Goal: Information Seeking & Learning: Learn about a topic

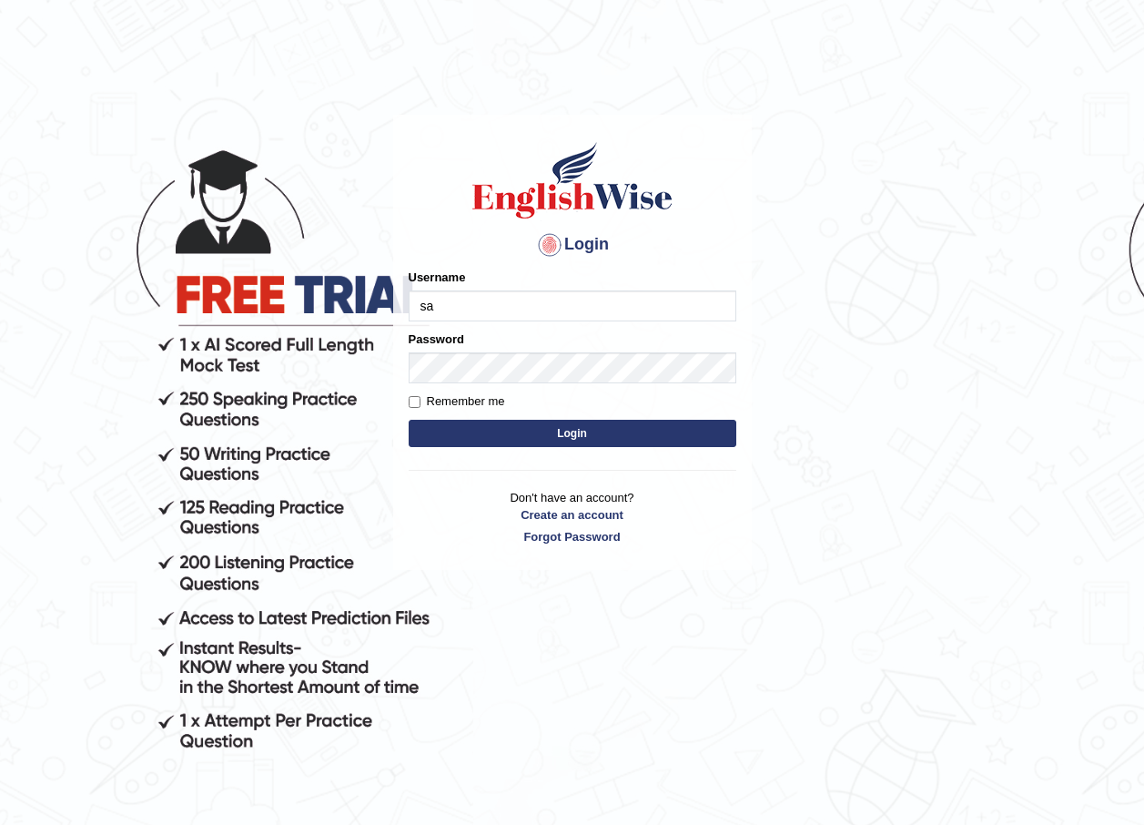
type input "sahara_parramatta"
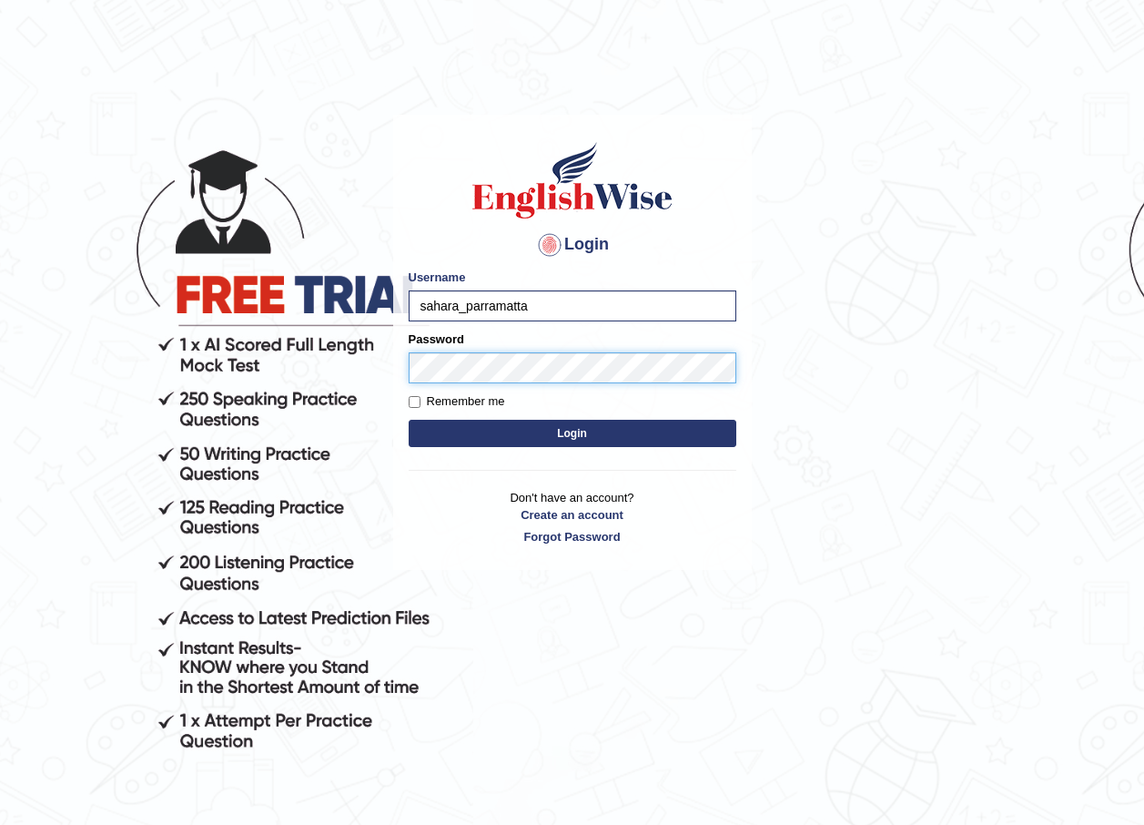
click at [409, 420] on button "Login" at bounding box center [573, 433] width 328 height 27
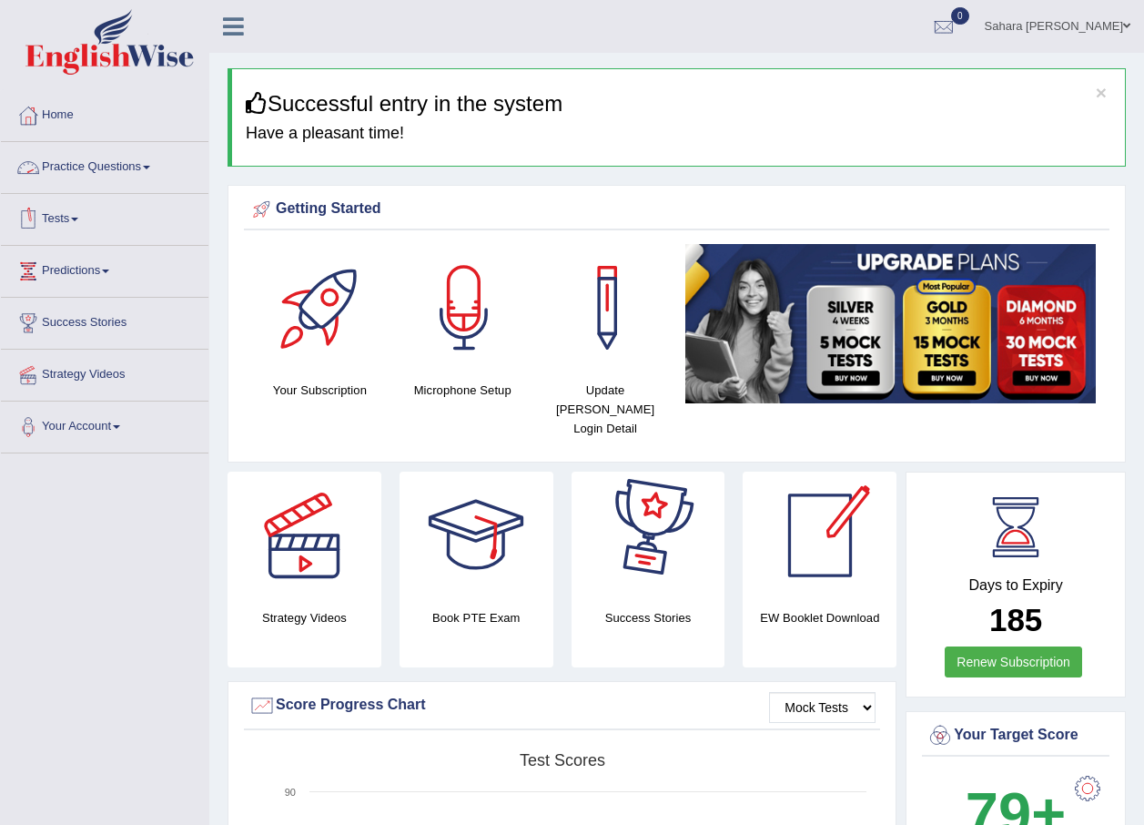
click at [100, 174] on link "Practice Questions" at bounding box center [105, 165] width 208 height 46
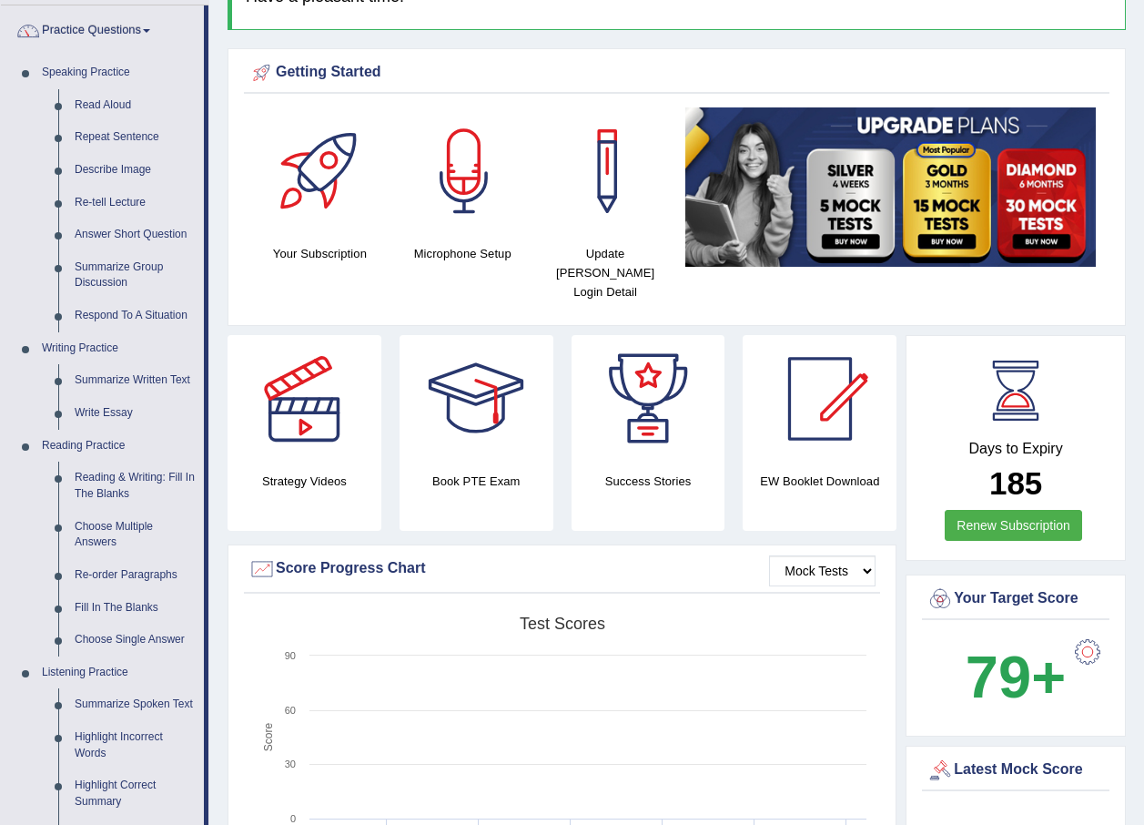
scroll to position [91, 0]
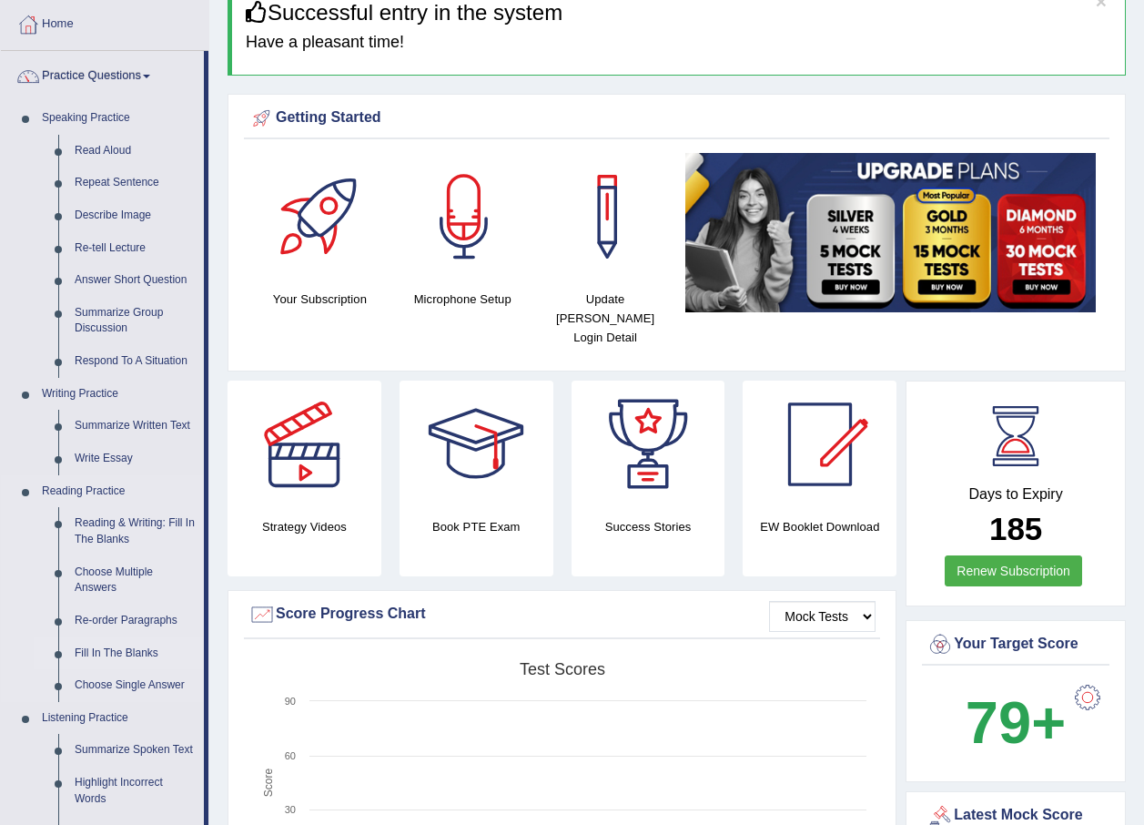
click at [95, 651] on link "Fill In The Blanks" at bounding box center [134, 653] width 137 height 33
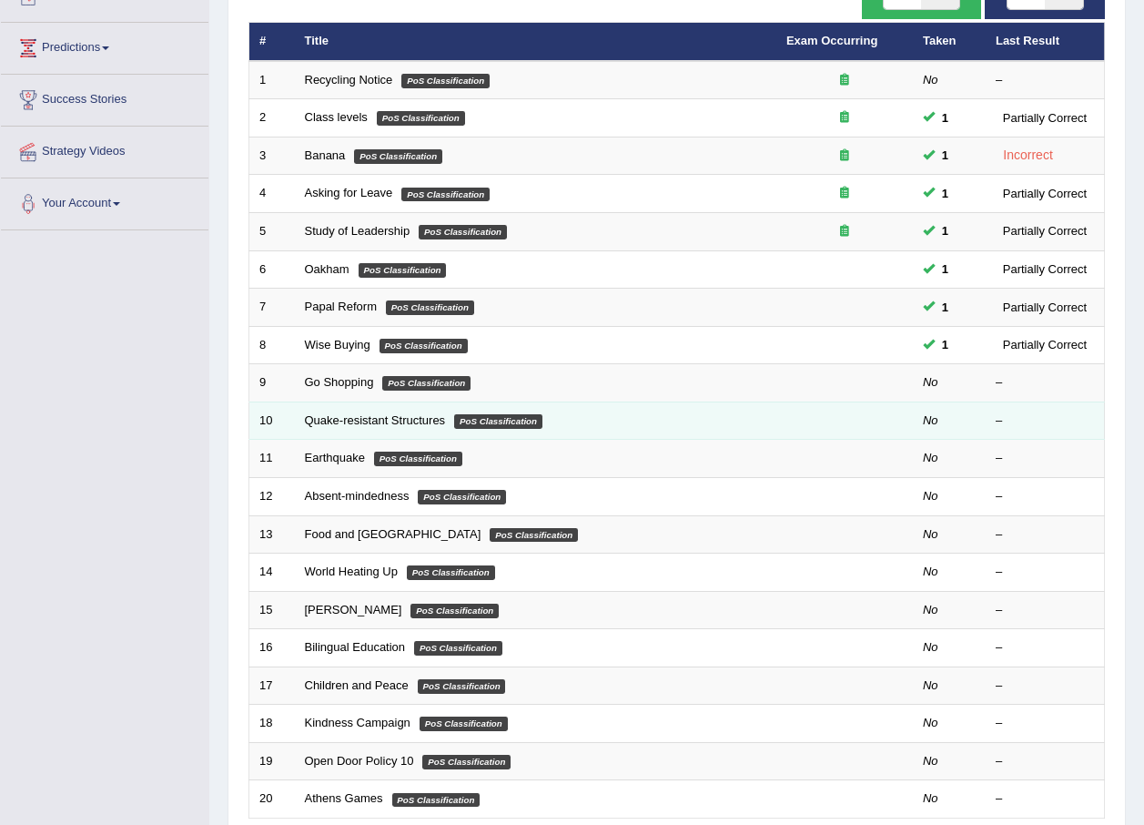
scroll to position [273, 0]
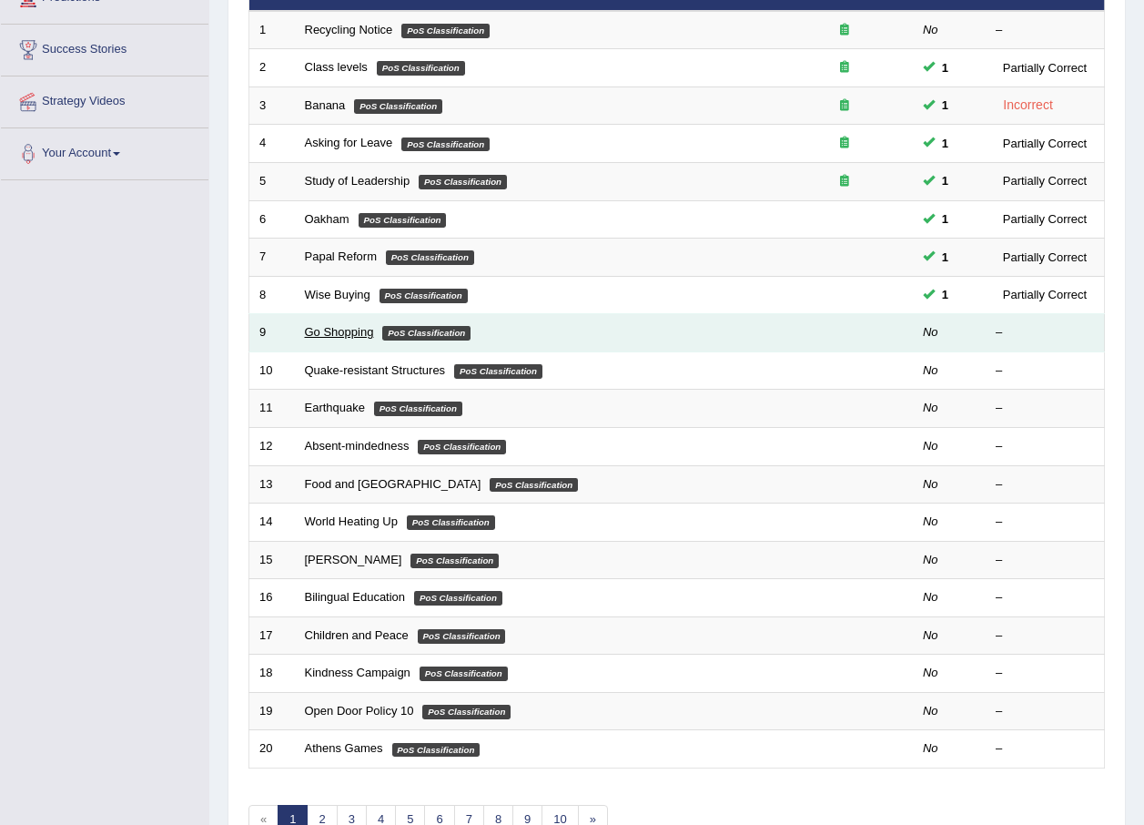
click at [343, 331] on link "Go Shopping" at bounding box center [339, 332] width 69 height 14
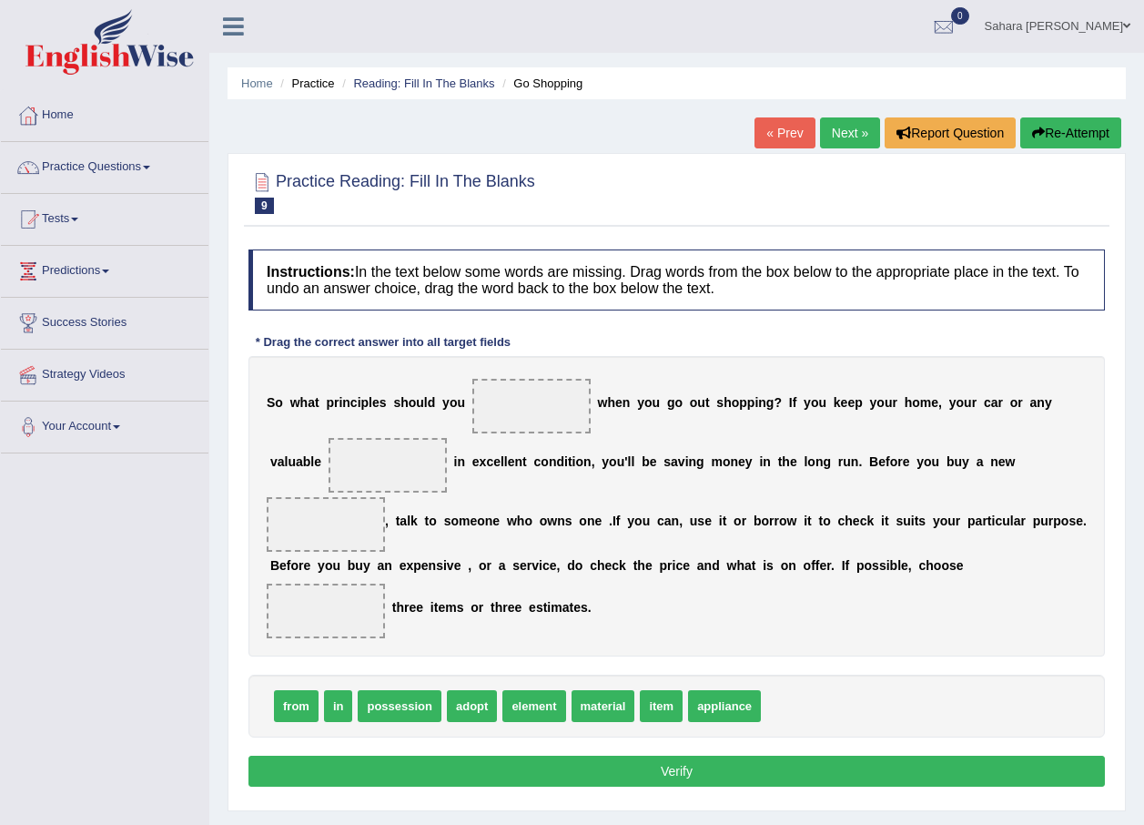
drag, startPoint x: 474, startPoint y: 641, endPoint x: 494, endPoint y: 533, distance: 109.2
click at [494, 690] on span "adopt" at bounding box center [472, 706] width 50 height 32
drag, startPoint x: 466, startPoint y: 642, endPoint x: 527, endPoint y: 405, distance: 244.4
drag, startPoint x: 536, startPoint y: 644, endPoint x: 299, endPoint y: 471, distance: 293.8
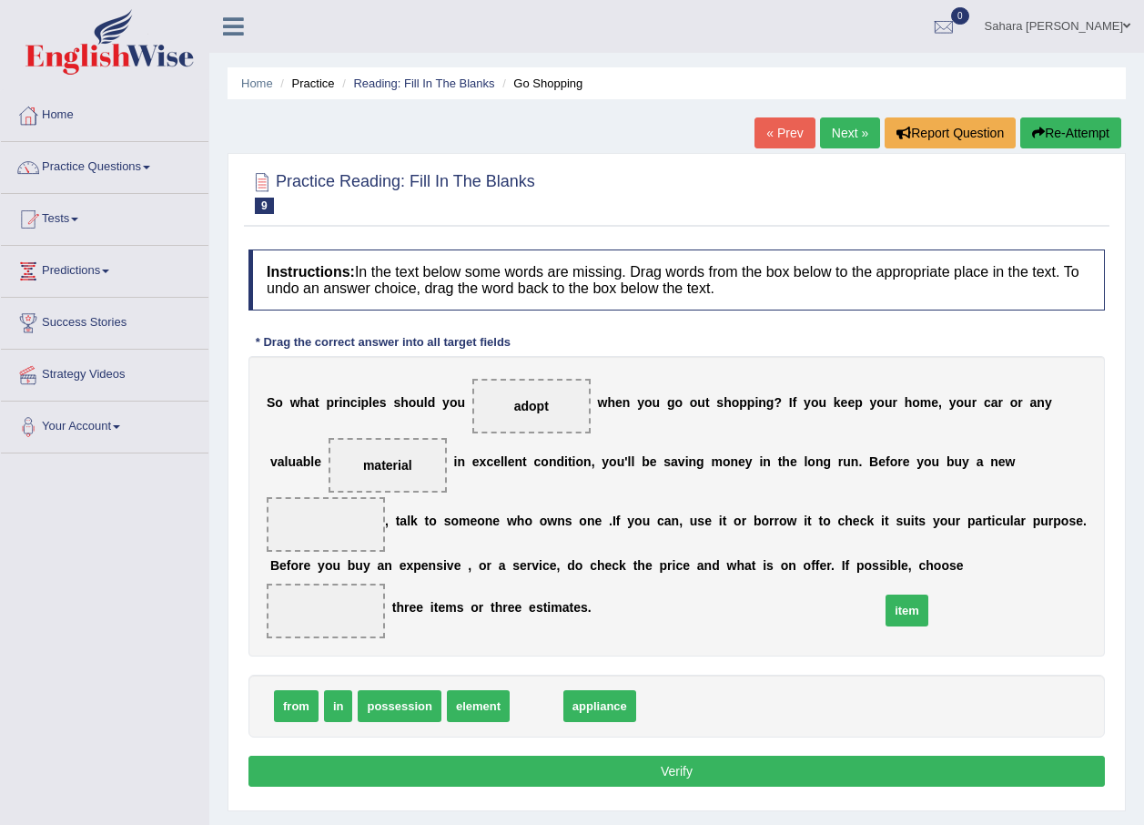
drag, startPoint x: 536, startPoint y: 643, endPoint x: 936, endPoint y: 522, distance: 418.1
click at [928, 594] on span "item" at bounding box center [907, 610] width 43 height 32
drag, startPoint x: 523, startPoint y: 647, endPoint x: 921, endPoint y: 467, distance: 436.6
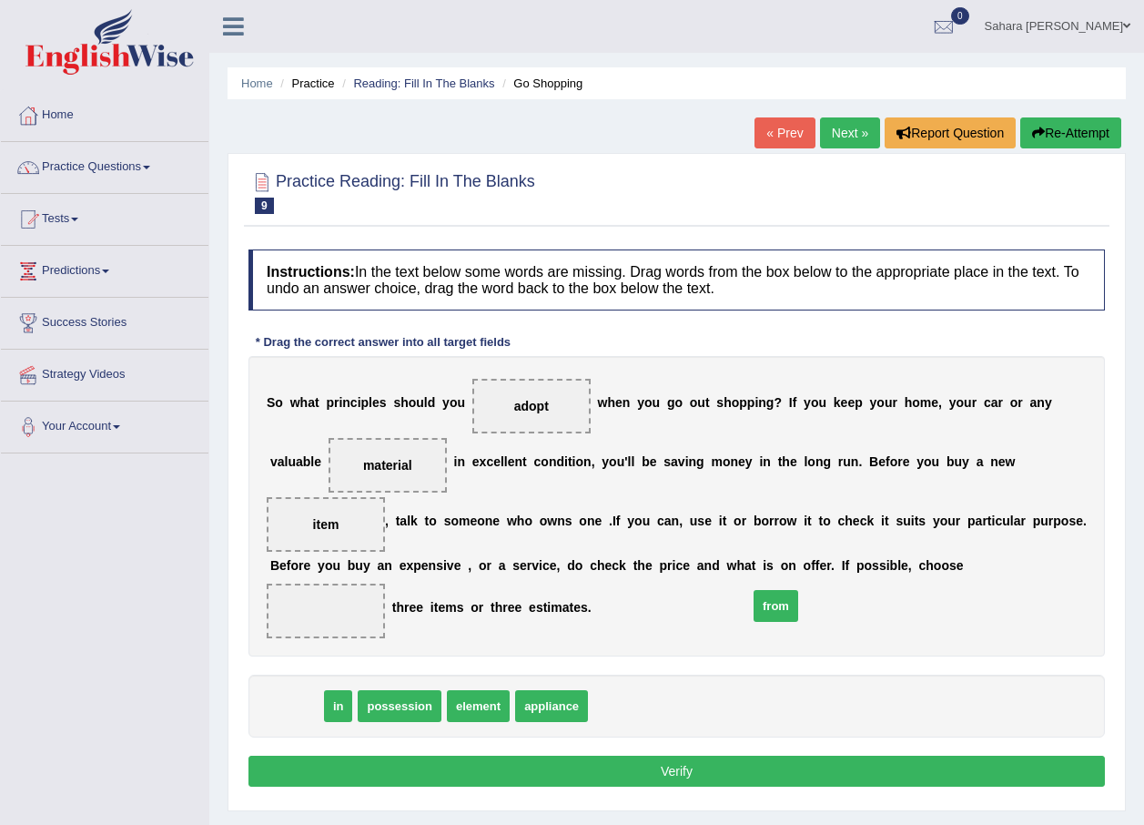
drag, startPoint x: 288, startPoint y: 645, endPoint x: 768, endPoint y: 545, distance: 490.0
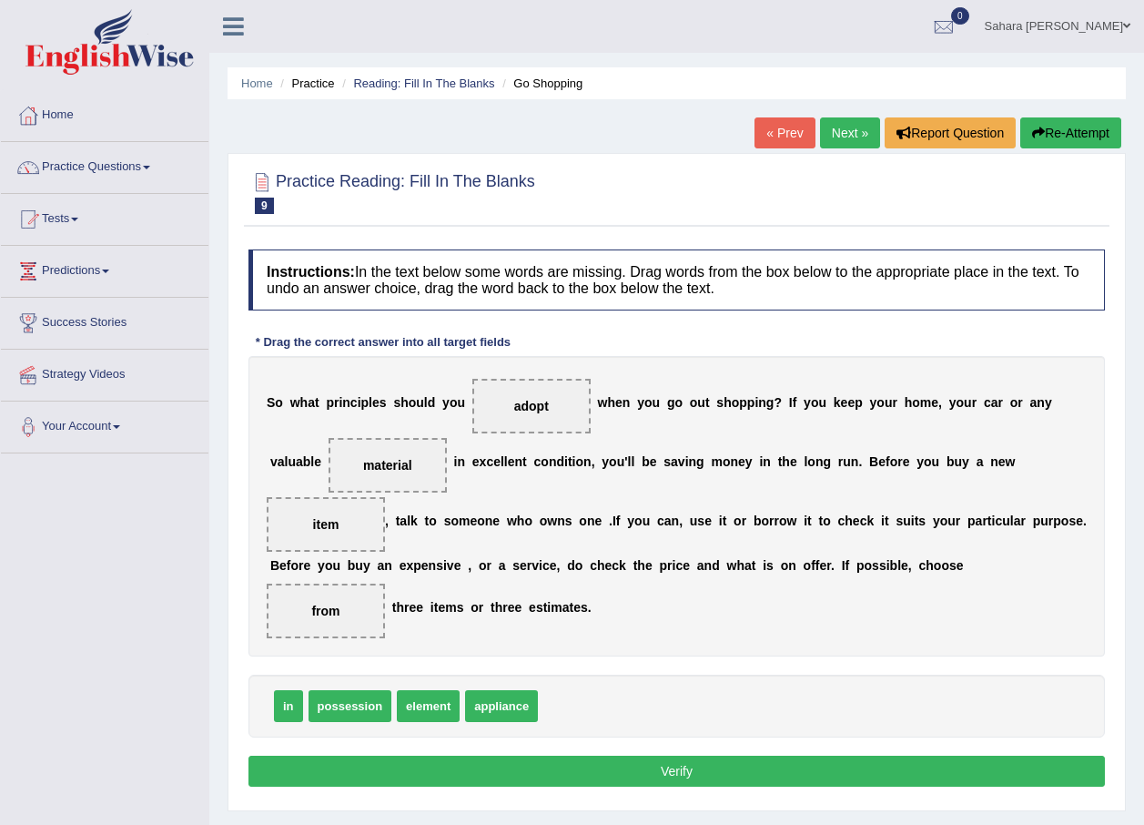
click at [683, 755] on button "Verify" at bounding box center [676, 770] width 856 height 31
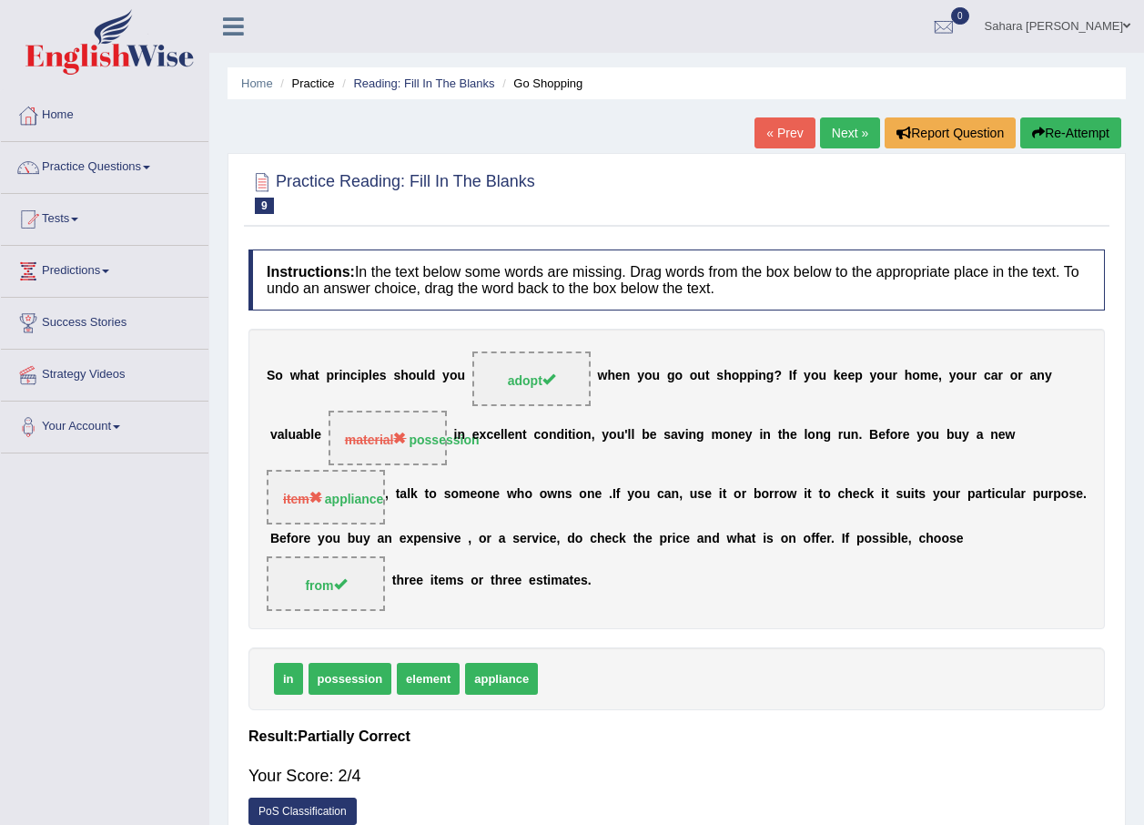
click at [846, 128] on link "Next »" at bounding box center [850, 132] width 60 height 31
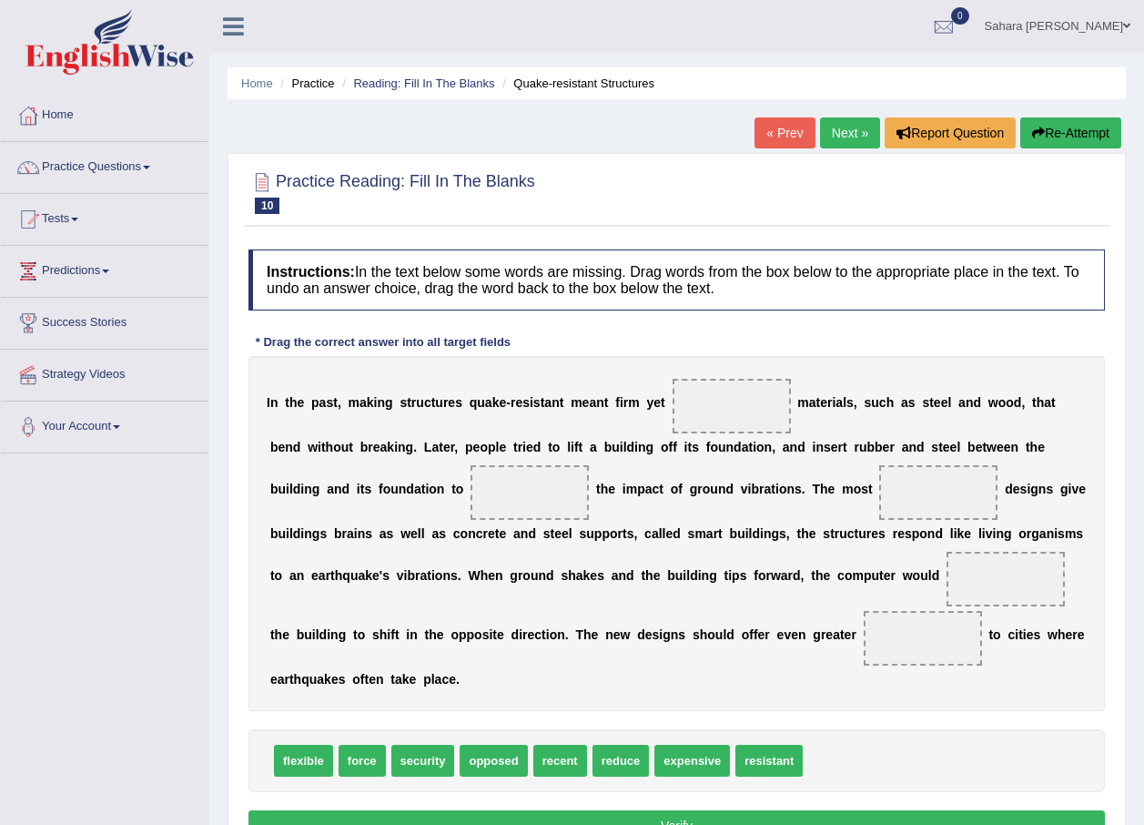
scroll to position [131, 0]
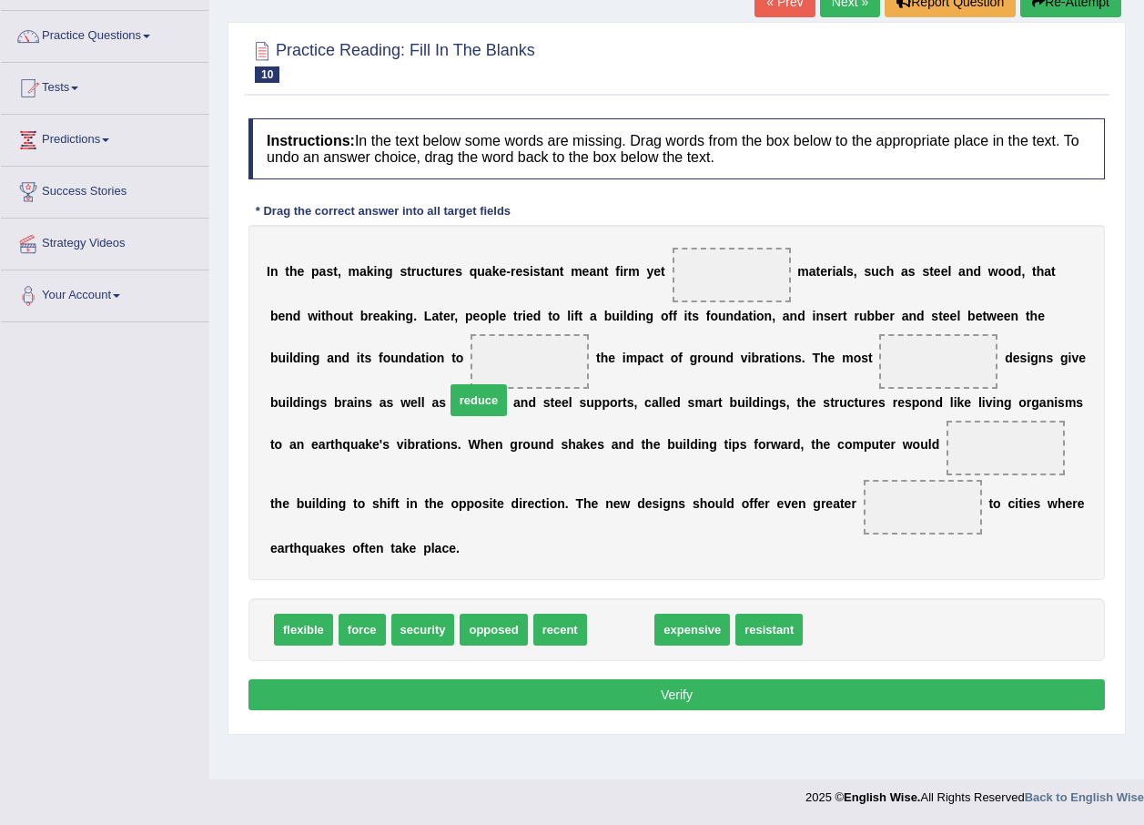
drag, startPoint x: 602, startPoint y: 604, endPoint x: 461, endPoint y: 375, distance: 269.7
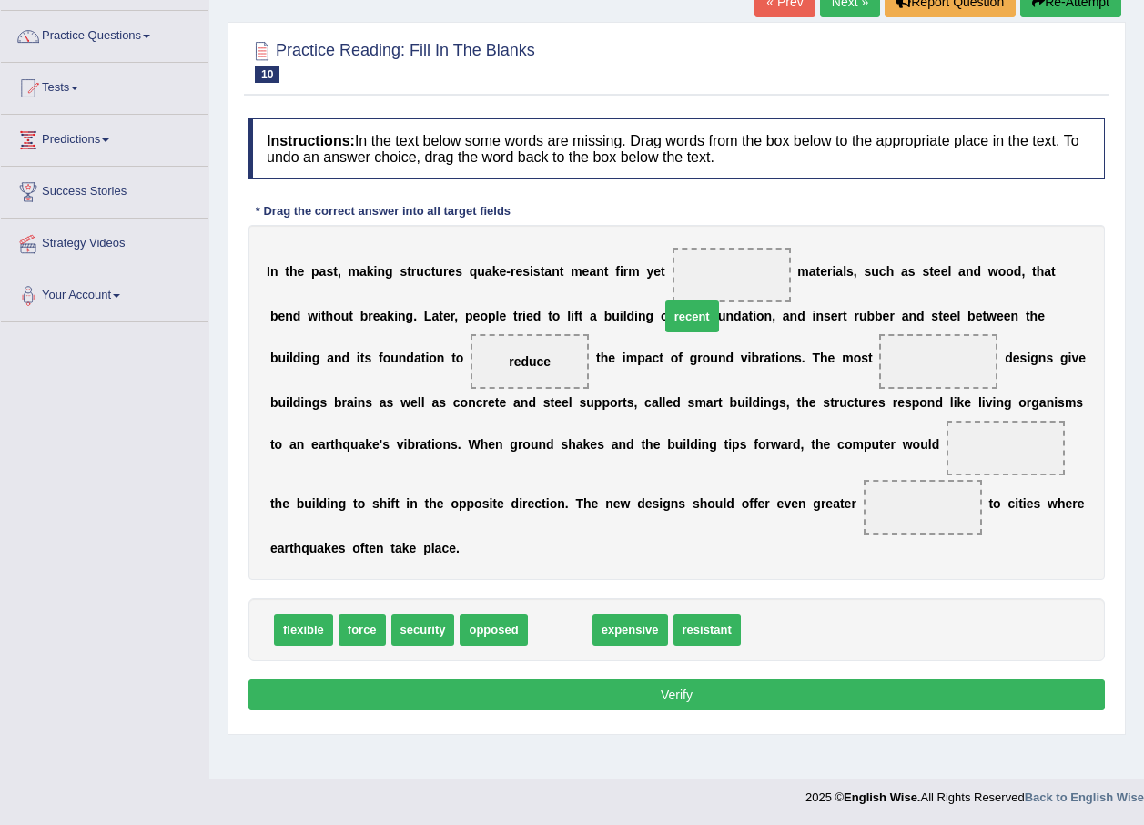
drag, startPoint x: 536, startPoint y: 605, endPoint x: 668, endPoint y: 292, distance: 339.7
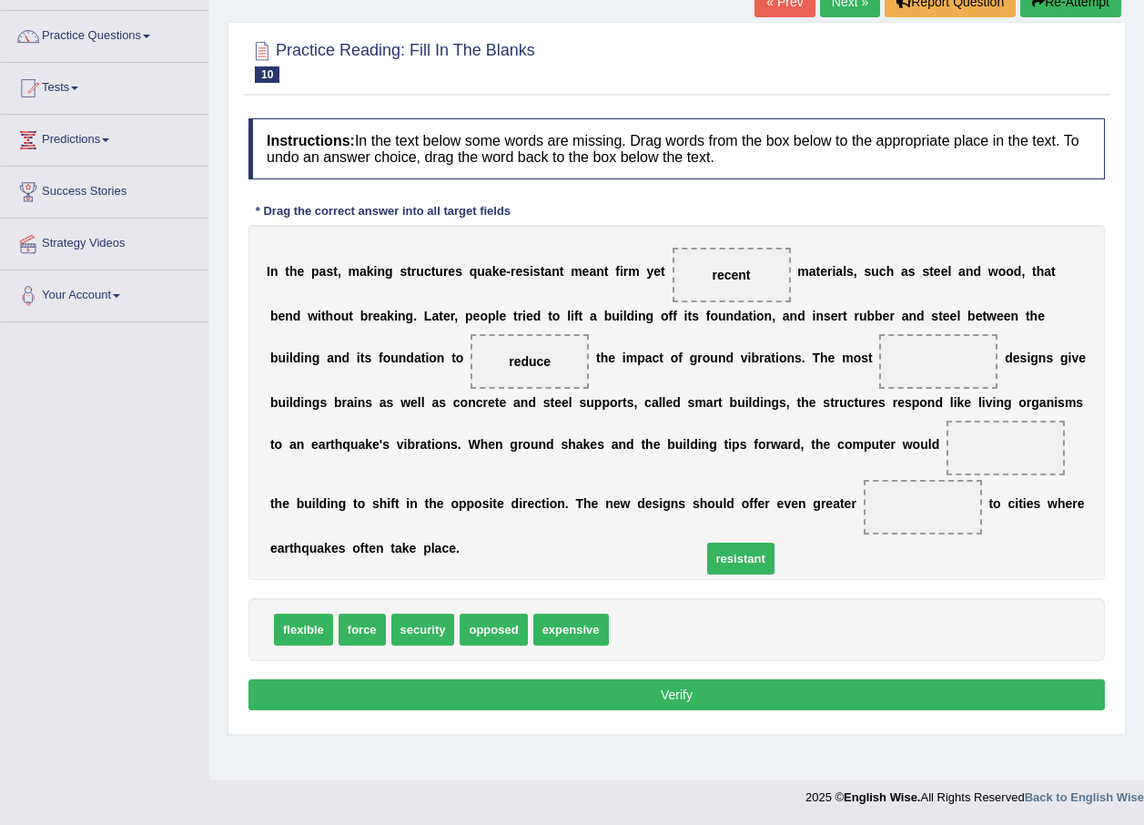
drag, startPoint x: 621, startPoint y: 601, endPoint x: 714, endPoint y: 530, distance: 116.9
drag, startPoint x: 543, startPoint y: 596, endPoint x: 772, endPoint y: 438, distance: 278.0
drag, startPoint x: 729, startPoint y: 501, endPoint x: 820, endPoint y: 352, distance: 174.0
click at [42, 579] on div "Toggle navigation Home Practice Questions Speaking Practice Read Aloud Repeat S…" at bounding box center [572, 342] width 1144 height 946
drag, startPoint x: 349, startPoint y: 603, endPoint x: 833, endPoint y: 467, distance: 502.2
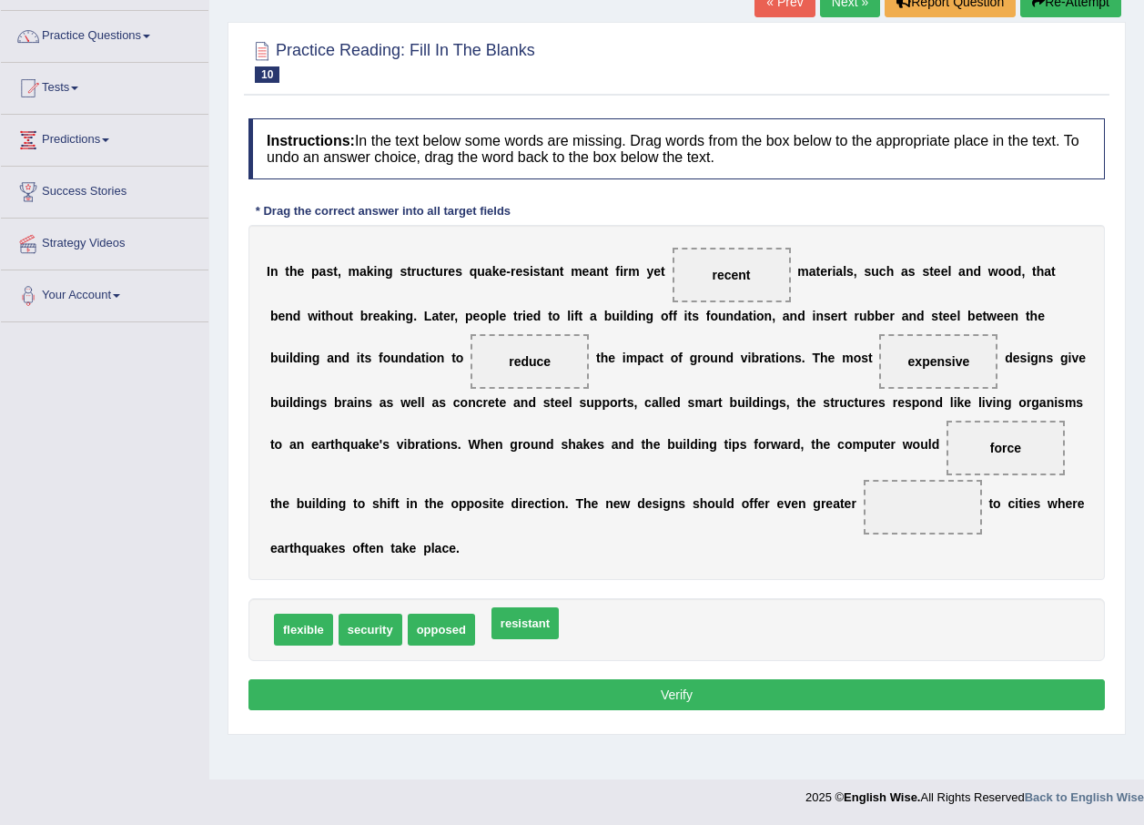
drag, startPoint x: 484, startPoint y: 602, endPoint x: 611, endPoint y: 540, distance: 141.2
click at [631, 679] on button "Verify" at bounding box center [676, 694] width 856 height 31
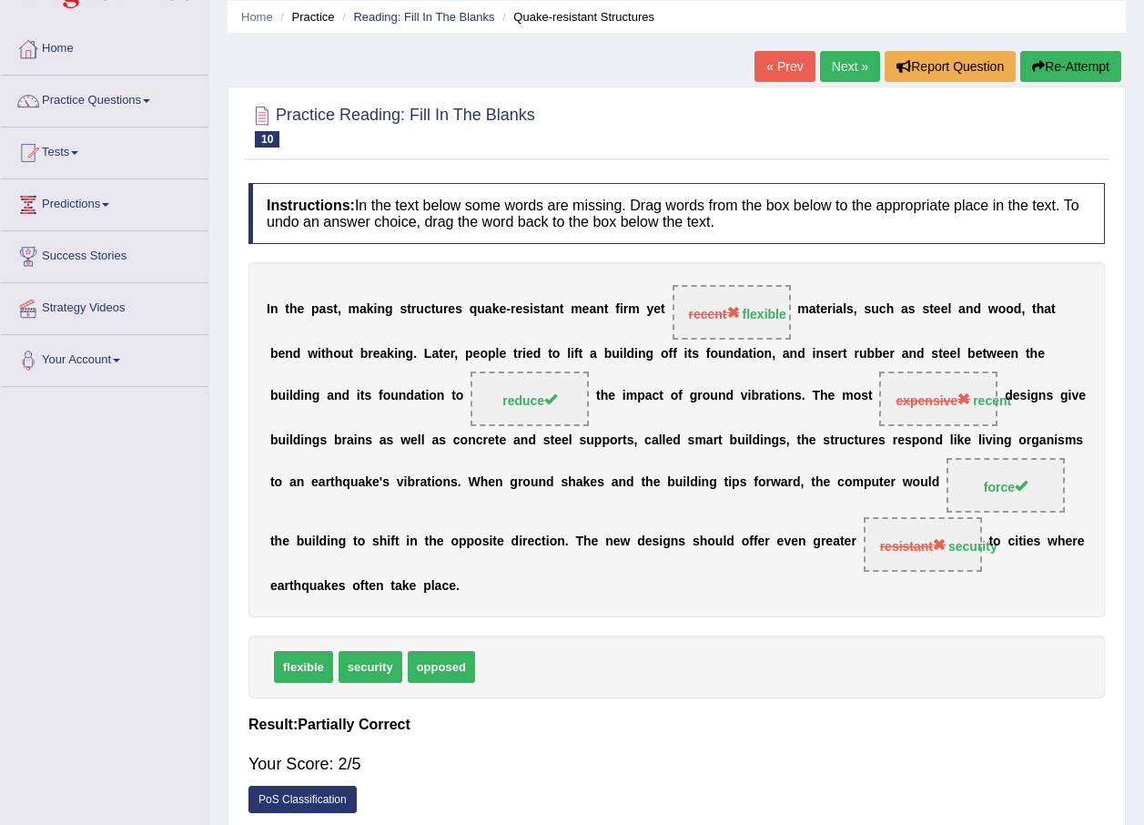
scroll to position [0, 0]
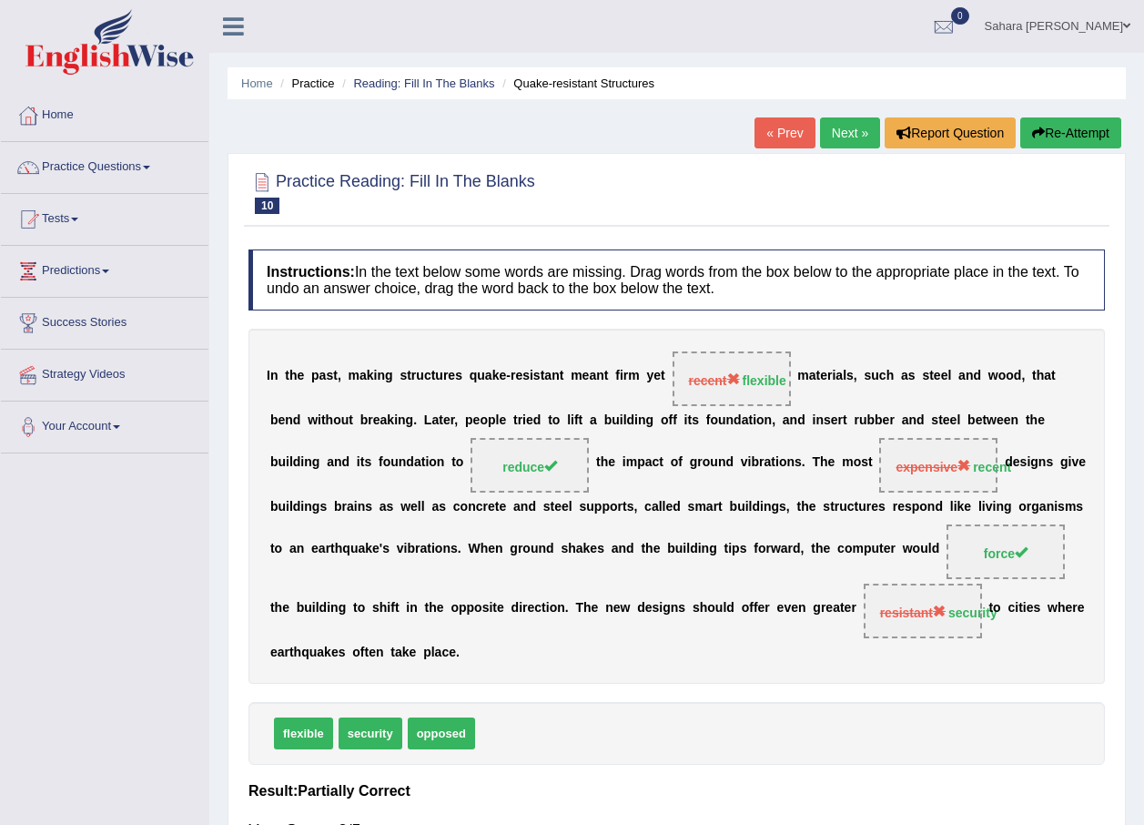
click at [837, 137] on link "Next »" at bounding box center [850, 132] width 60 height 31
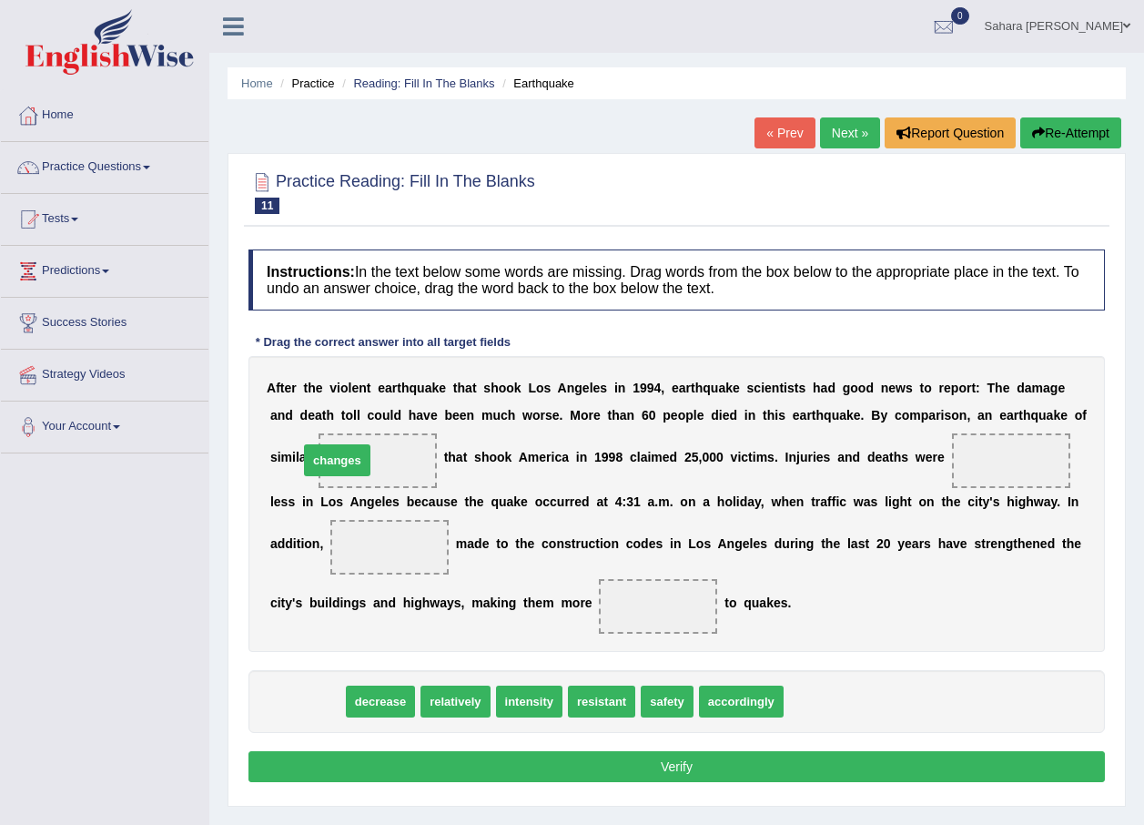
drag, startPoint x: 298, startPoint y: 706, endPoint x: 328, endPoint y: 465, distance: 243.0
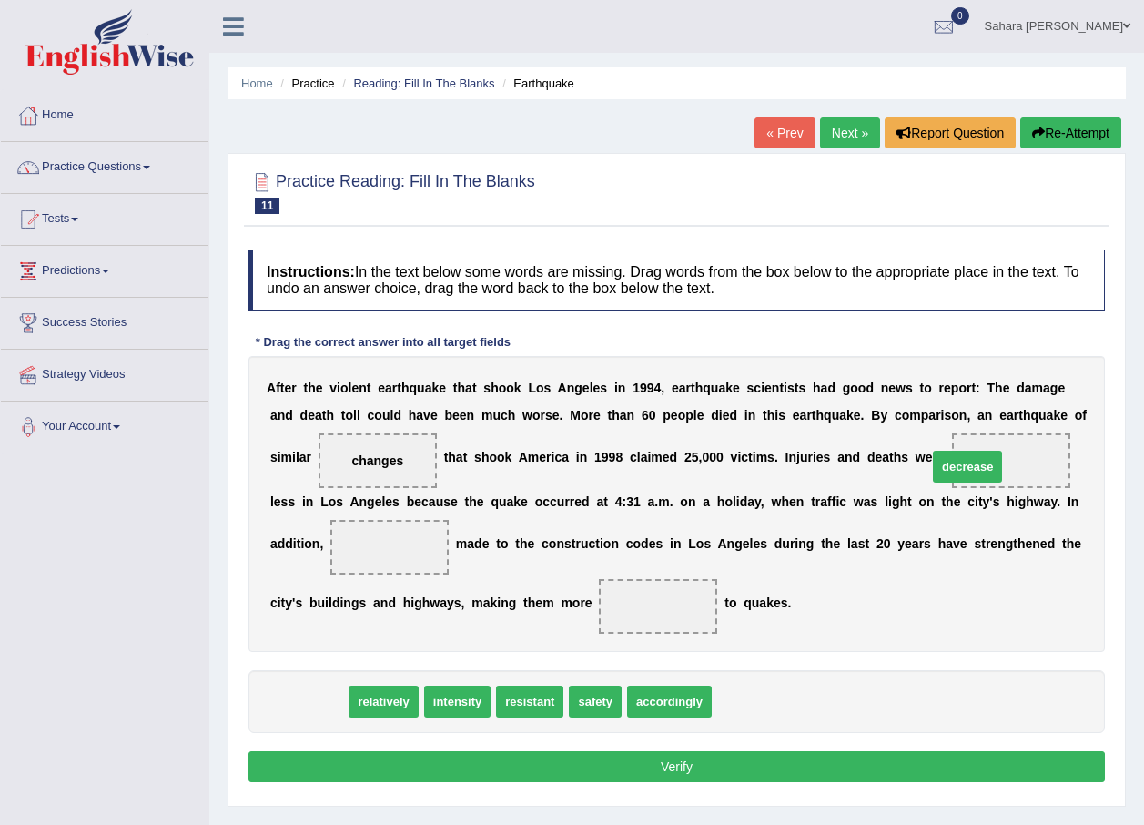
drag, startPoint x: 320, startPoint y: 697, endPoint x: 979, endPoint y: 462, distance: 699.5
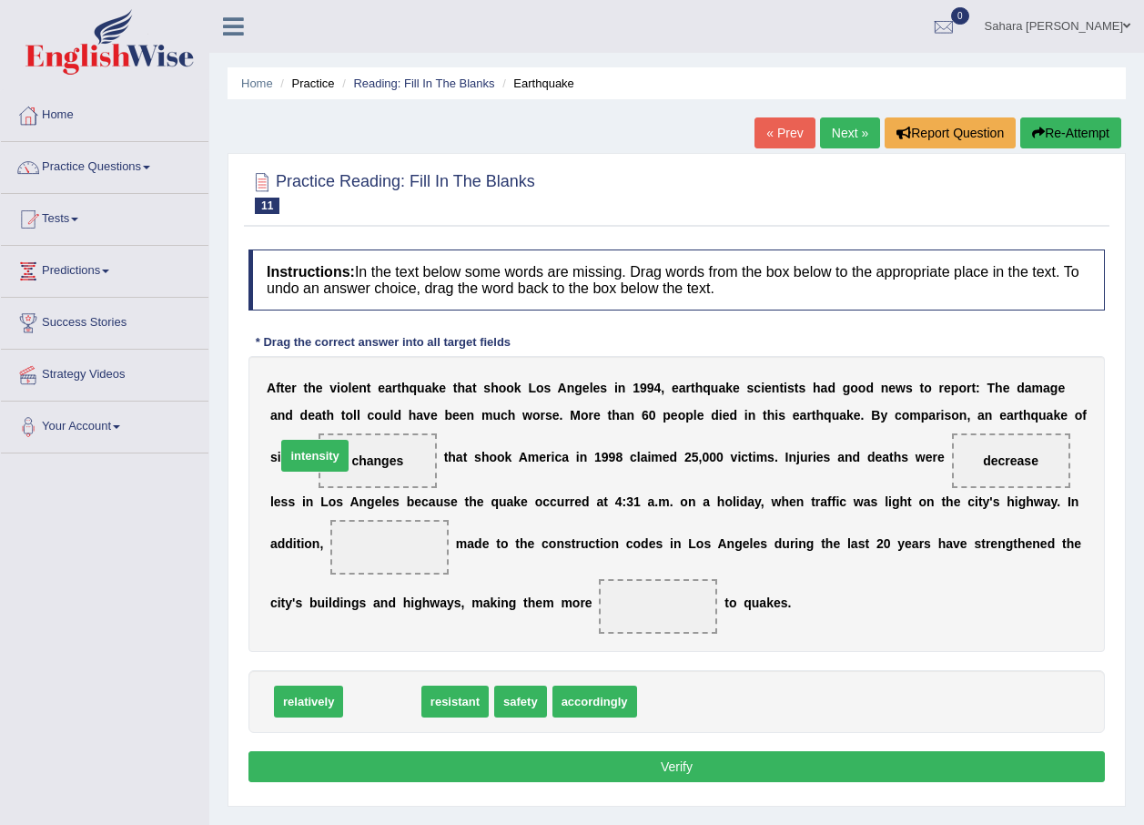
drag, startPoint x: 381, startPoint y: 703, endPoint x: 314, endPoint y: 457, distance: 254.8
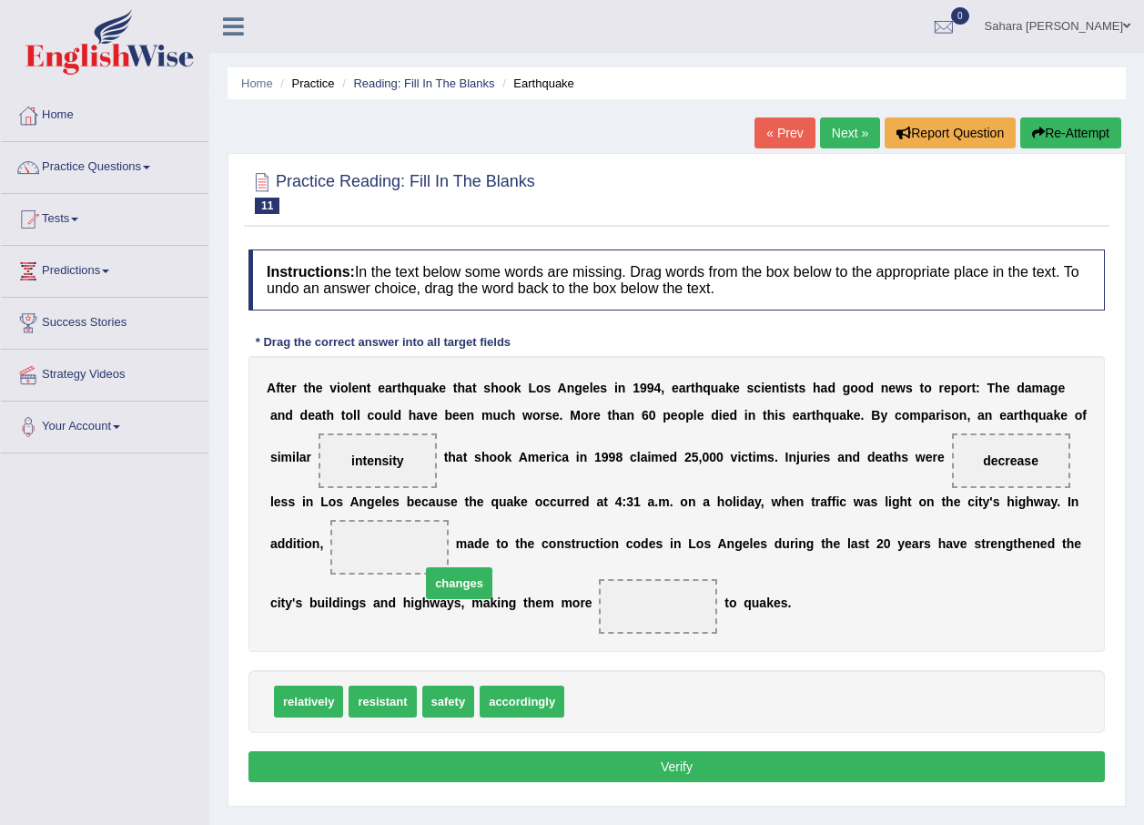
drag, startPoint x: 592, startPoint y: 700, endPoint x: 291, endPoint y: 538, distance: 342.0
drag, startPoint x: 445, startPoint y: 697, endPoint x: 521, endPoint y: 643, distance: 93.2
click at [458, 762] on button "Verify" at bounding box center [676, 766] width 856 height 31
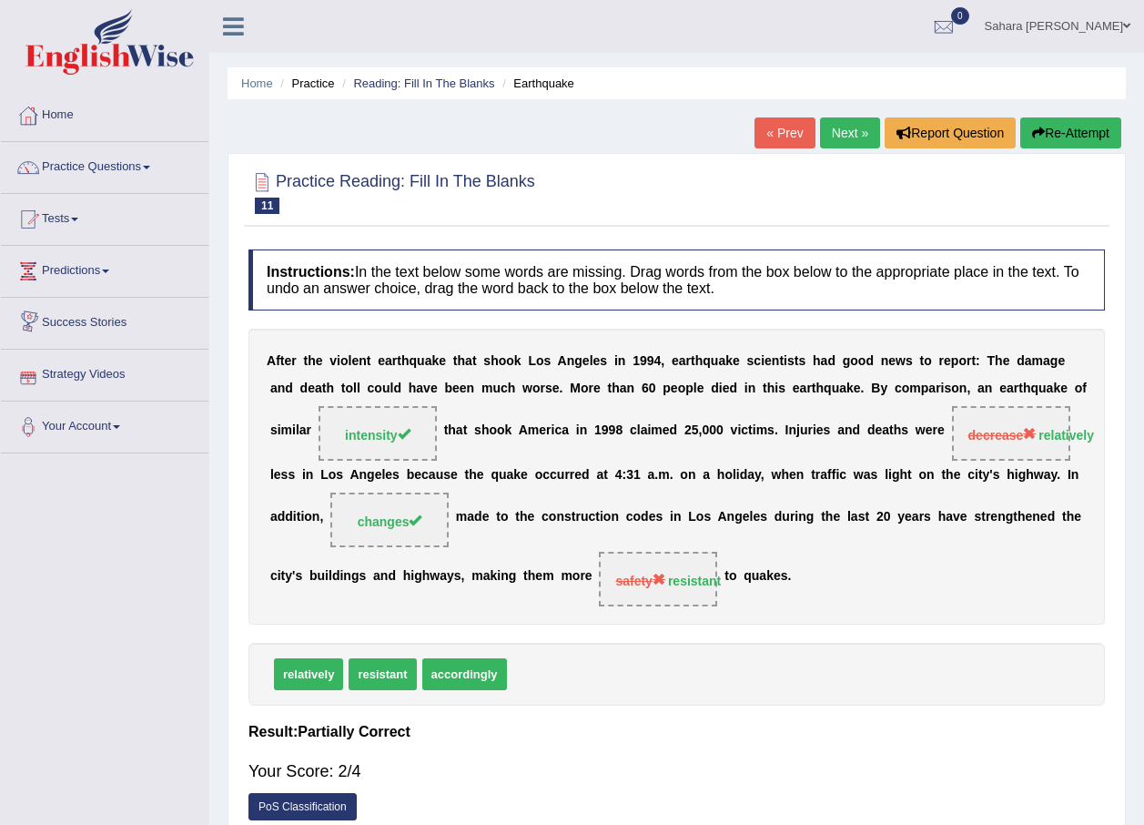
click at [841, 144] on link "Next »" at bounding box center [850, 132] width 60 height 31
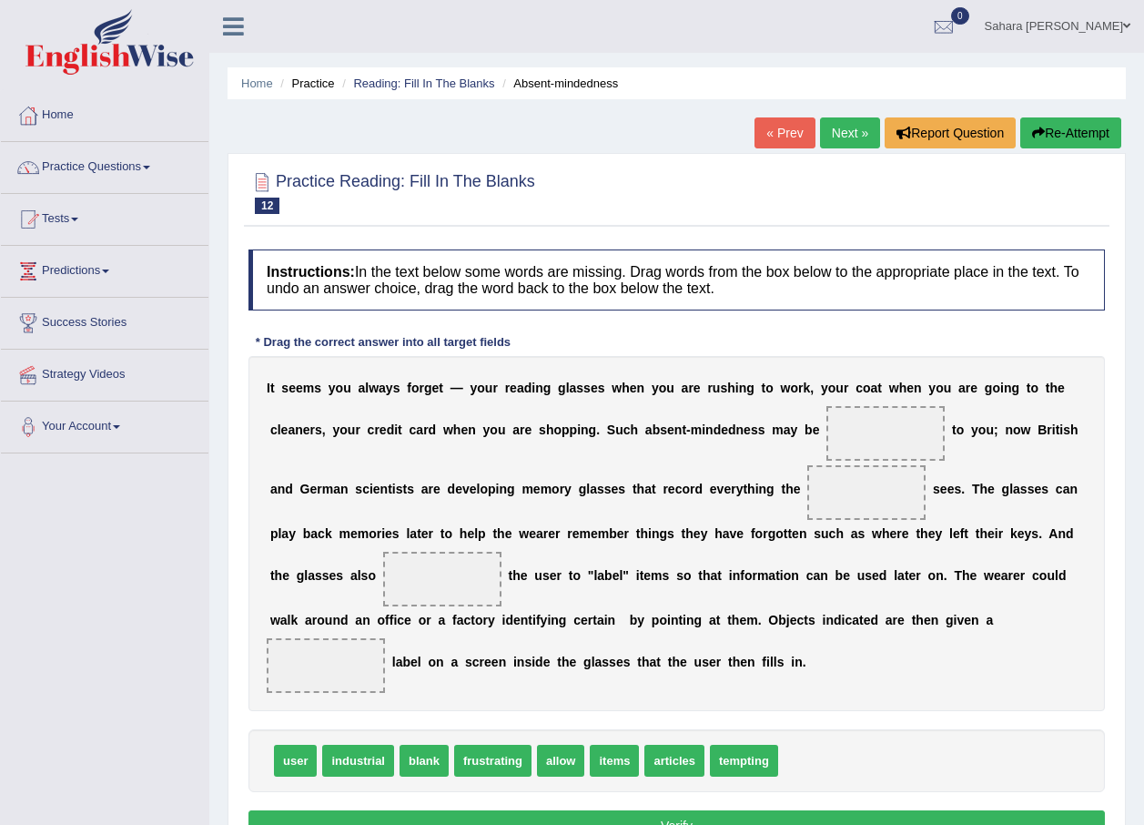
click at [778, 141] on link "« Prev" at bounding box center [784, 132] width 60 height 31
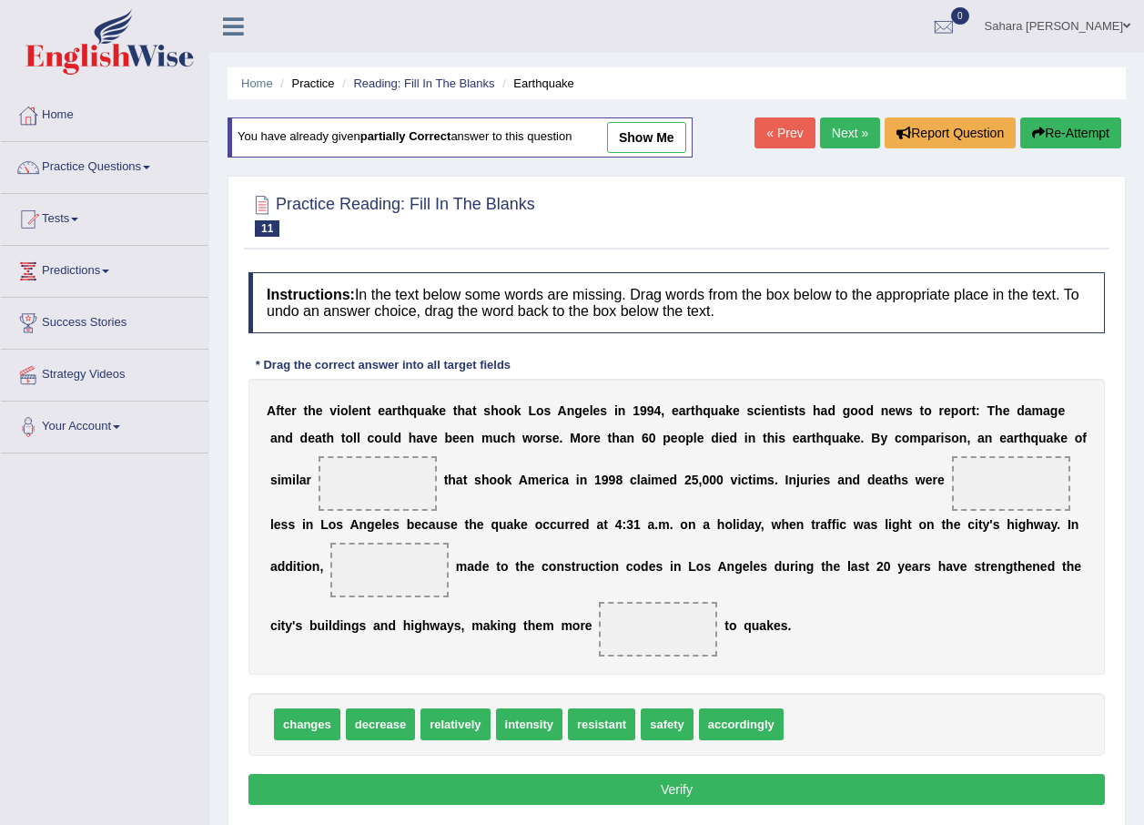
click at [778, 141] on link "« Prev" at bounding box center [784, 132] width 60 height 31
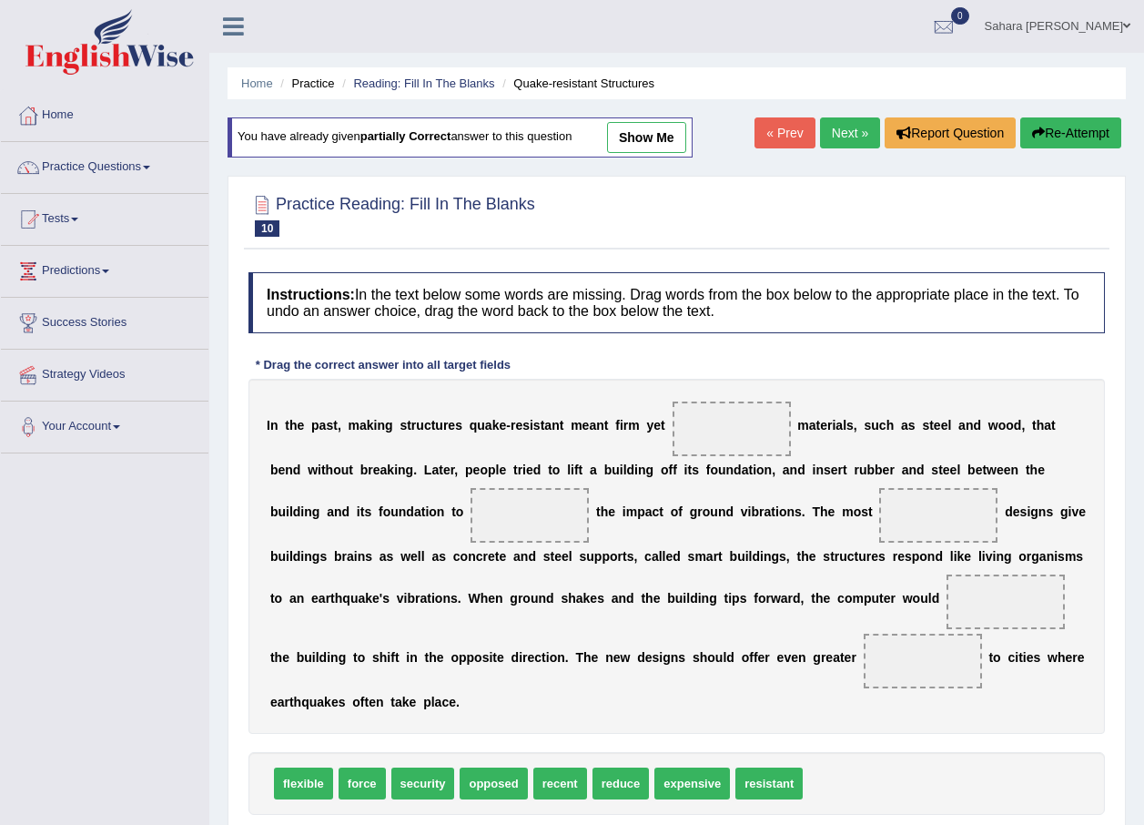
click at [778, 141] on link "« Prev" at bounding box center [784, 132] width 60 height 31
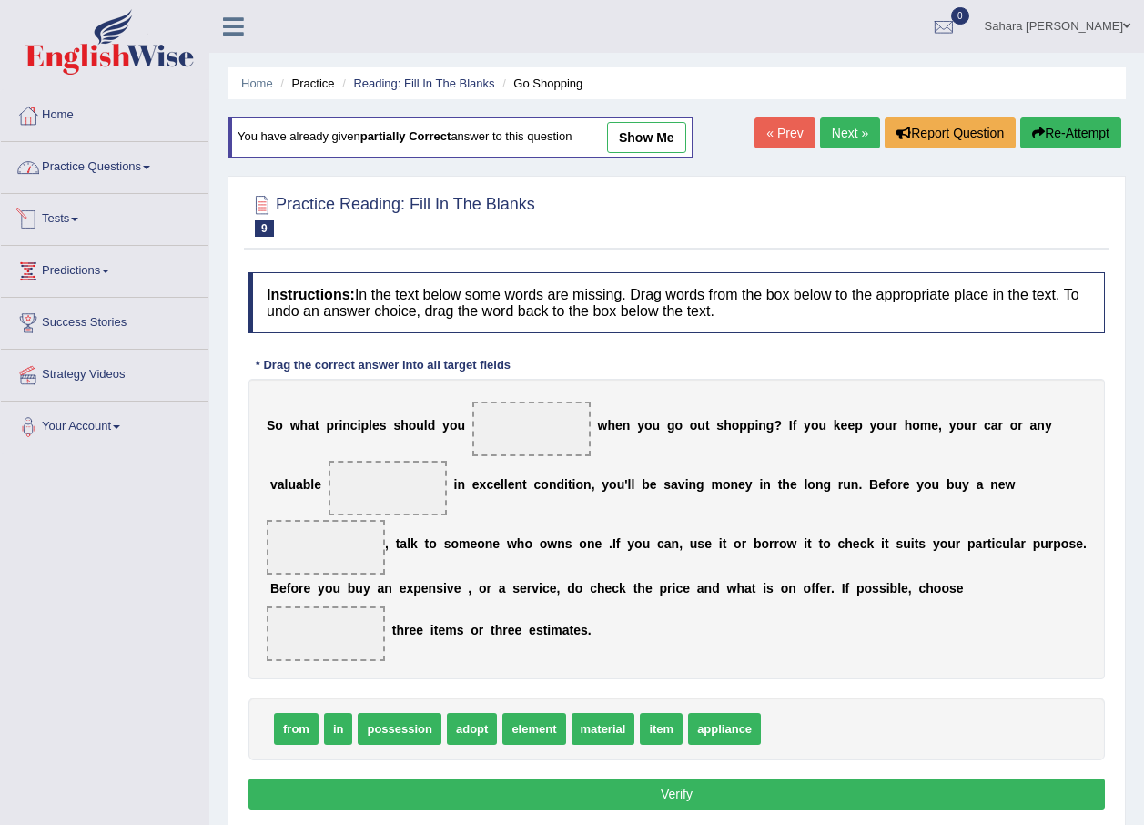
click at [40, 214] on div at bounding box center [28, 219] width 27 height 27
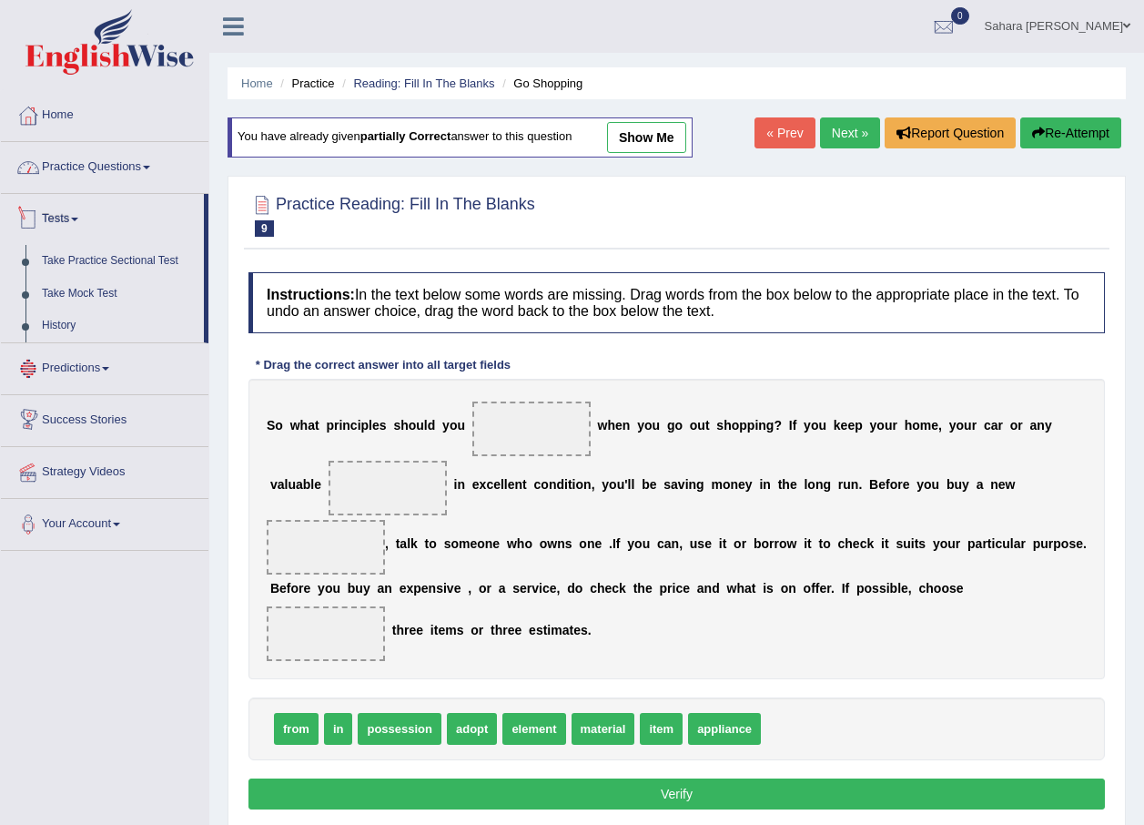
click at [71, 173] on link "Practice Questions" at bounding box center [105, 165] width 208 height 46
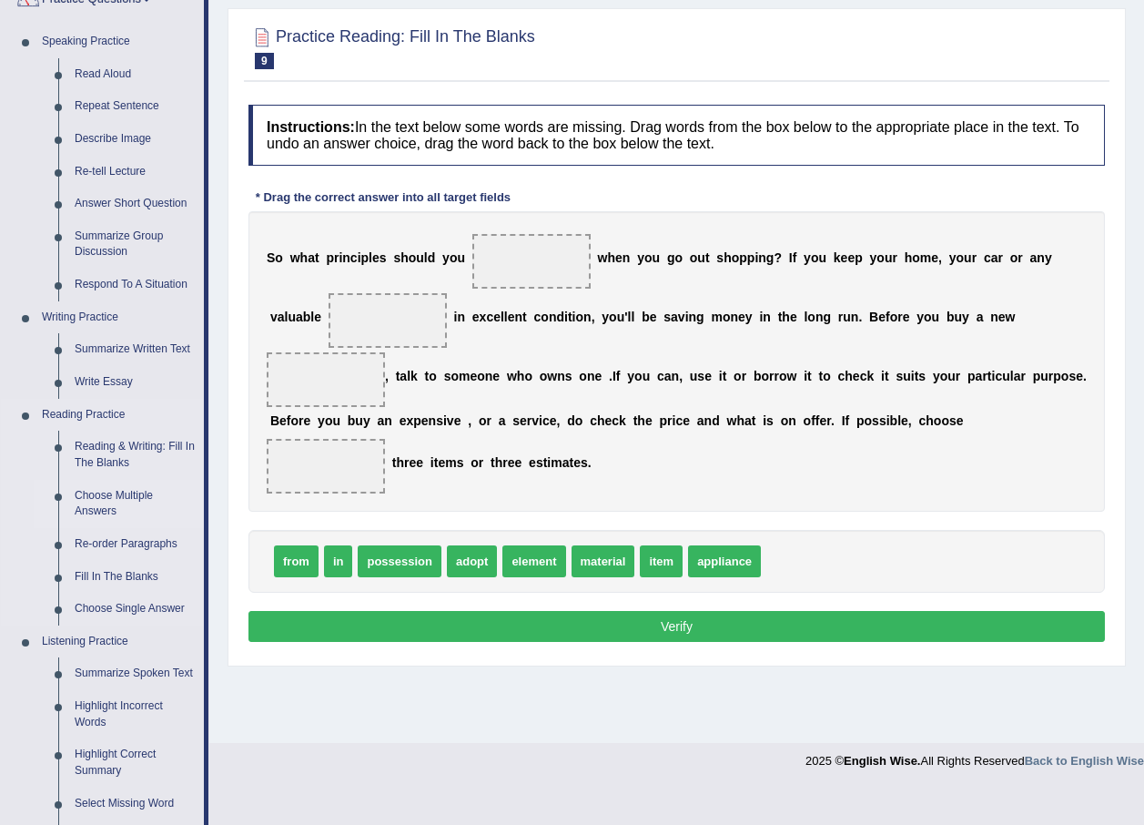
scroll to position [182, 0]
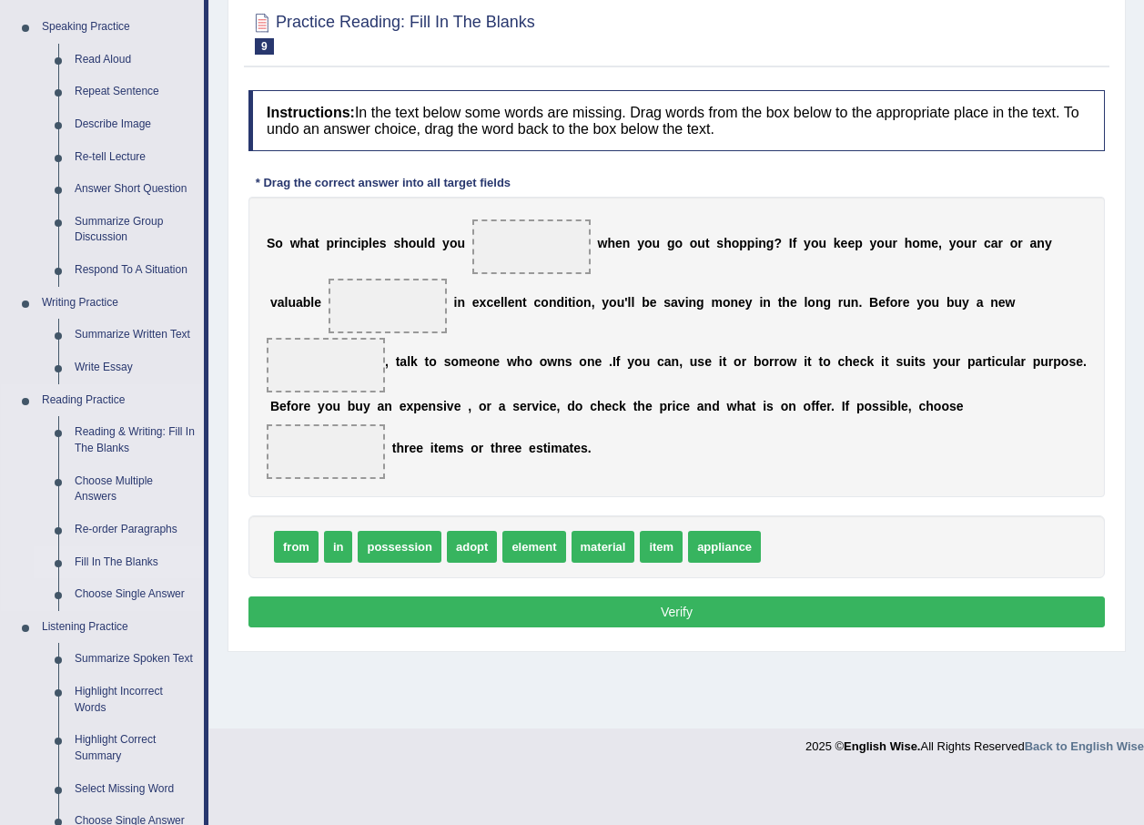
click at [95, 560] on link "Fill In The Blanks" at bounding box center [134, 562] width 137 height 33
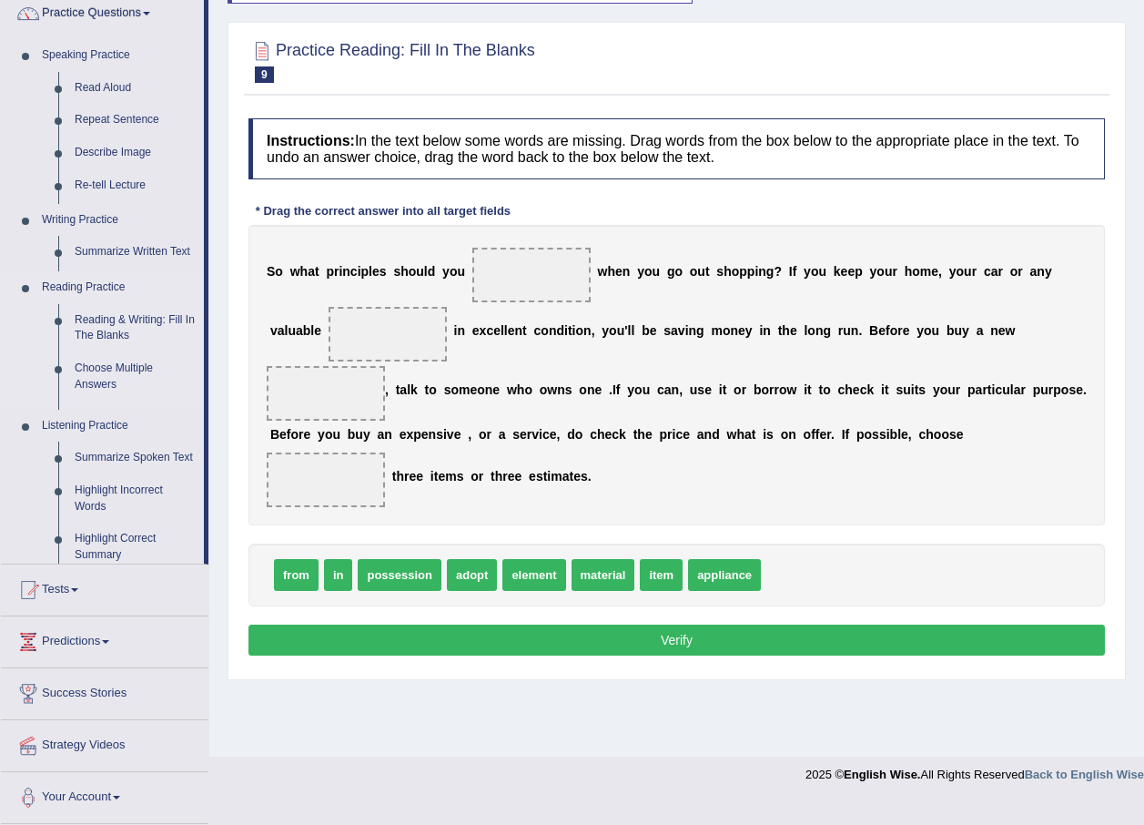
scroll to position [131, 0]
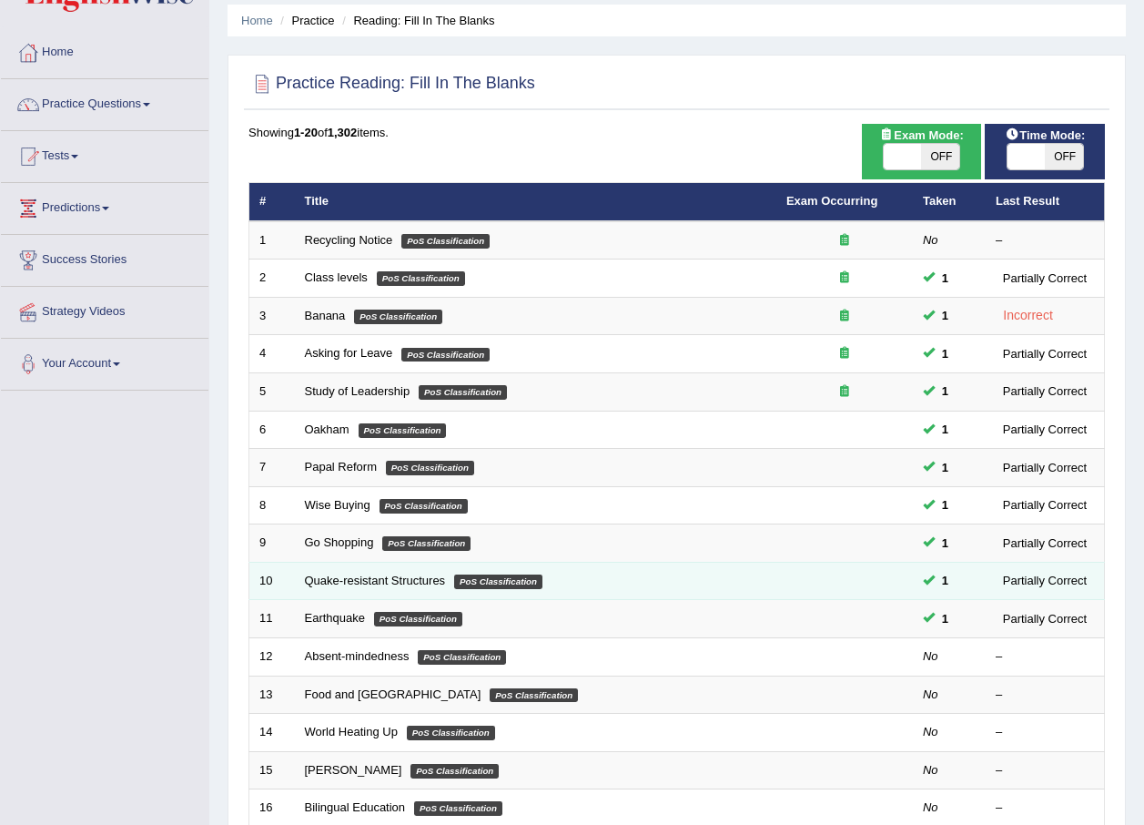
scroll to position [91, 0]
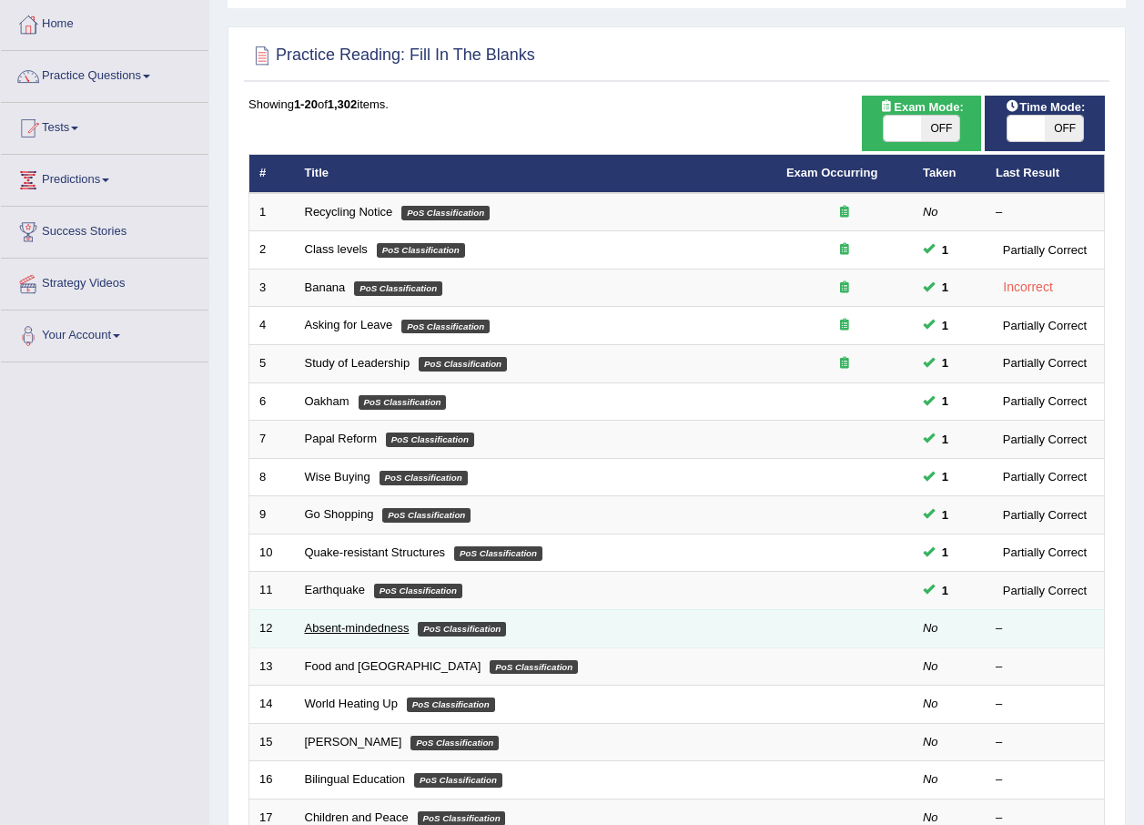
click at [337, 626] on link "Absent-mindedness" at bounding box center [357, 628] width 105 height 14
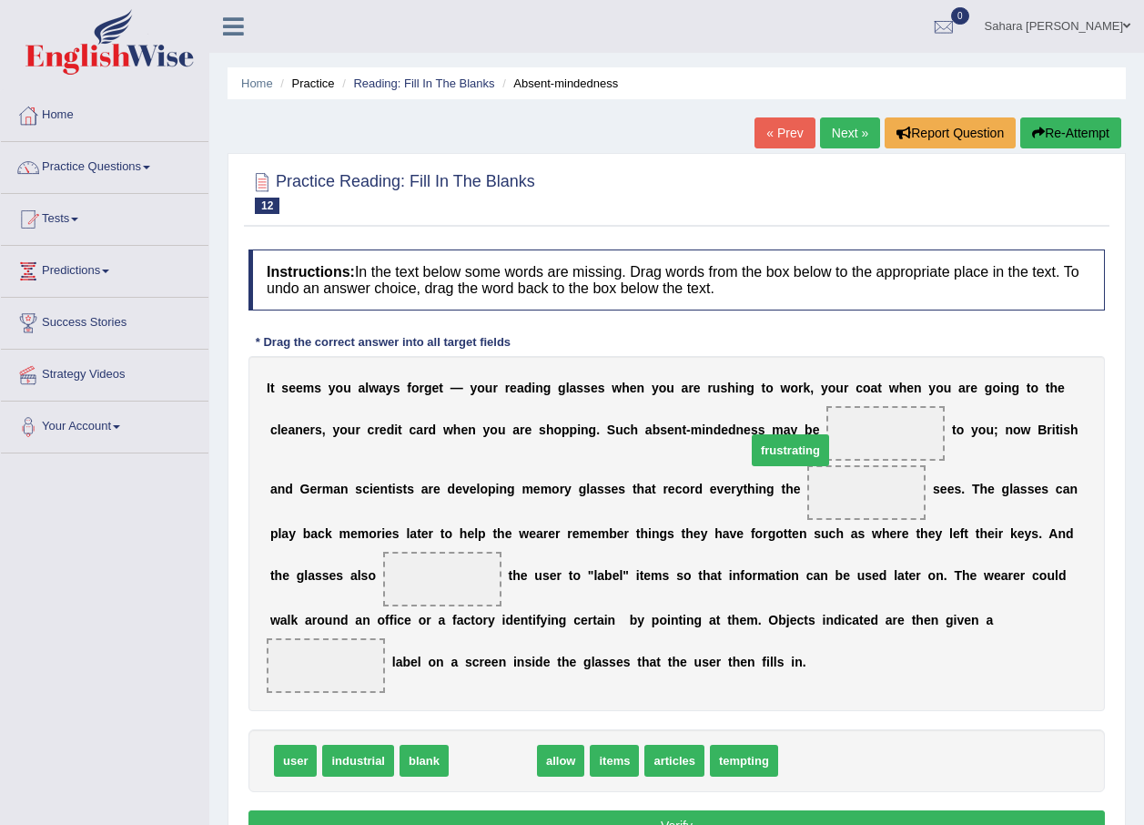
drag, startPoint x: 477, startPoint y: 763, endPoint x: 774, endPoint y: 452, distance: 430.0
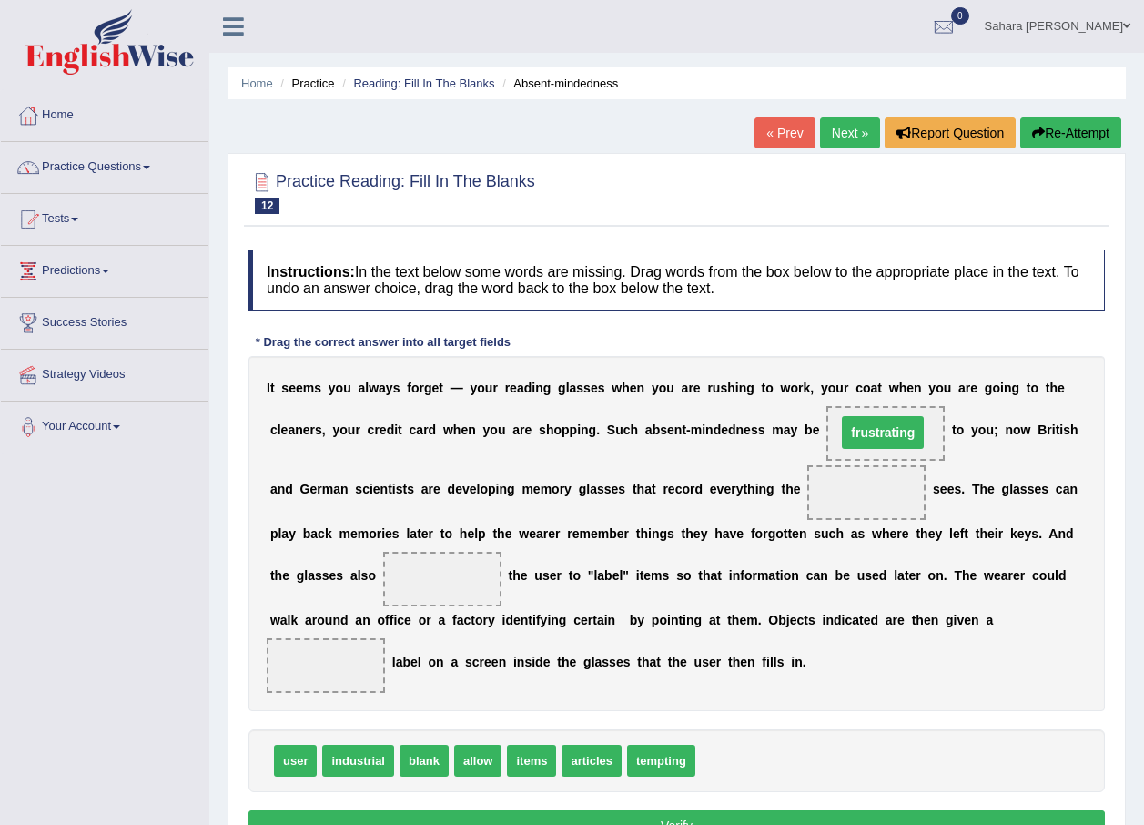
drag, startPoint x: 775, startPoint y: 488, endPoint x: 792, endPoint y: 428, distance: 62.3
drag, startPoint x: 289, startPoint y: 760, endPoint x: 745, endPoint y: 491, distance: 529.1
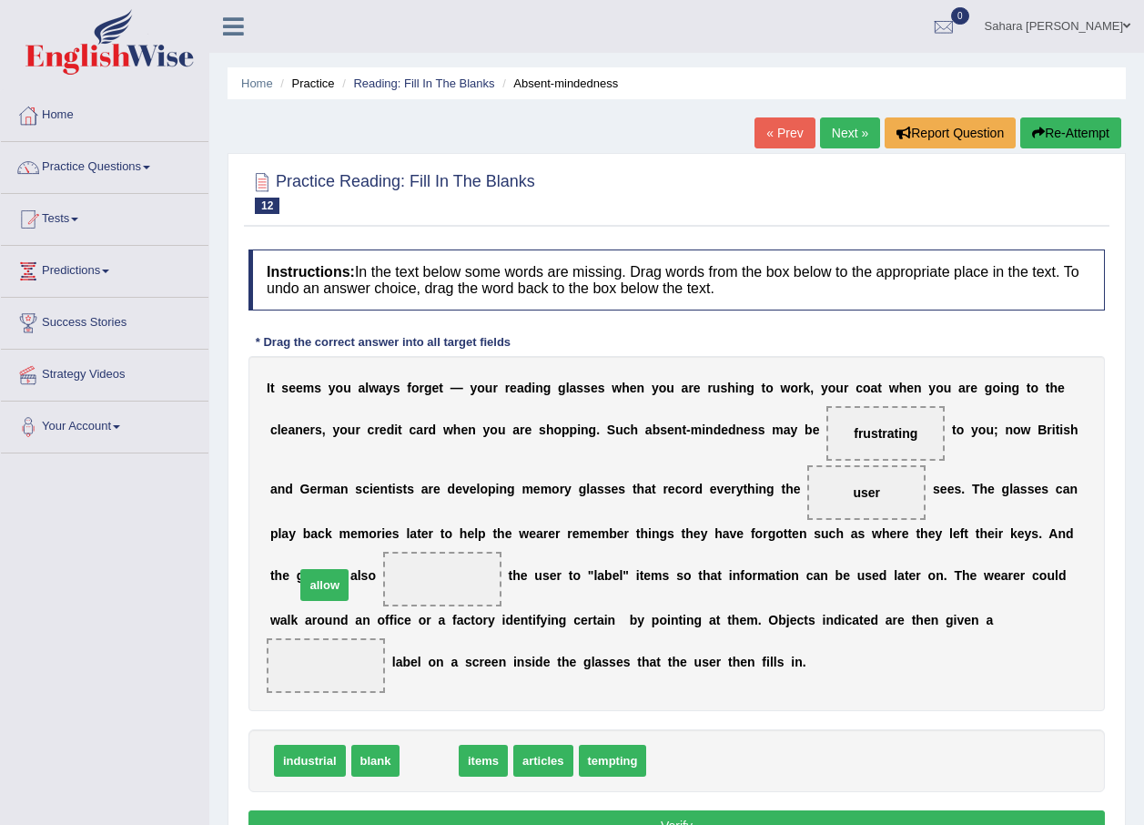
drag, startPoint x: 415, startPoint y: 761, endPoint x: 310, endPoint y: 584, distance: 205.2
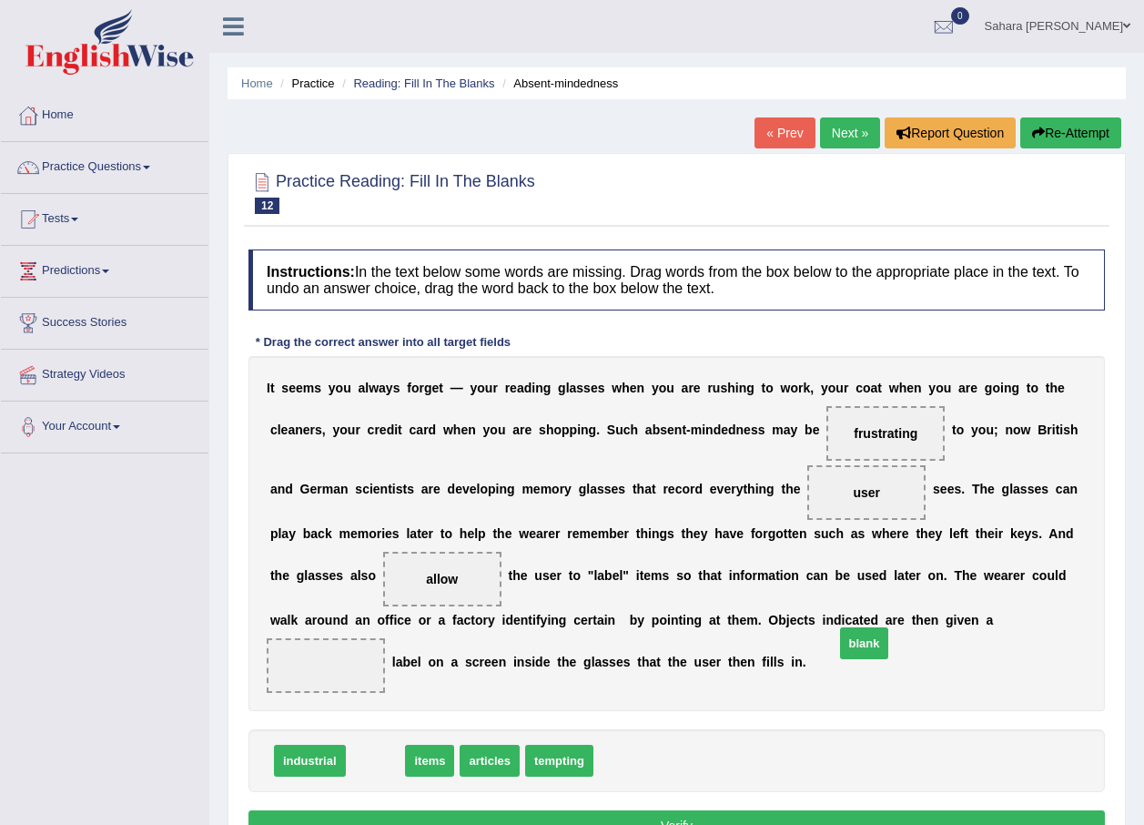
drag, startPoint x: 372, startPoint y: 756, endPoint x: 861, endPoint y: 639, distance: 502.6
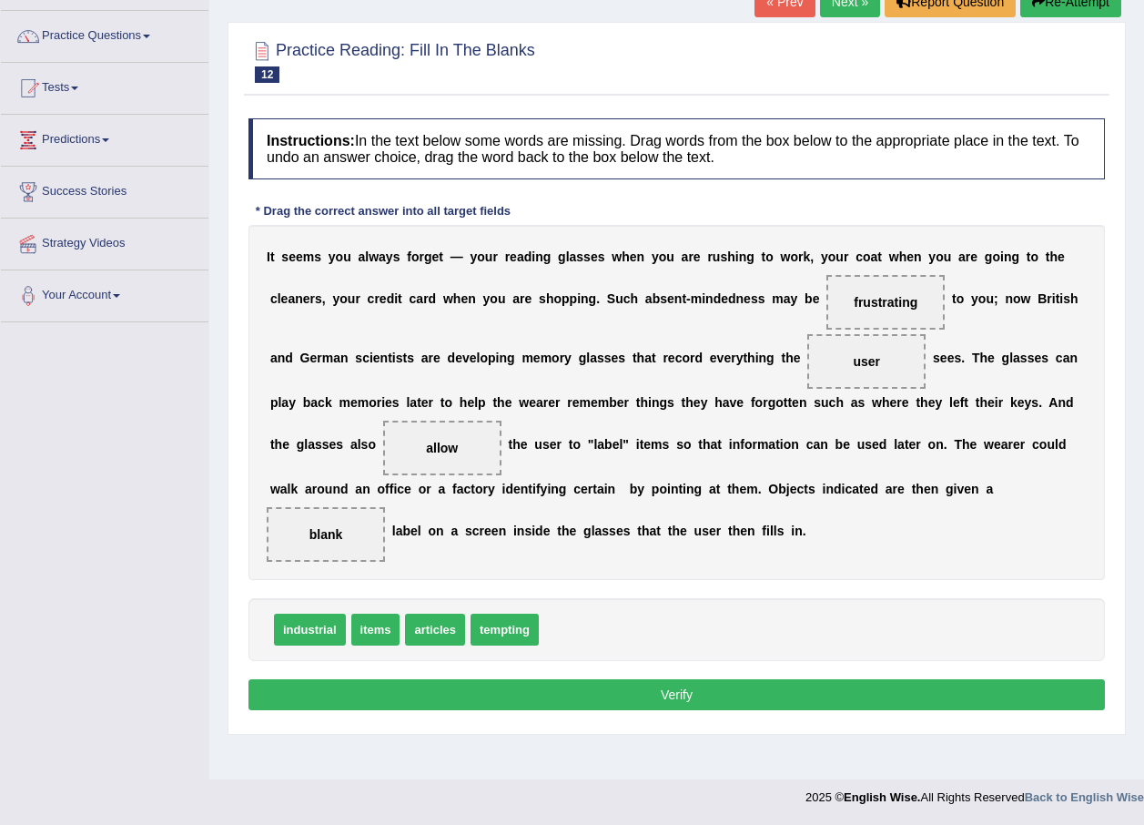
click at [692, 701] on button "Verify" at bounding box center [676, 694] width 856 height 31
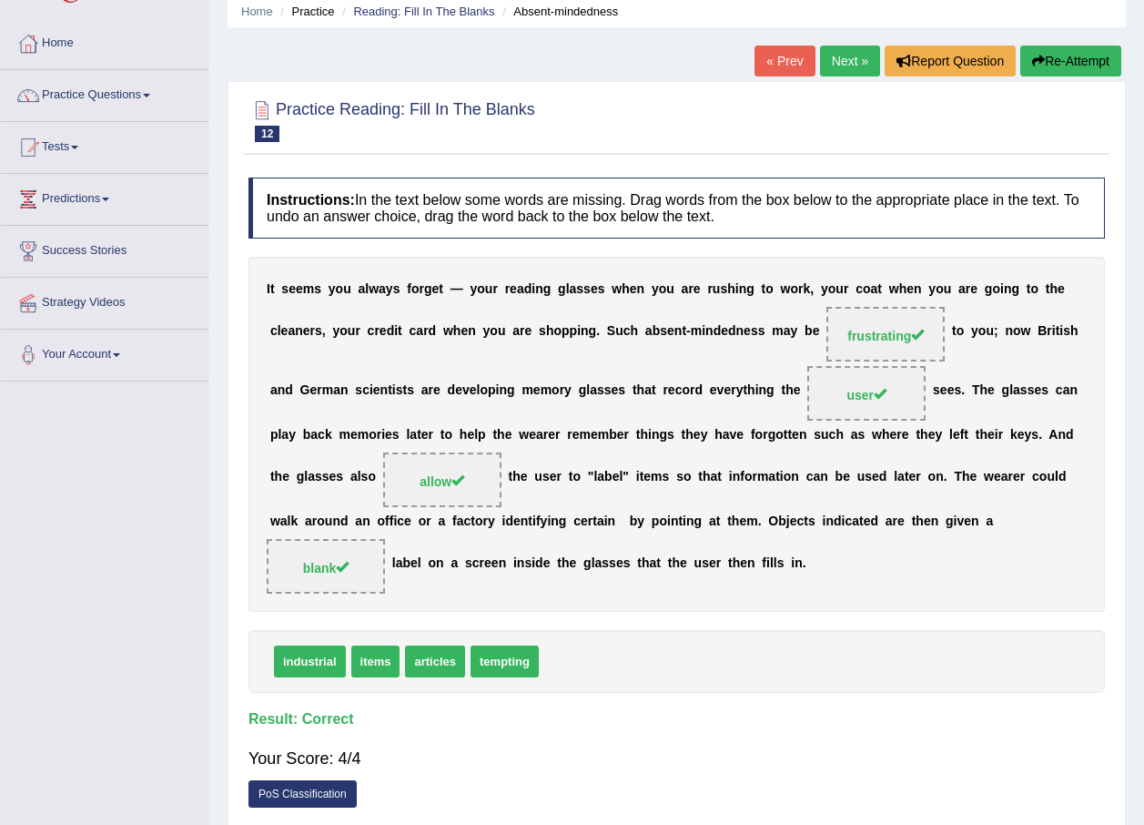
scroll to position [0, 0]
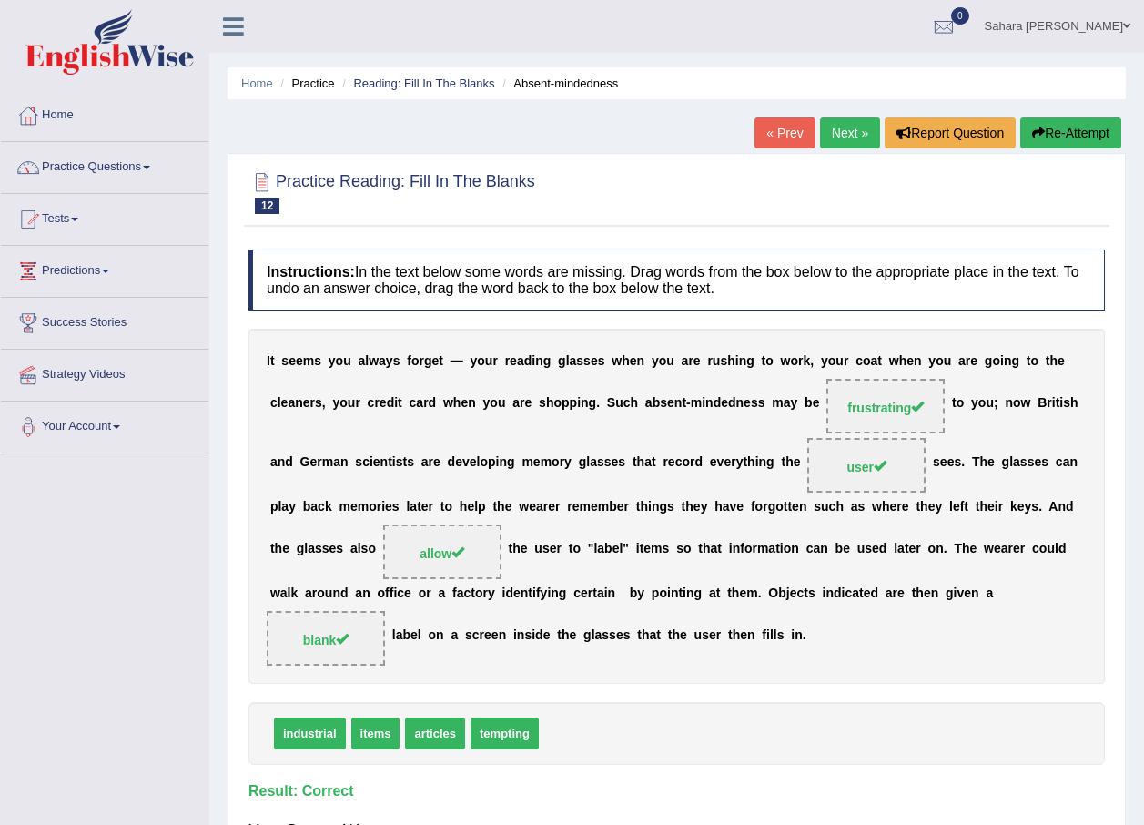
click at [838, 120] on link "Next »" at bounding box center [850, 132] width 60 height 31
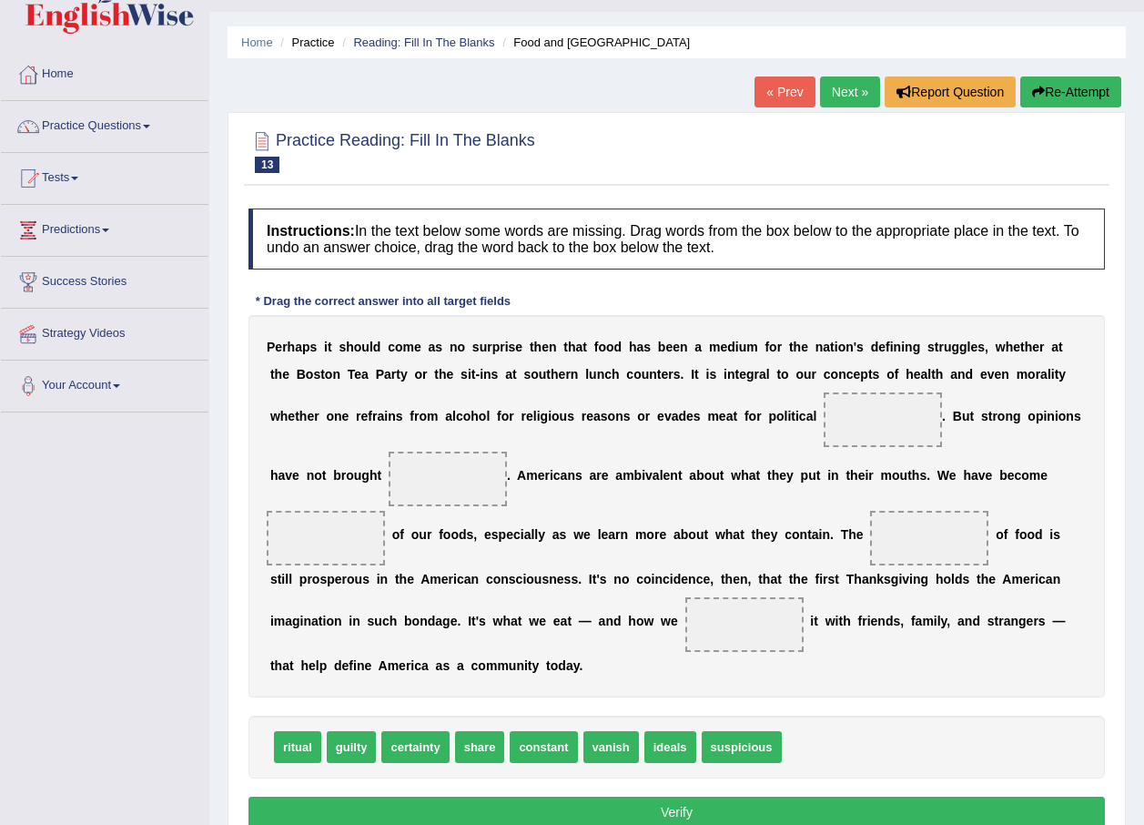
scroll to position [40, 0]
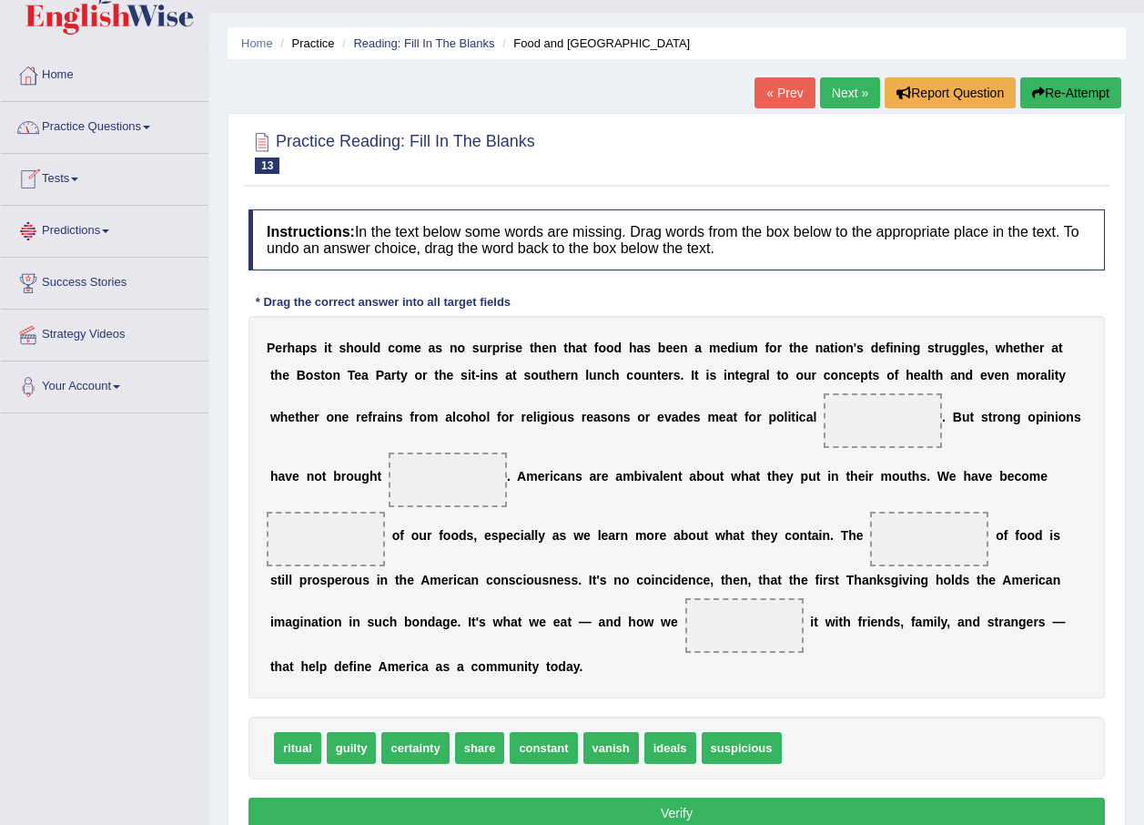
click at [76, 224] on link "Predictions" at bounding box center [105, 229] width 208 height 46
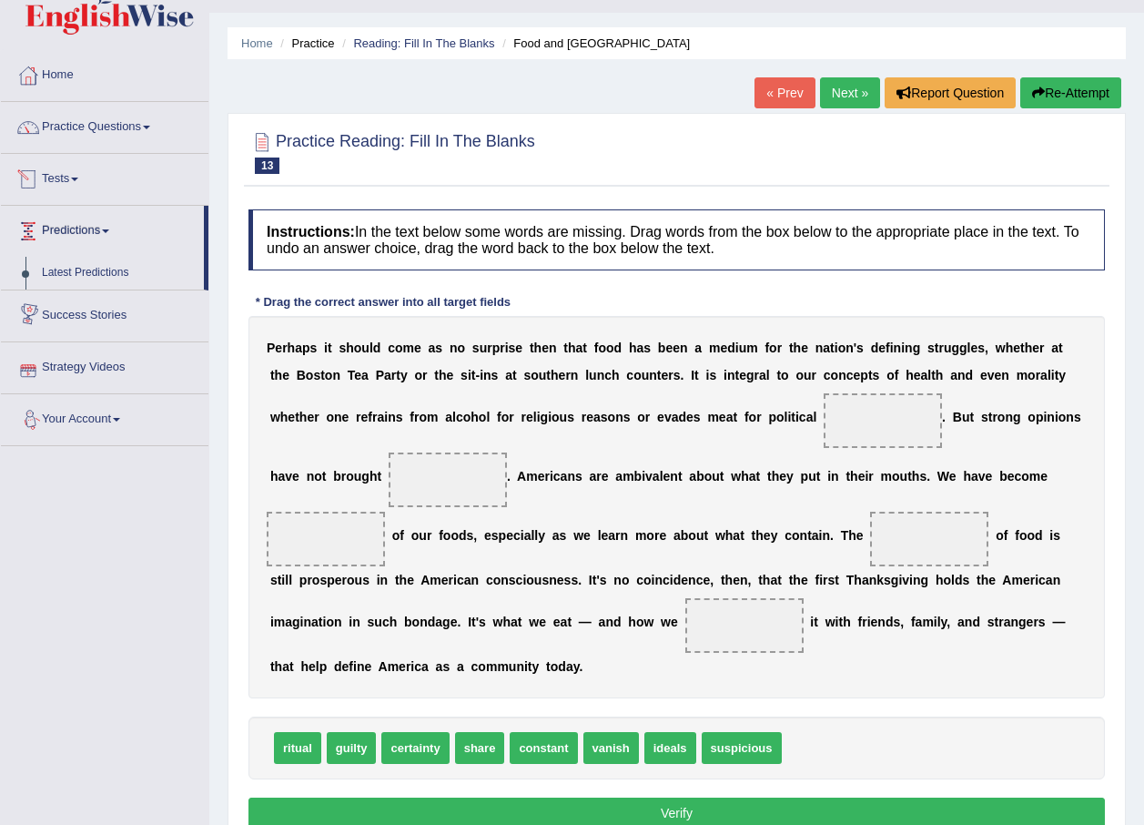
click at [86, 177] on link "Tests" at bounding box center [105, 177] width 208 height 46
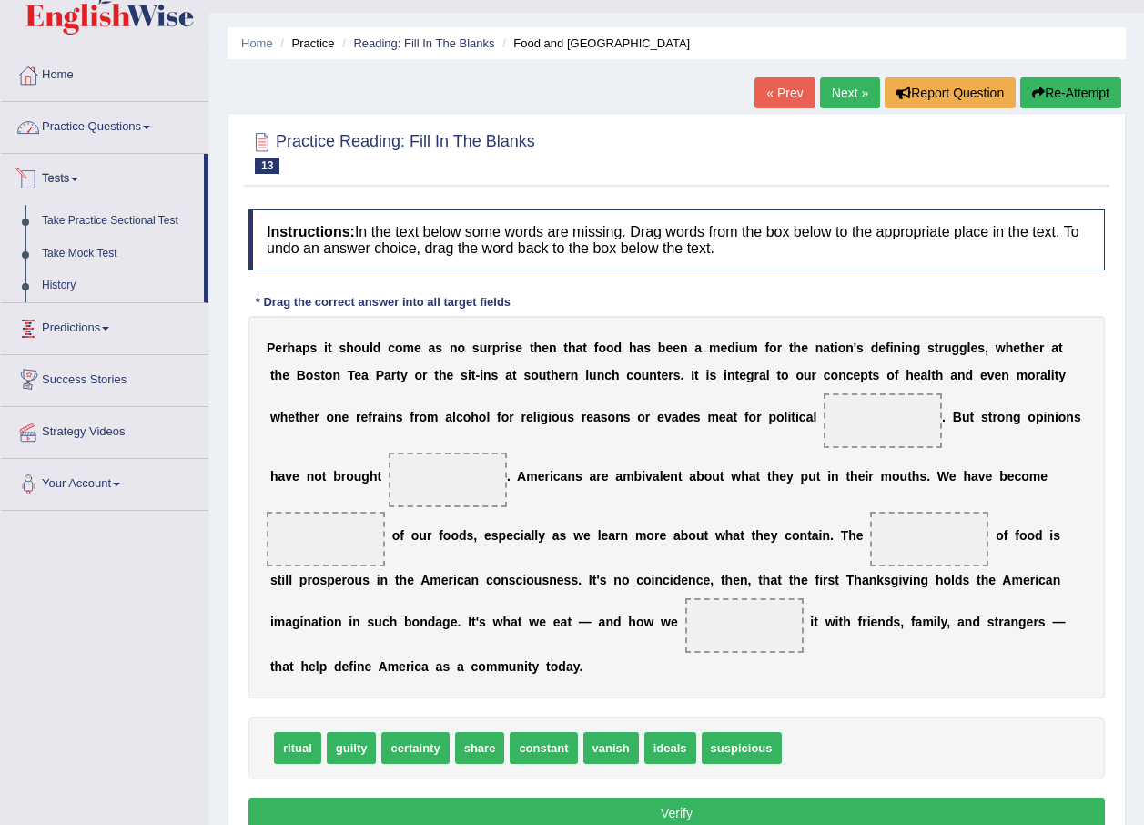
click at [83, 116] on link "Practice Questions" at bounding box center [105, 125] width 208 height 46
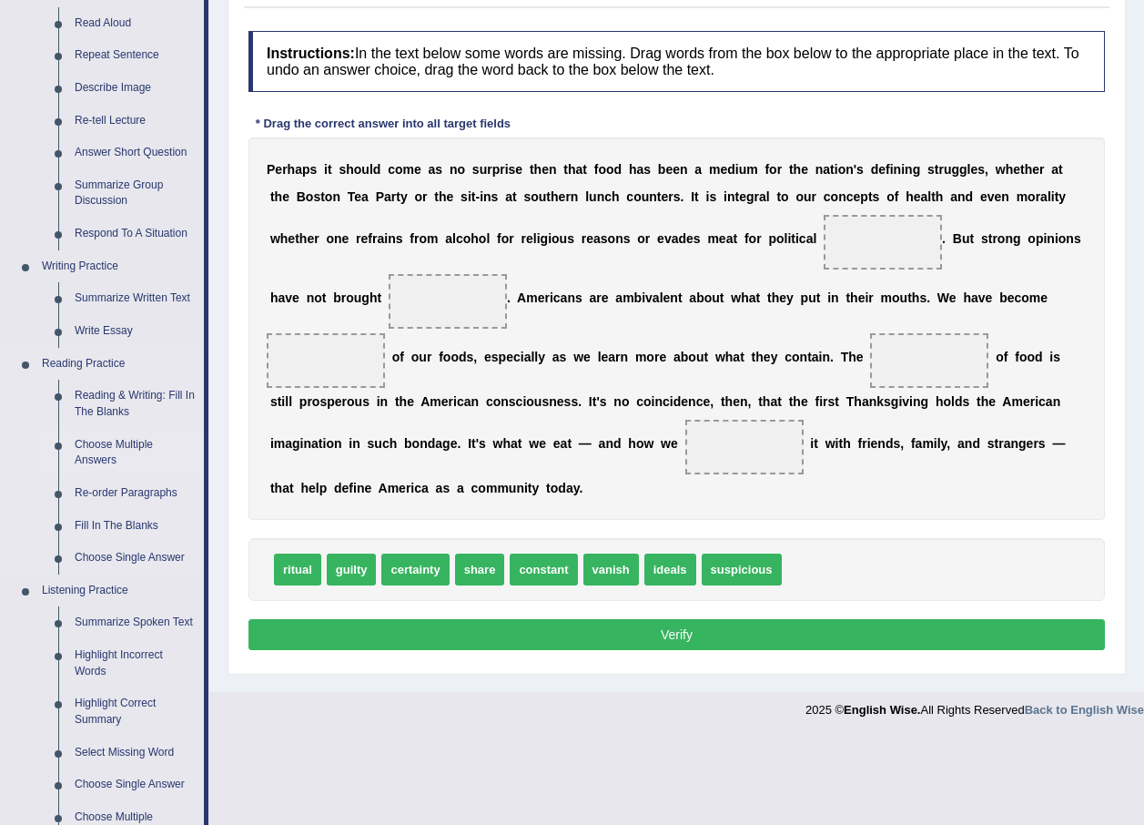
scroll to position [222, 0]
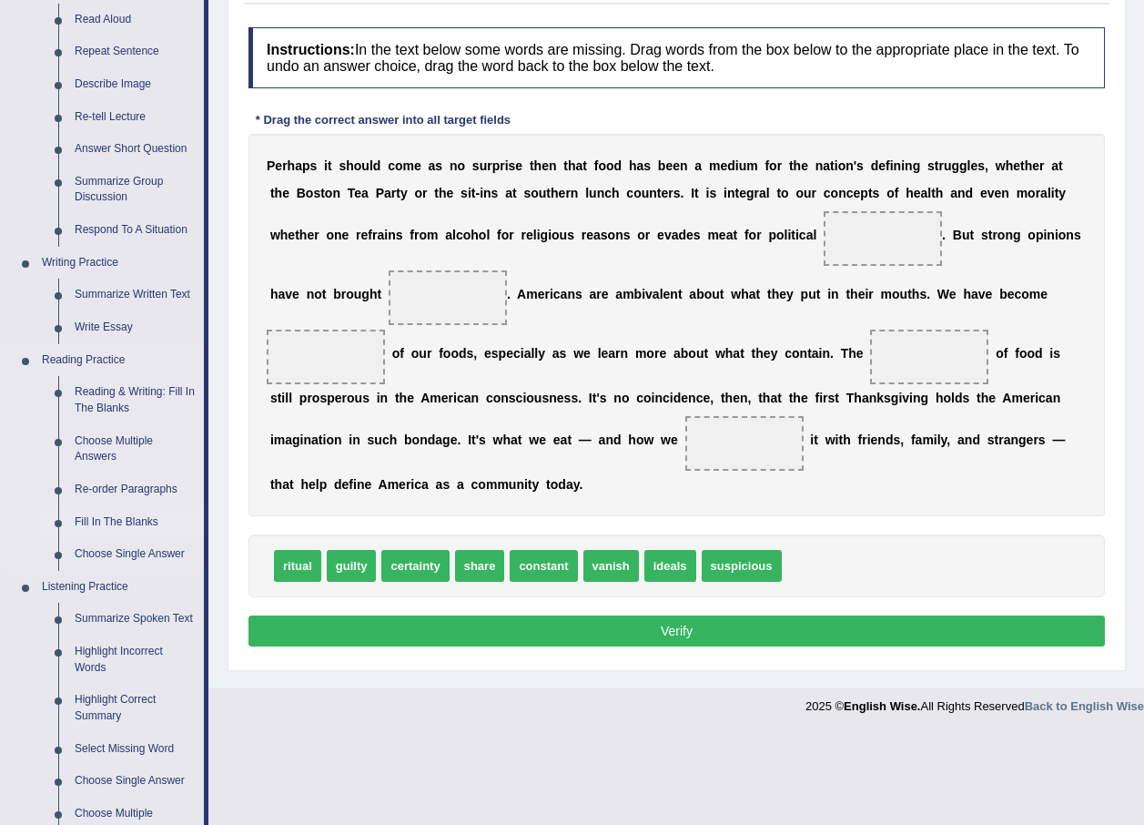
click at [92, 517] on link "Fill In The Blanks" at bounding box center [134, 522] width 137 height 33
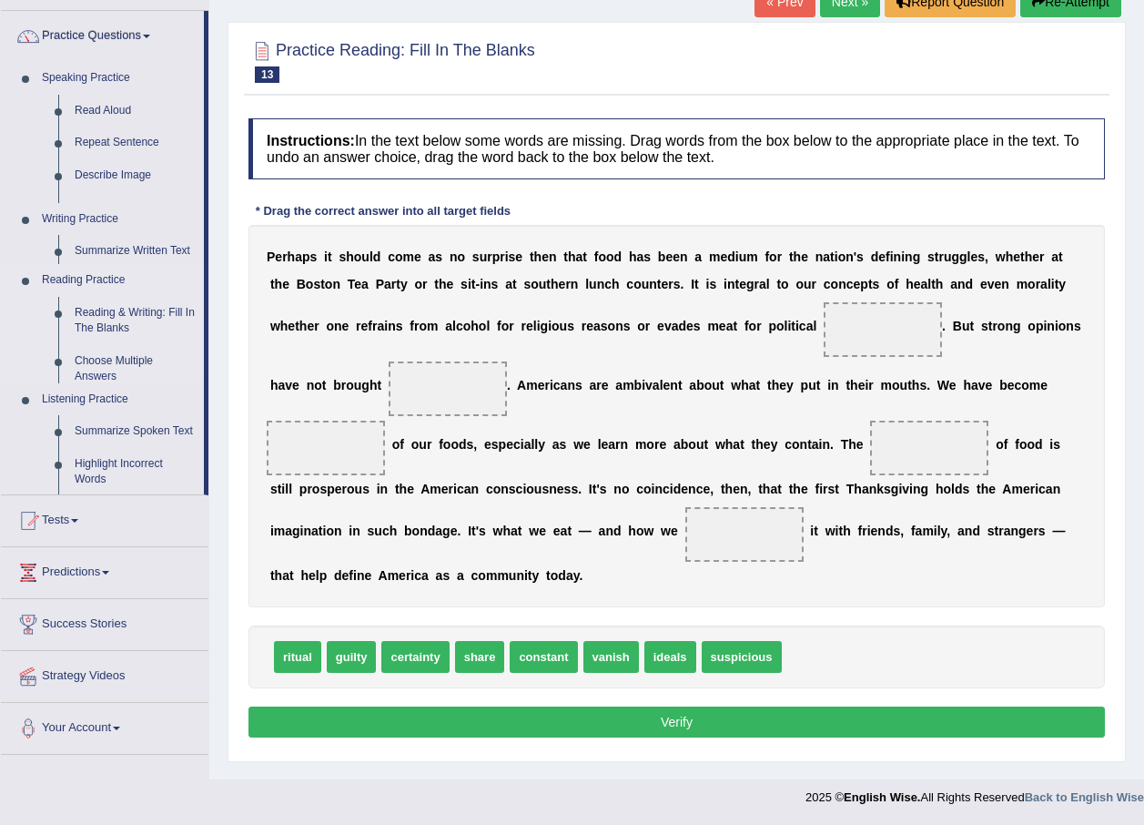
scroll to position [131, 0]
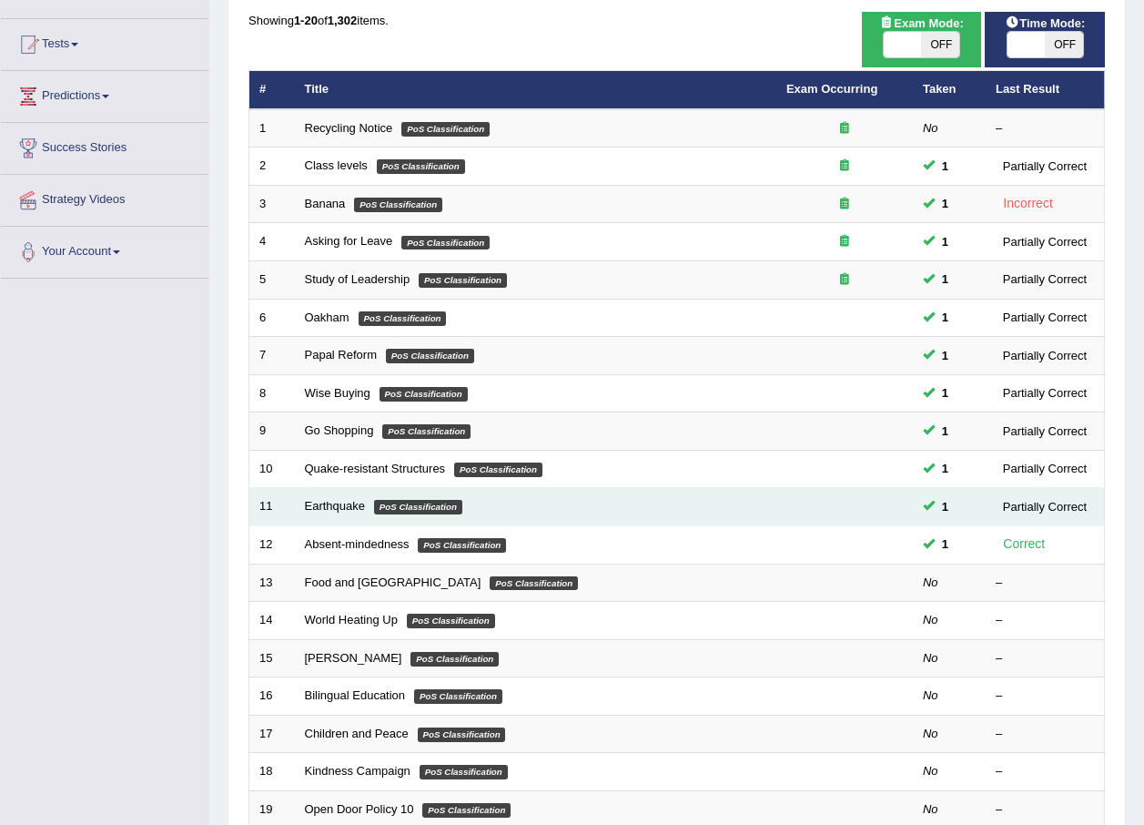
scroll to position [182, 0]
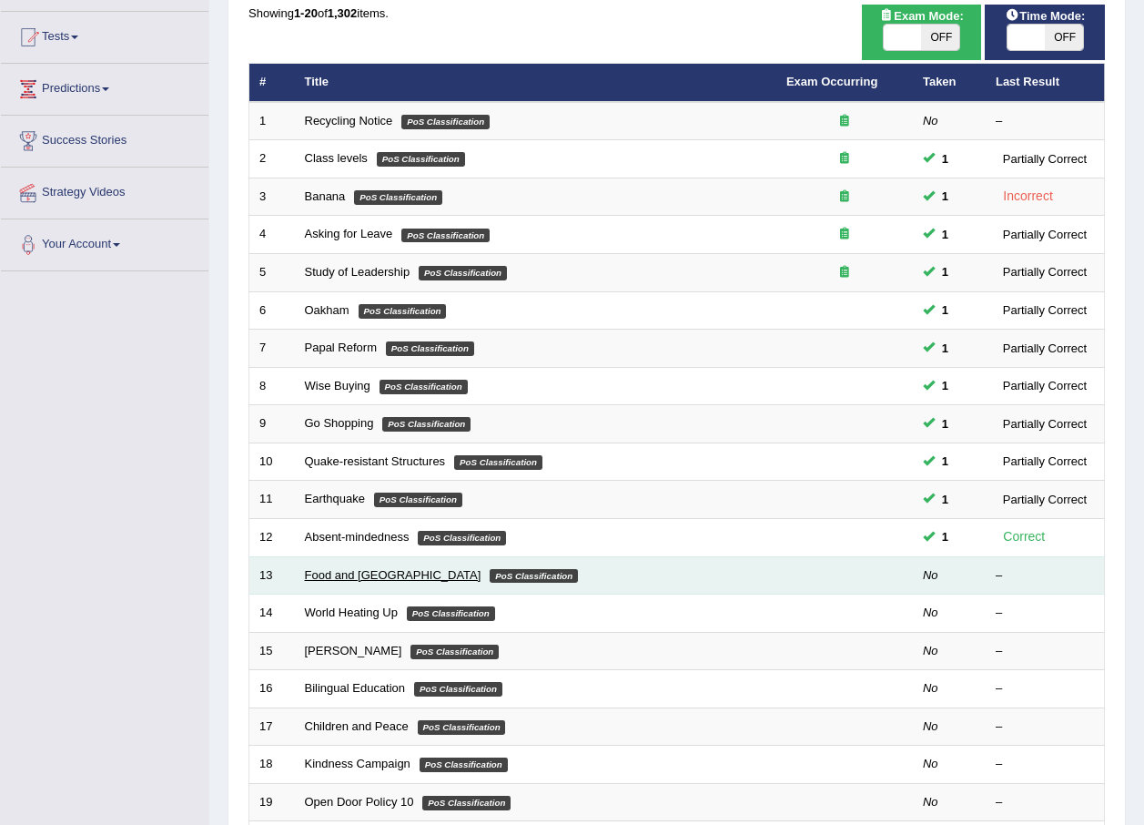
click at [315, 575] on link "Food and [GEOGRAPHIC_DATA]" at bounding box center [393, 575] width 177 height 14
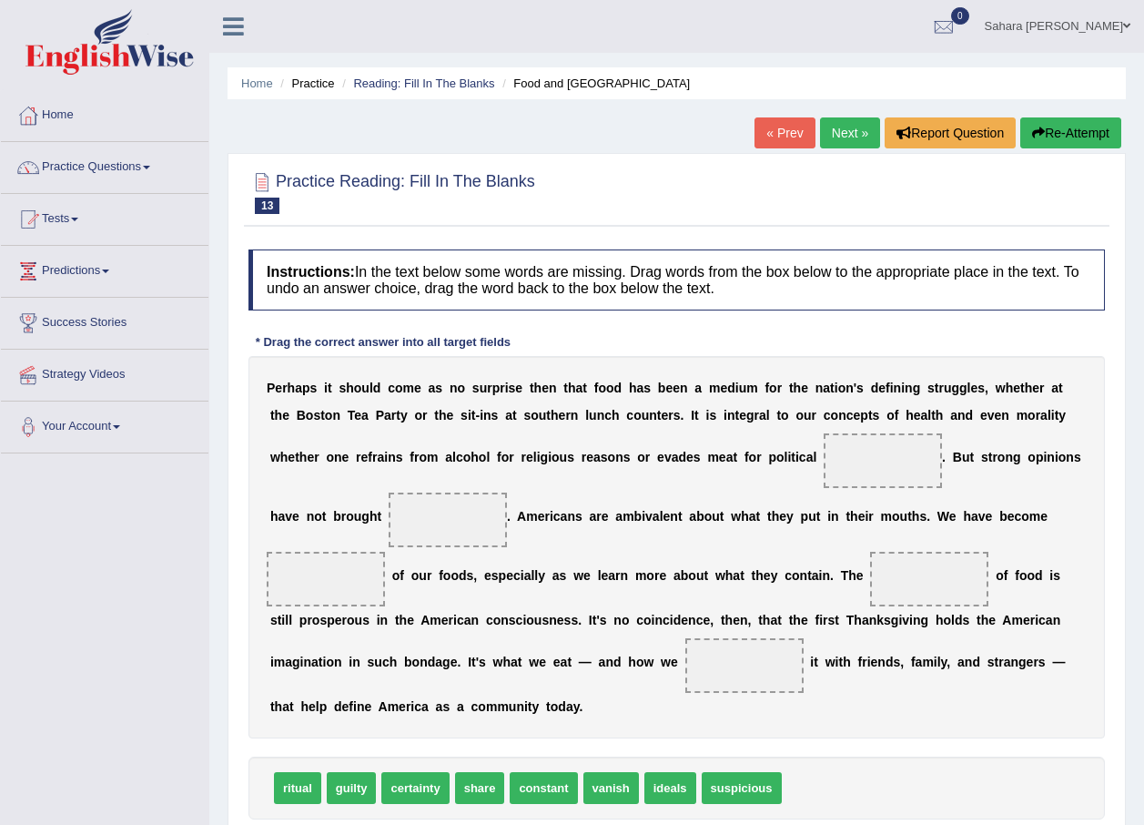
drag, startPoint x: 270, startPoint y: 754, endPoint x: 720, endPoint y: 505, distance: 514.1
click at [720, 505] on div "Instructions: In the text below some words are missing. Drag words from the box…" at bounding box center [676, 561] width 865 height 643
drag, startPoint x: 309, startPoint y: 758, endPoint x: 724, endPoint y: 468, distance: 506.5
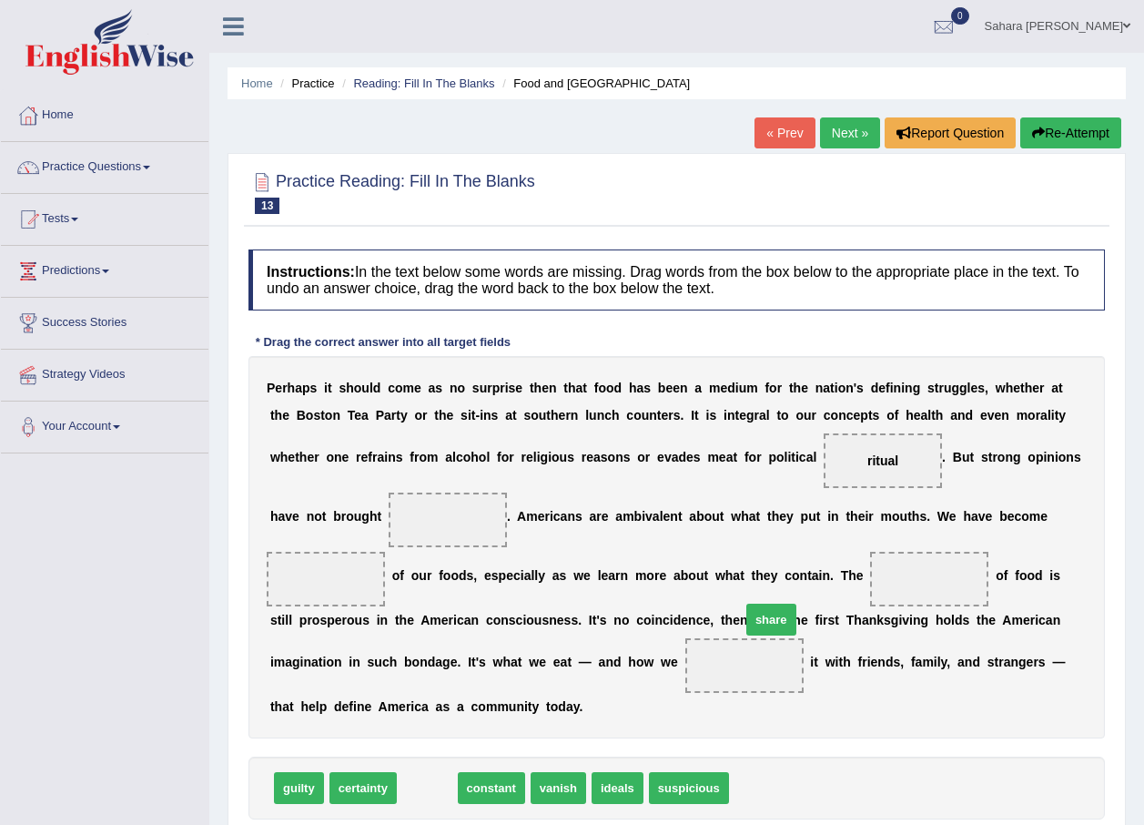
drag, startPoint x: 431, startPoint y: 759, endPoint x: 775, endPoint y: 591, distance: 383.0
drag, startPoint x: 710, startPoint y: 578, endPoint x: 542, endPoint y: 616, distance: 171.8
click at [542, 616] on div "P e r h a p s i t s h o u l d c o m e a s n o s u r p r i s e t h e n t h a t f…" at bounding box center [676, 547] width 856 height 382
drag, startPoint x: 447, startPoint y: 763, endPoint x: 469, endPoint y: 653, distance: 112.3
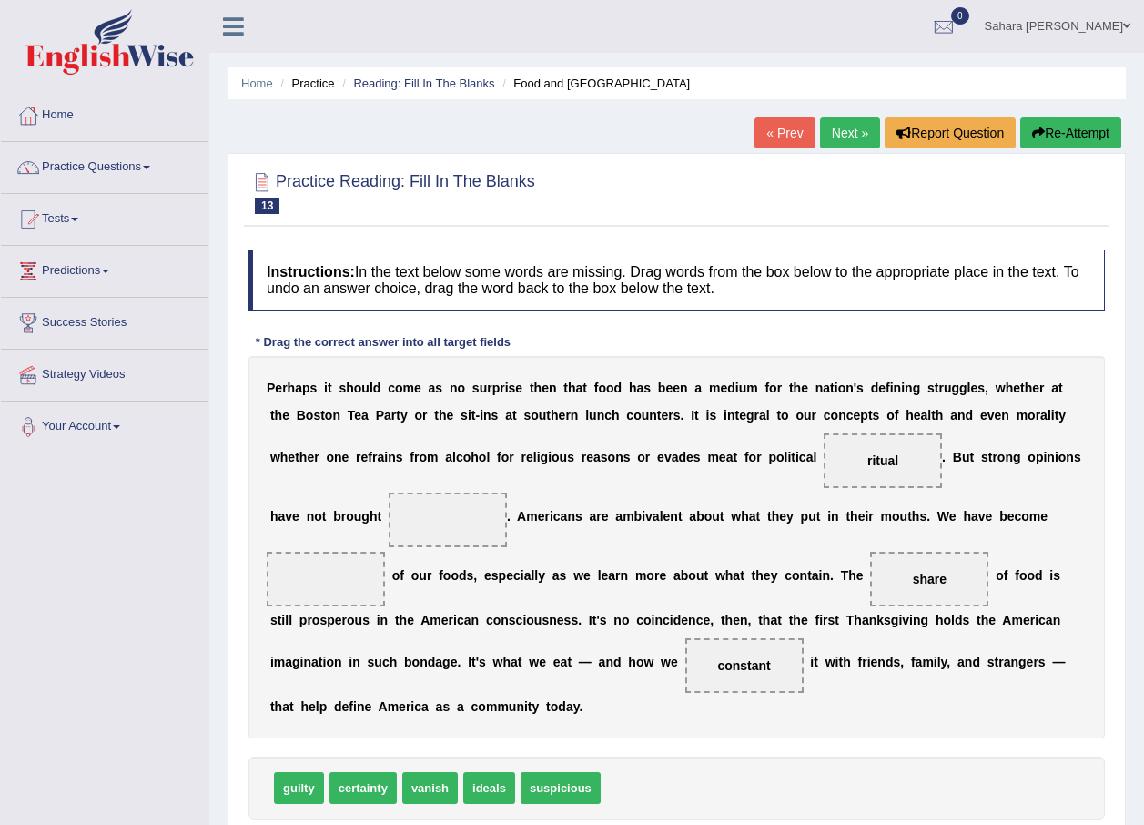
drag, startPoint x: 761, startPoint y: 586, endPoint x: 645, endPoint y: 606, distance: 117.3
click at [645, 606] on div "P e r h a p s i t s h o u l d c o m e a s n o s u r p r i s e t h e n t h a t f…" at bounding box center [676, 547] width 856 height 382
click at [470, 772] on span "ideals" at bounding box center [489, 788] width 52 height 32
drag, startPoint x: 377, startPoint y: 758, endPoint x: 322, endPoint y: 532, distance: 232.2
drag, startPoint x: 713, startPoint y: 582, endPoint x: 573, endPoint y: 649, distance: 154.3
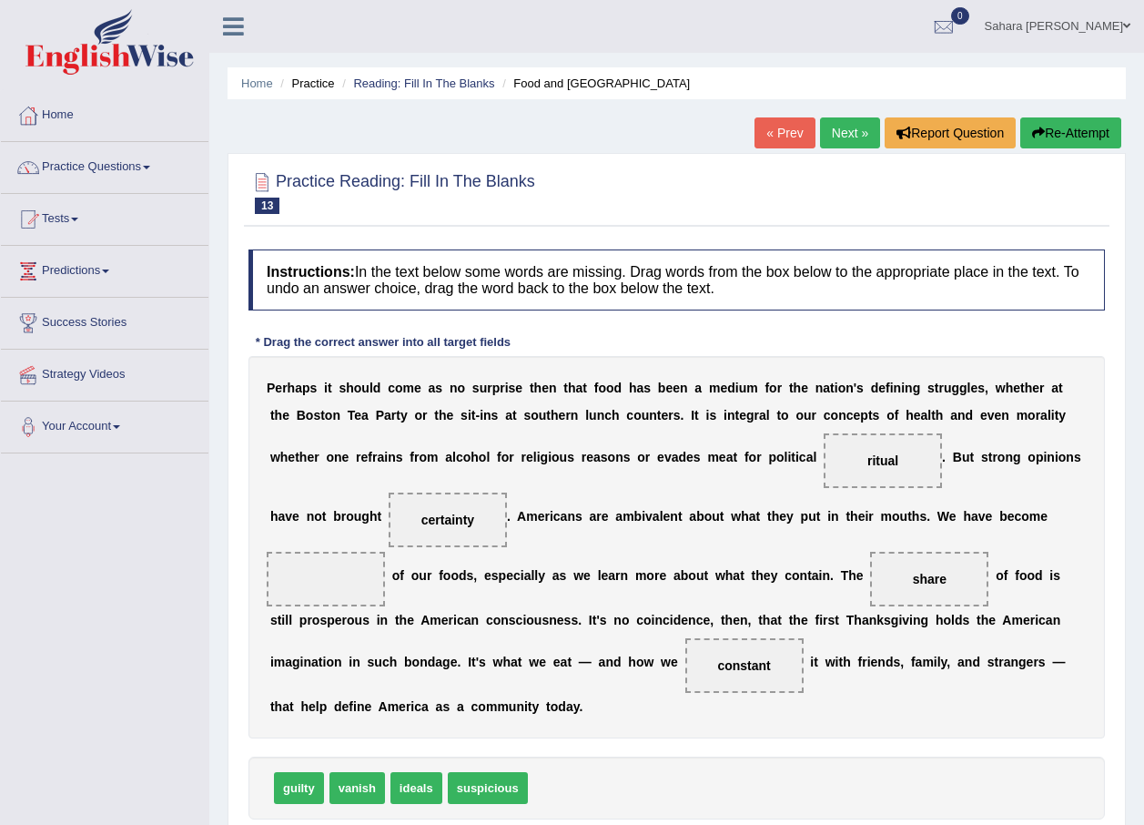
click at [573, 649] on div "P e r h a p s i t s h o u l d c o m e a s n o s u r p r i s e t h e n t h a t f…" at bounding box center [676, 547] width 856 height 382
drag, startPoint x: 471, startPoint y: 661, endPoint x: 938, endPoint y: 520, distance: 488.6
drag, startPoint x: 738, startPoint y: 564, endPoint x: 737, endPoint y: 574, distance: 10.1
click at [870, 594] on span "share" at bounding box center [929, 579] width 118 height 55
drag, startPoint x: 729, startPoint y: 586, endPoint x: 483, endPoint y: 667, distance: 258.7
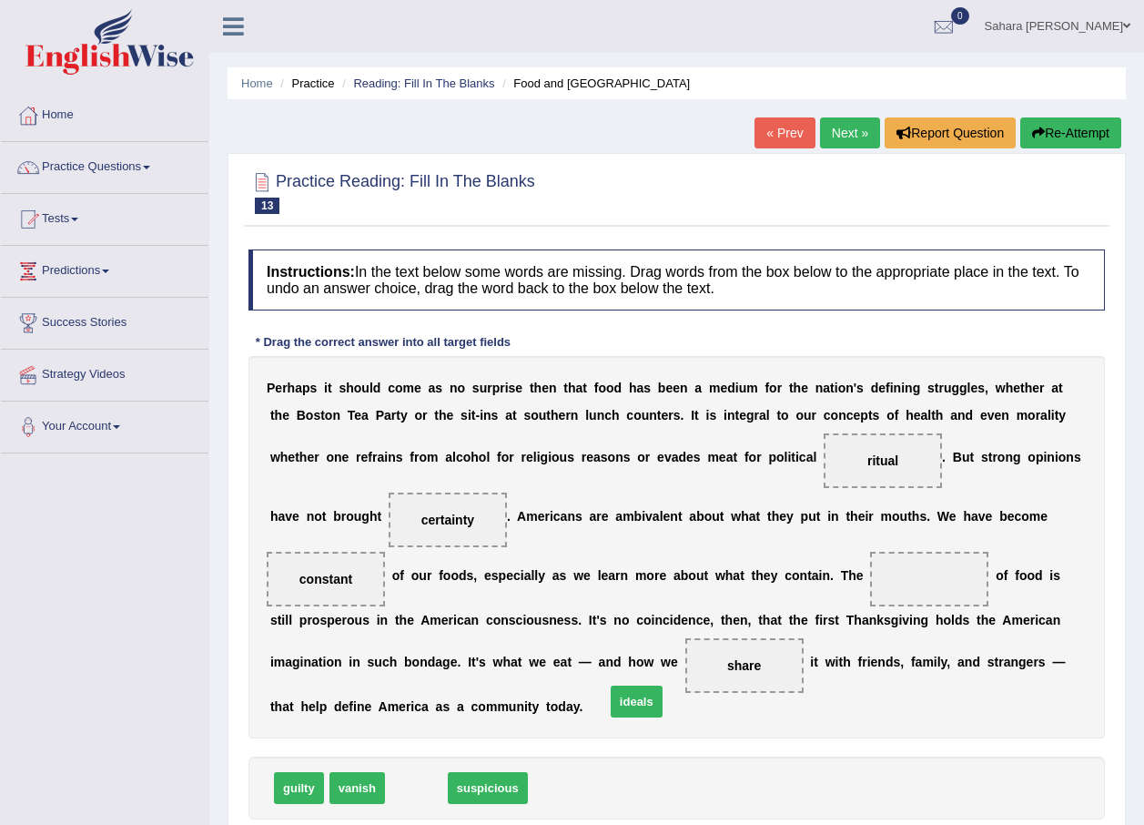
drag, startPoint x: 407, startPoint y: 765, endPoint x: 699, endPoint y: 633, distance: 320.6
click at [663, 685] on span "ideals" at bounding box center [637, 701] width 52 height 32
drag, startPoint x: 397, startPoint y: 755, endPoint x: 705, endPoint y: 590, distance: 350.2
drag, startPoint x: 423, startPoint y: 760, endPoint x: 990, endPoint y: 533, distance: 610.6
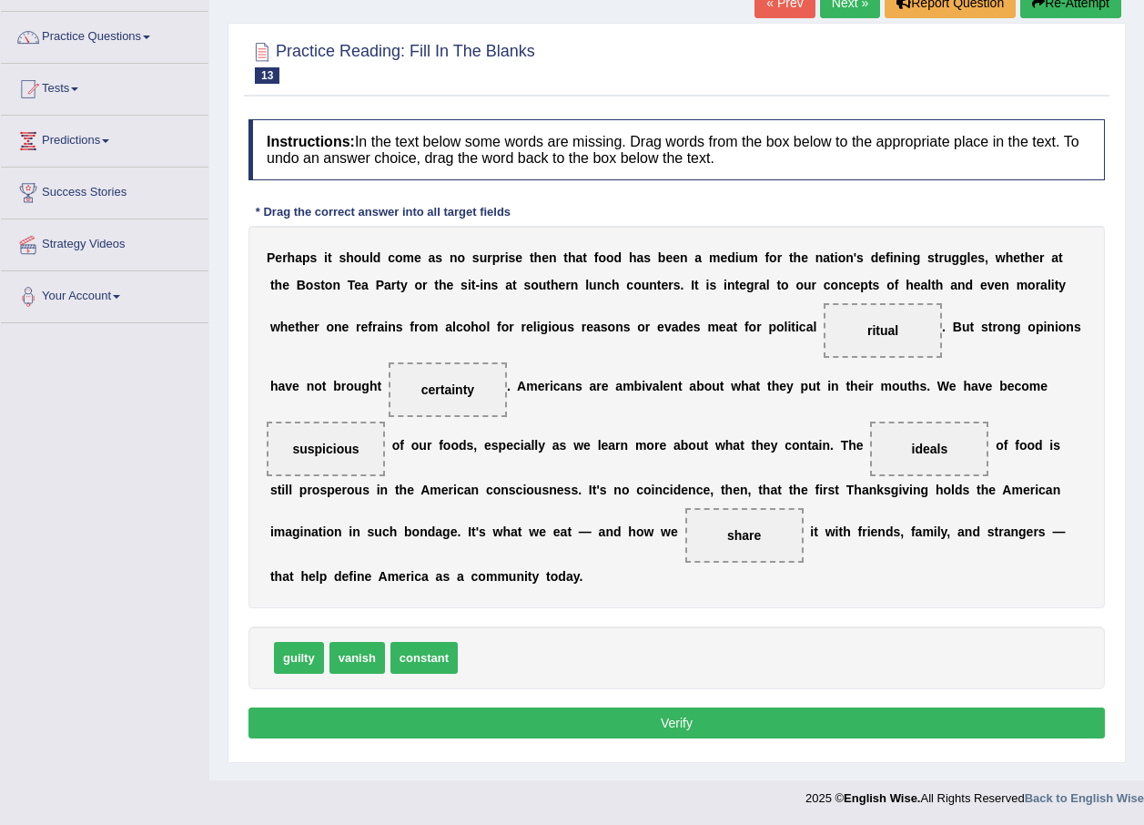
scroll to position [131, 0]
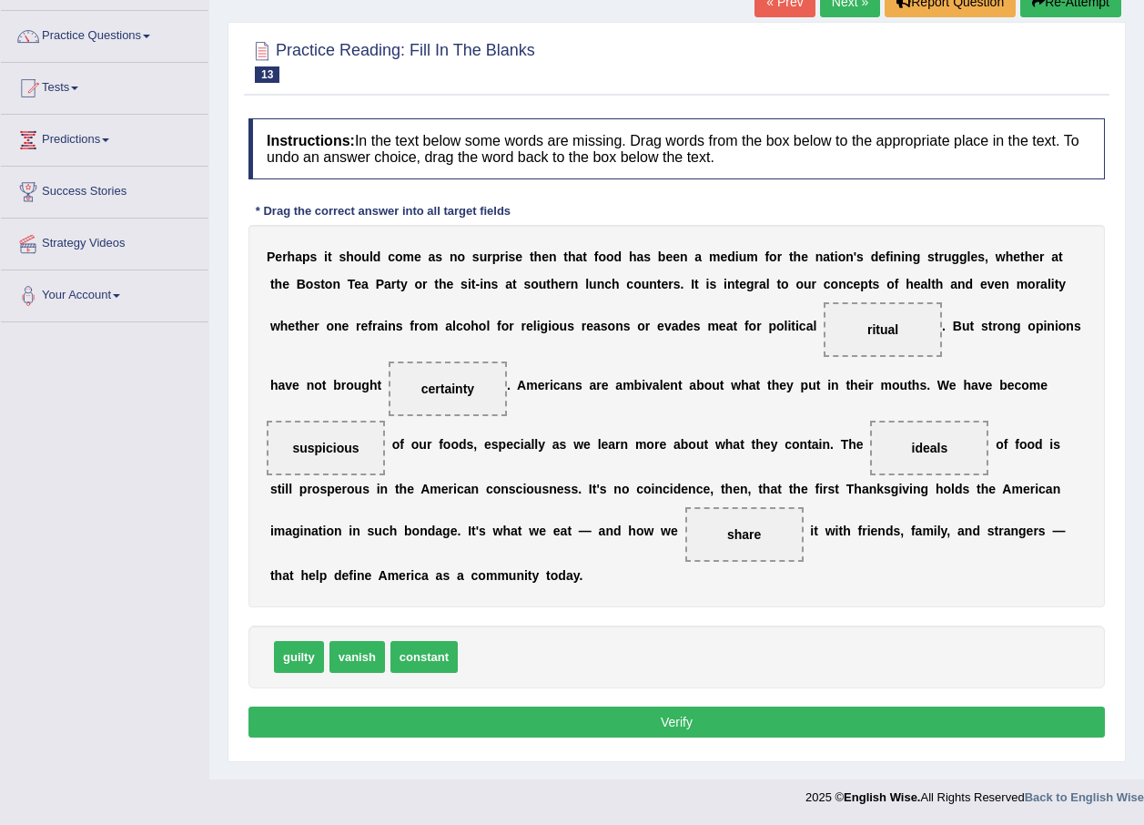
click at [711, 706] on button "Verify" at bounding box center [676, 721] width 856 height 31
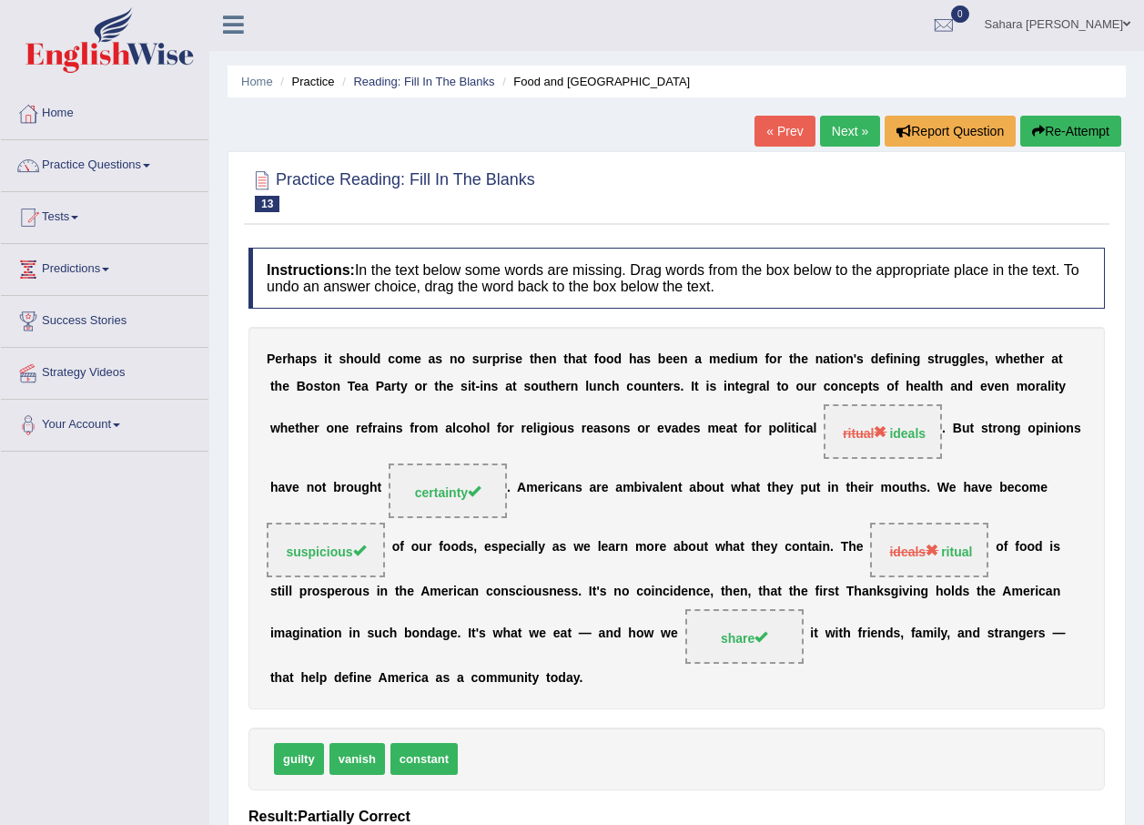
scroll to position [0, 0]
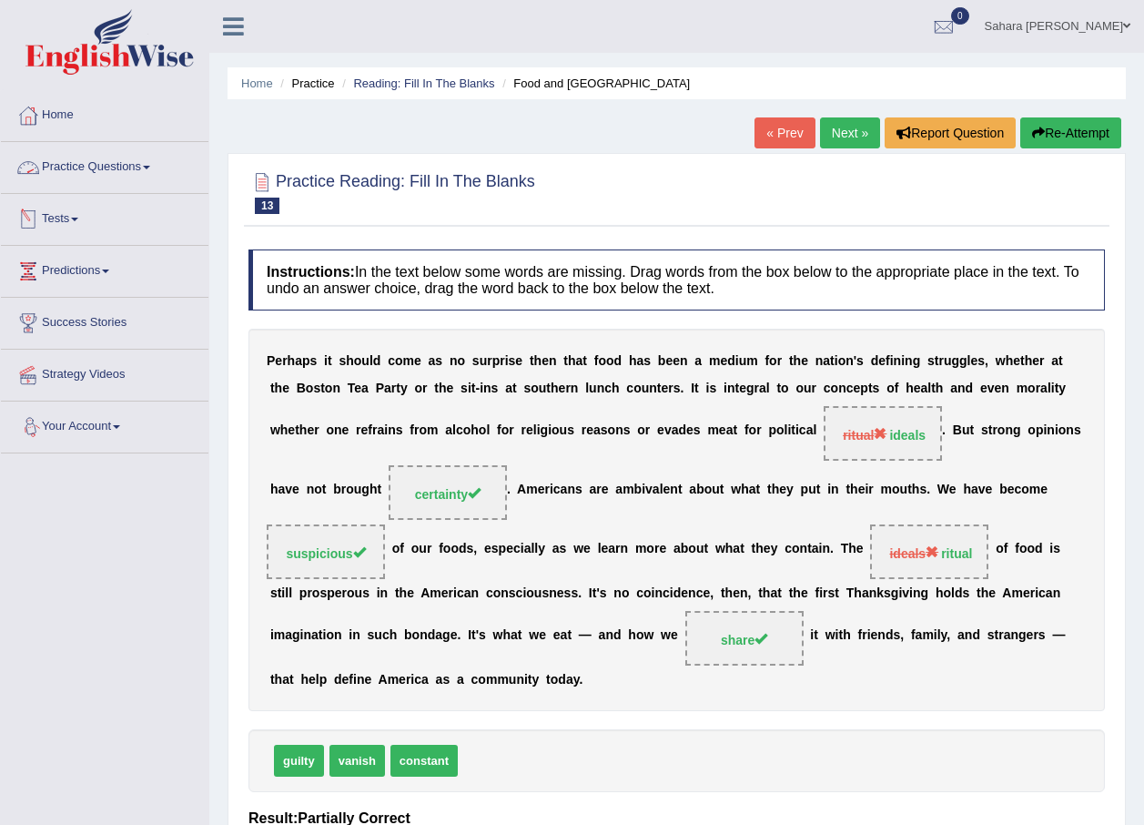
click at [106, 178] on link "Practice Questions" at bounding box center [105, 165] width 208 height 46
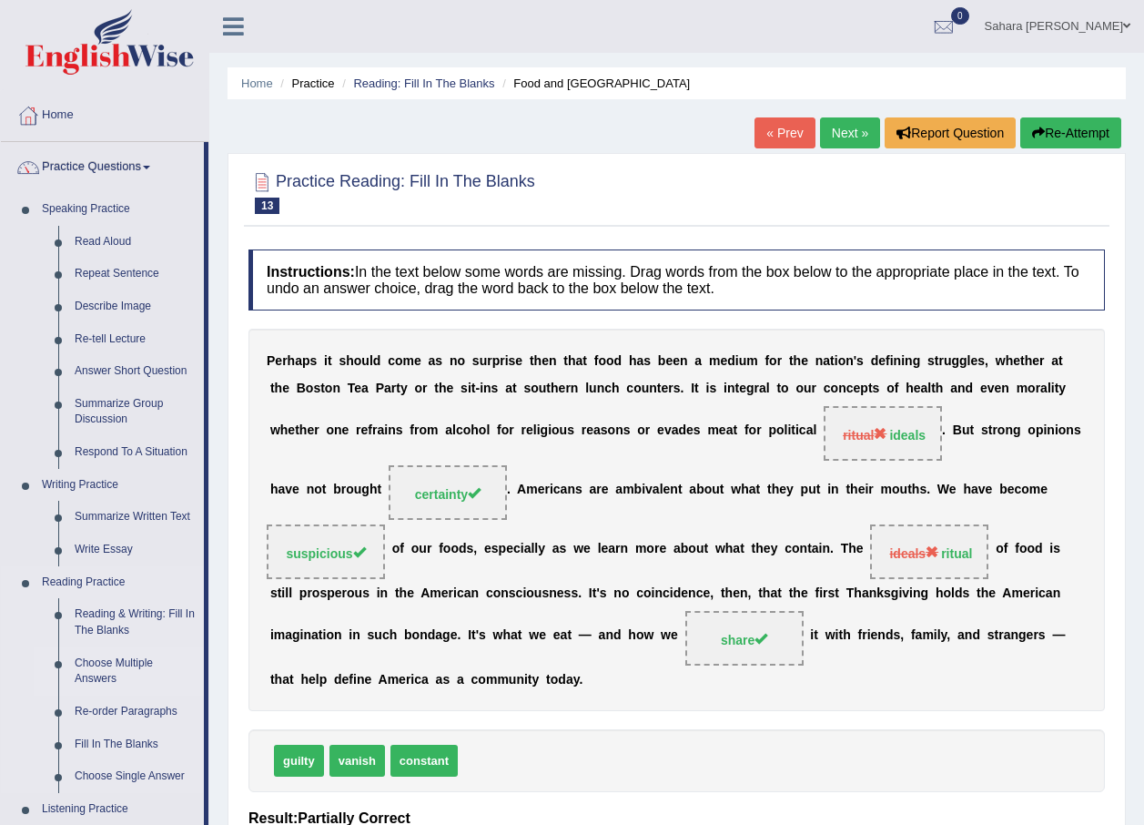
scroll to position [182, 0]
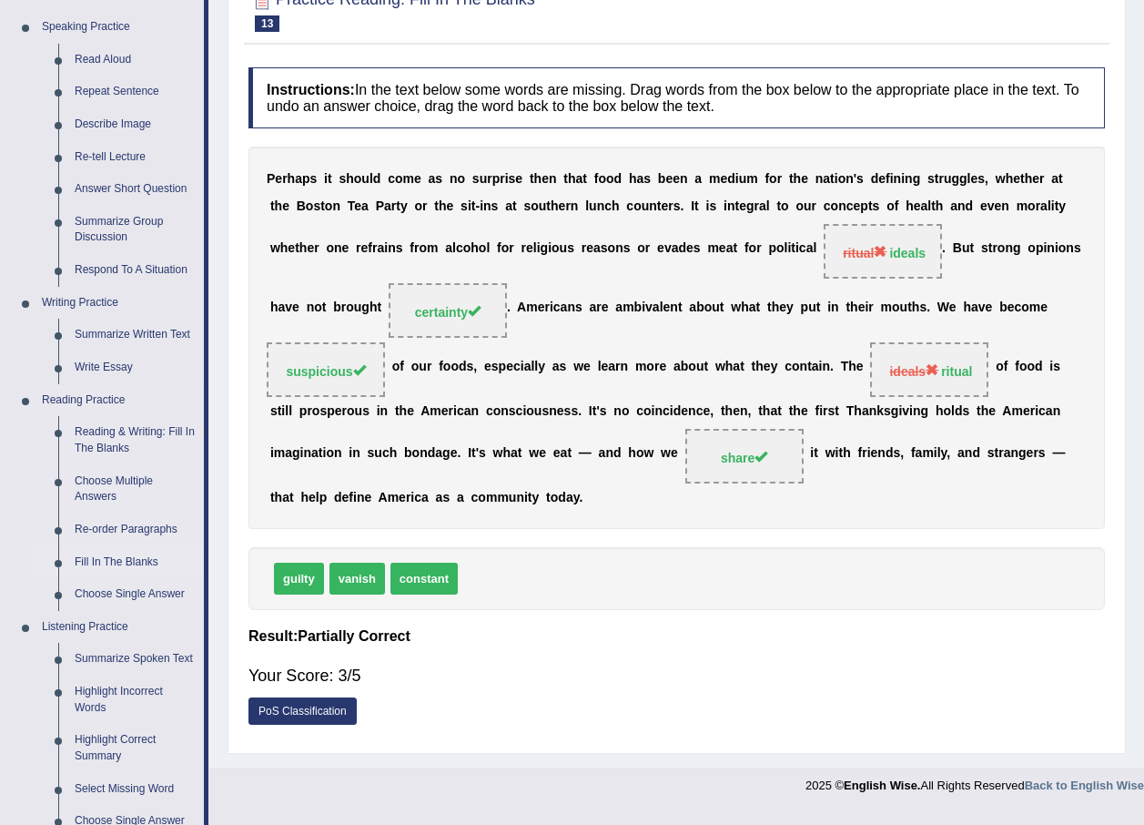
click at [131, 562] on link "Fill In The Blanks" at bounding box center [134, 562] width 137 height 33
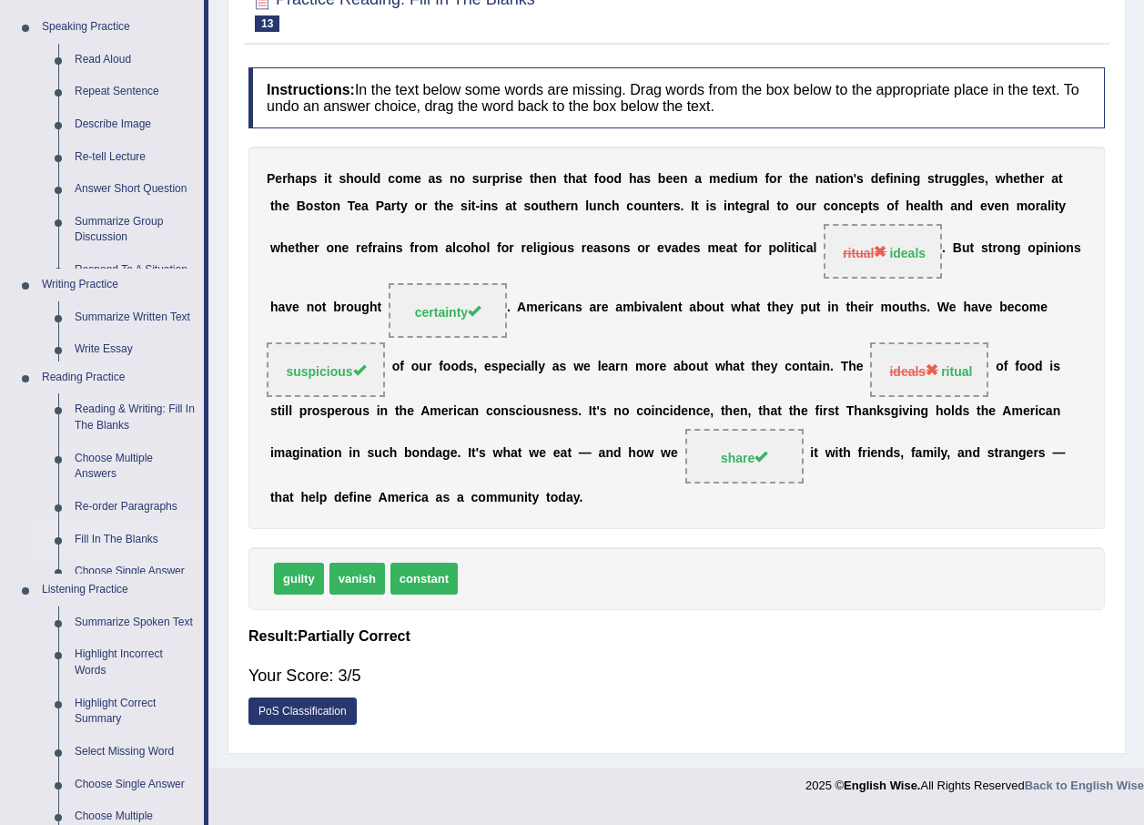
scroll to position [143, 0]
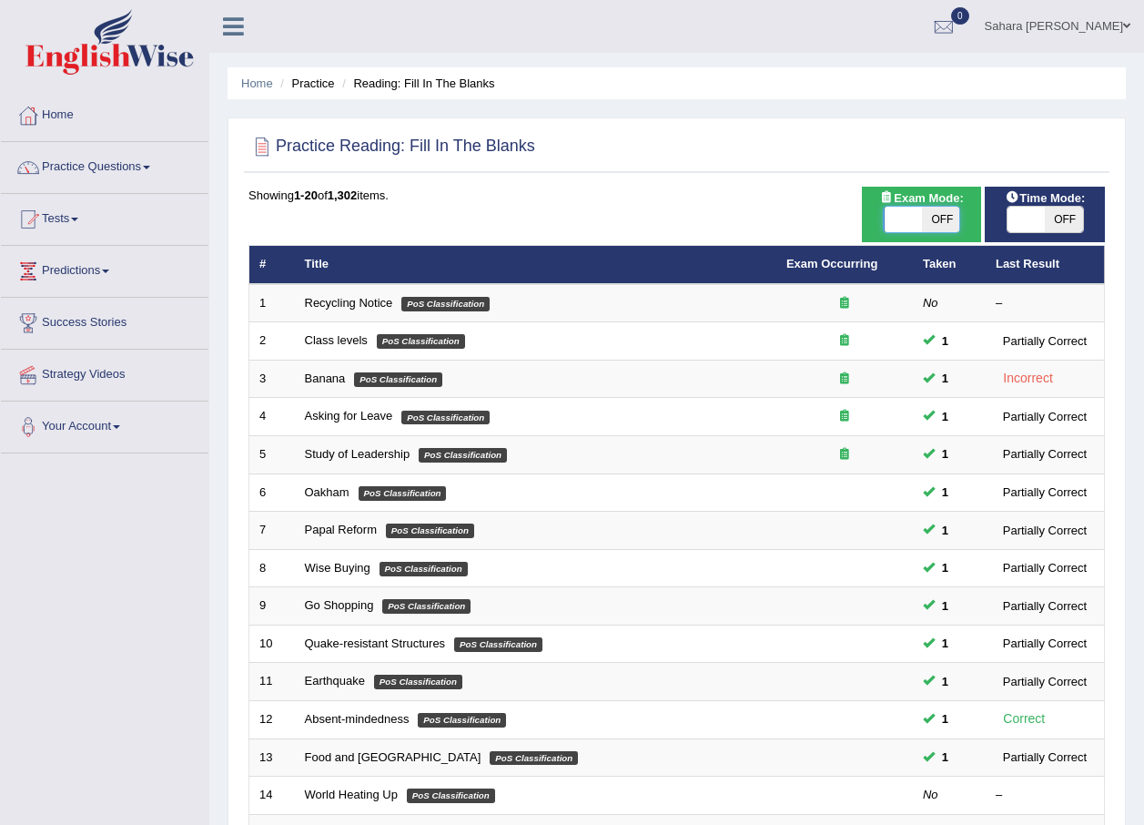
click at [902, 225] on span at bounding box center [903, 219] width 38 height 25
click at [898, 215] on span at bounding box center [903, 219] width 38 height 25
checkbox input "true"
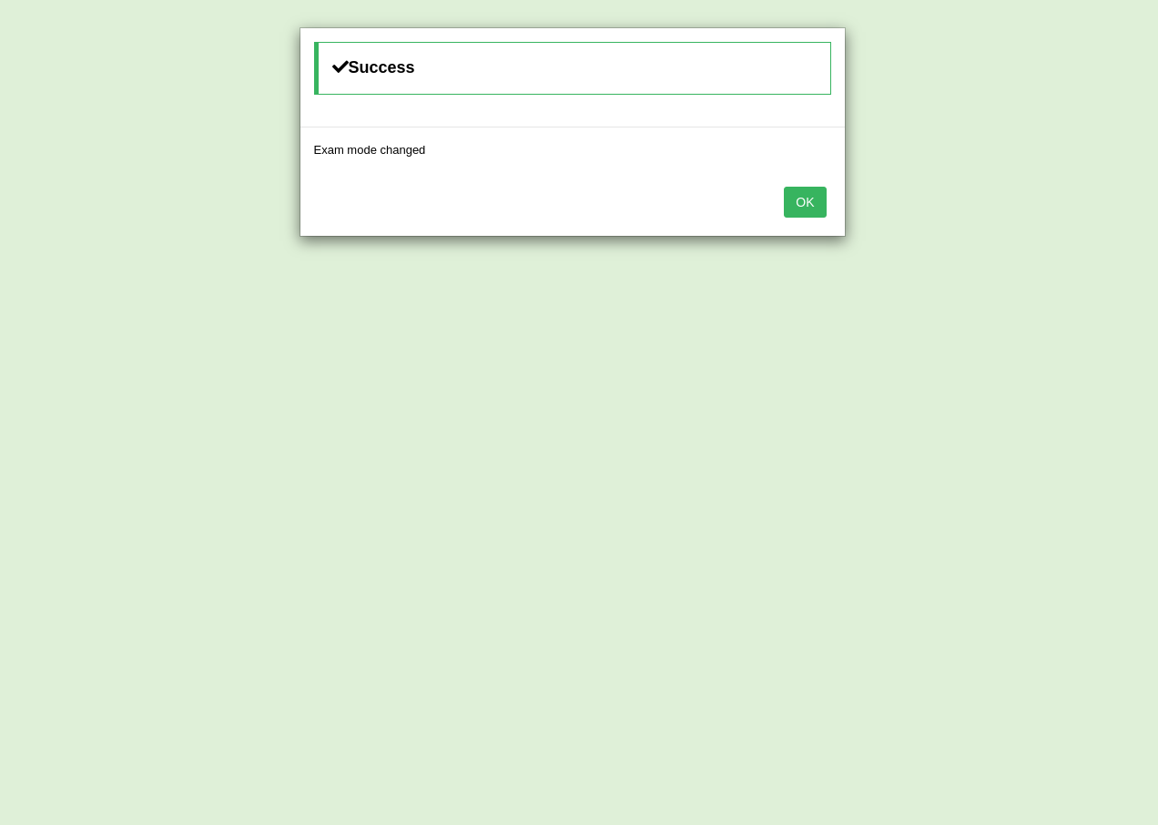
click at [817, 208] on button "OK" at bounding box center [805, 202] width 42 height 31
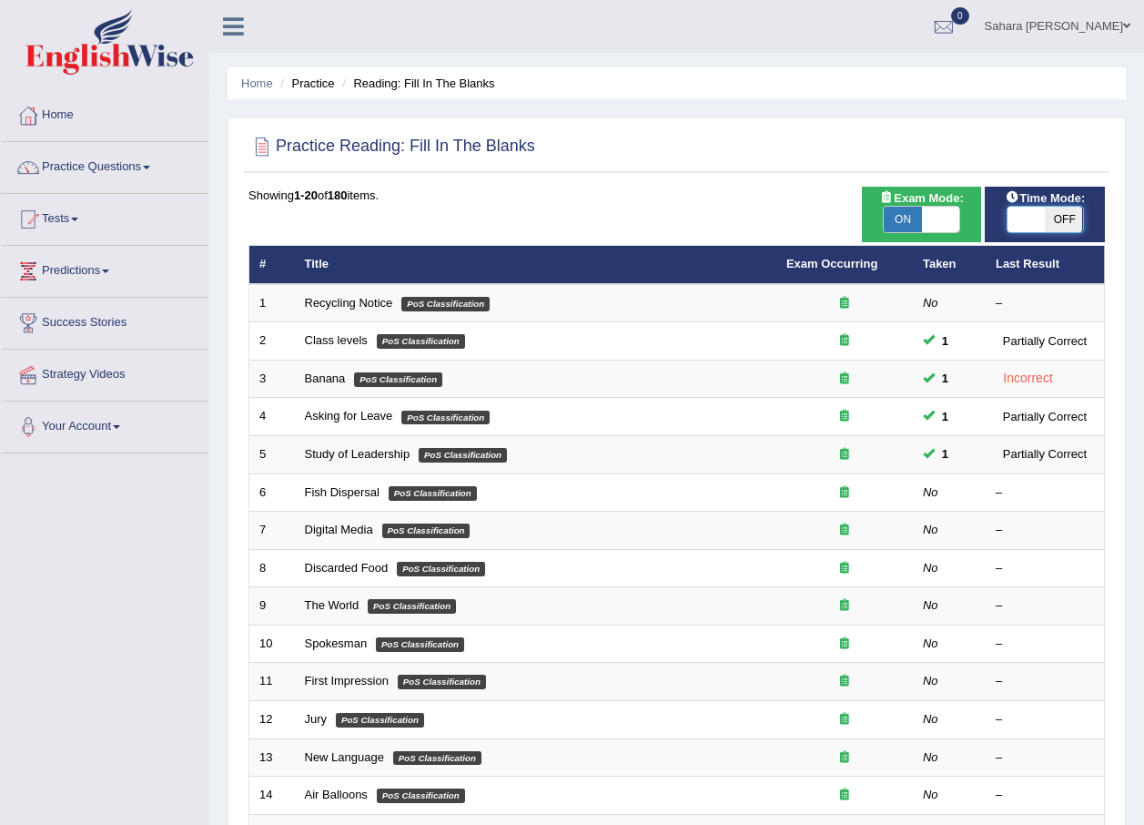
click at [1027, 220] on span at bounding box center [1026, 219] width 38 height 25
checkbox input "true"
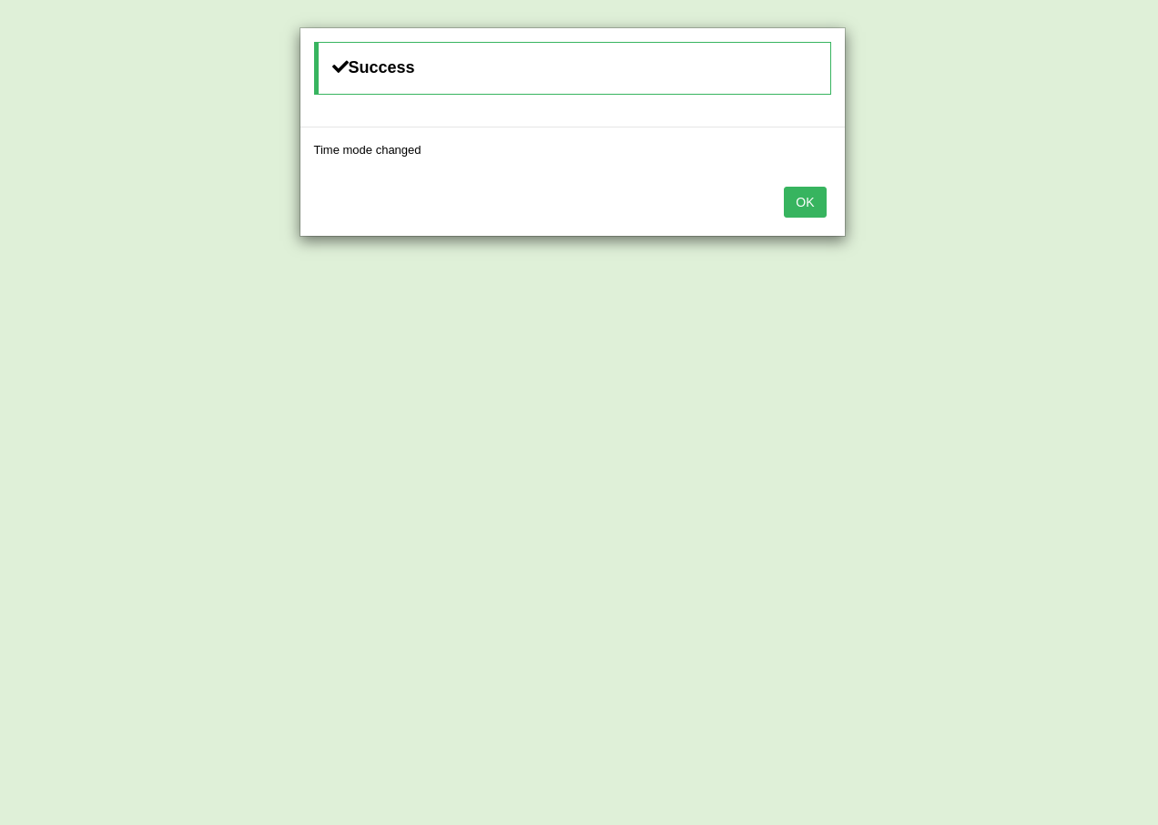
click at [821, 198] on button "OK" at bounding box center [805, 202] width 42 height 31
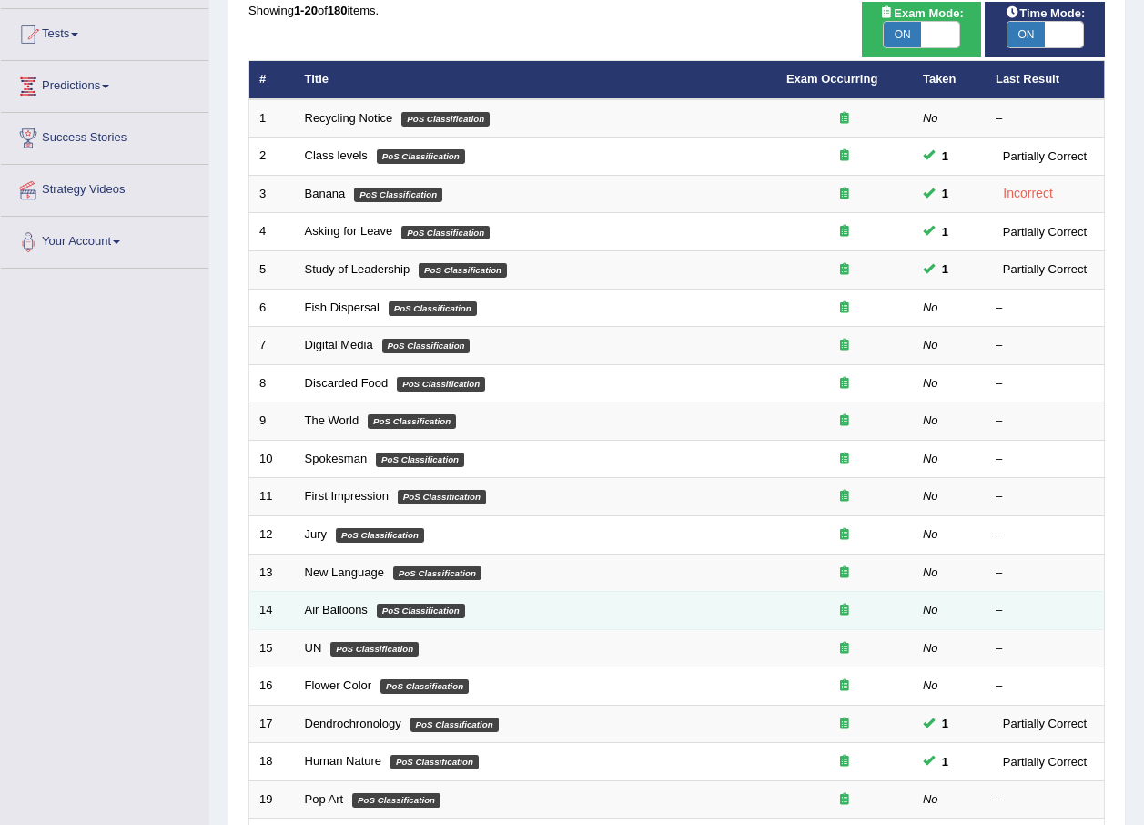
scroll to position [380, 0]
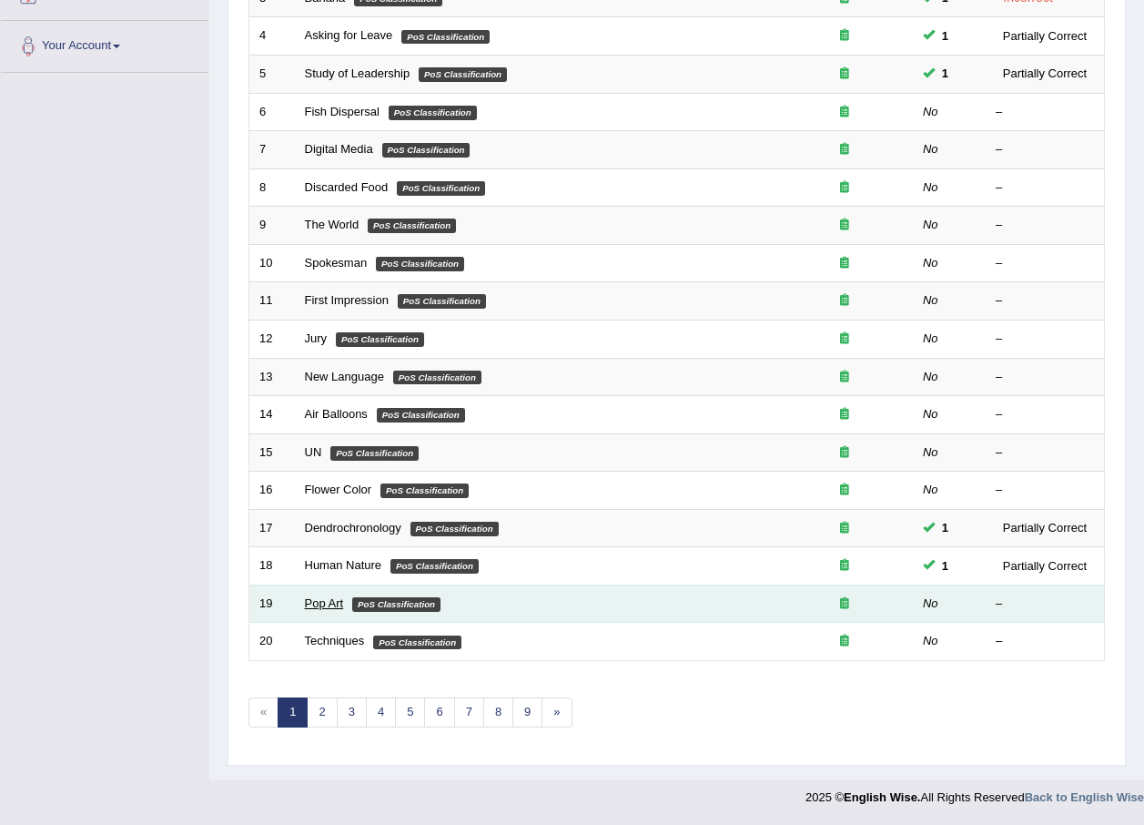
click at [322, 596] on link "Pop Art" at bounding box center [324, 603] width 39 height 14
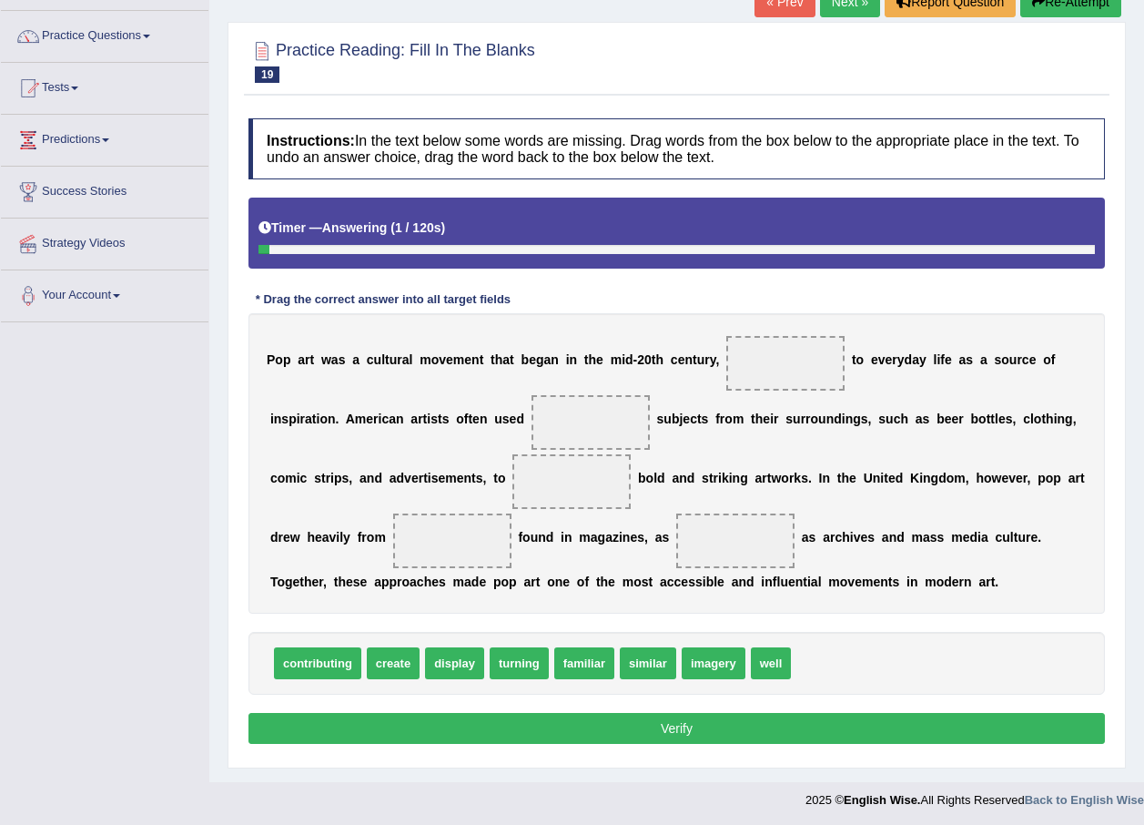
scroll to position [134, 0]
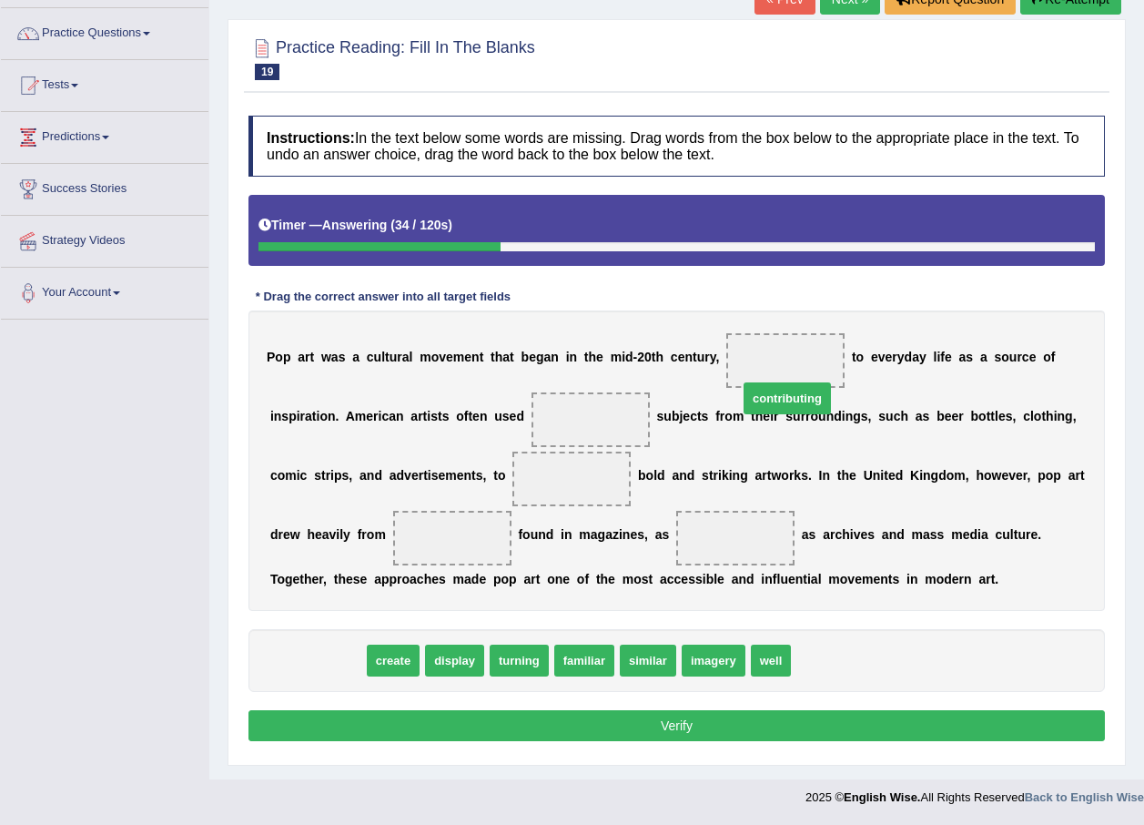
drag, startPoint x: 279, startPoint y: 663, endPoint x: 748, endPoint y: 388, distance: 543.8
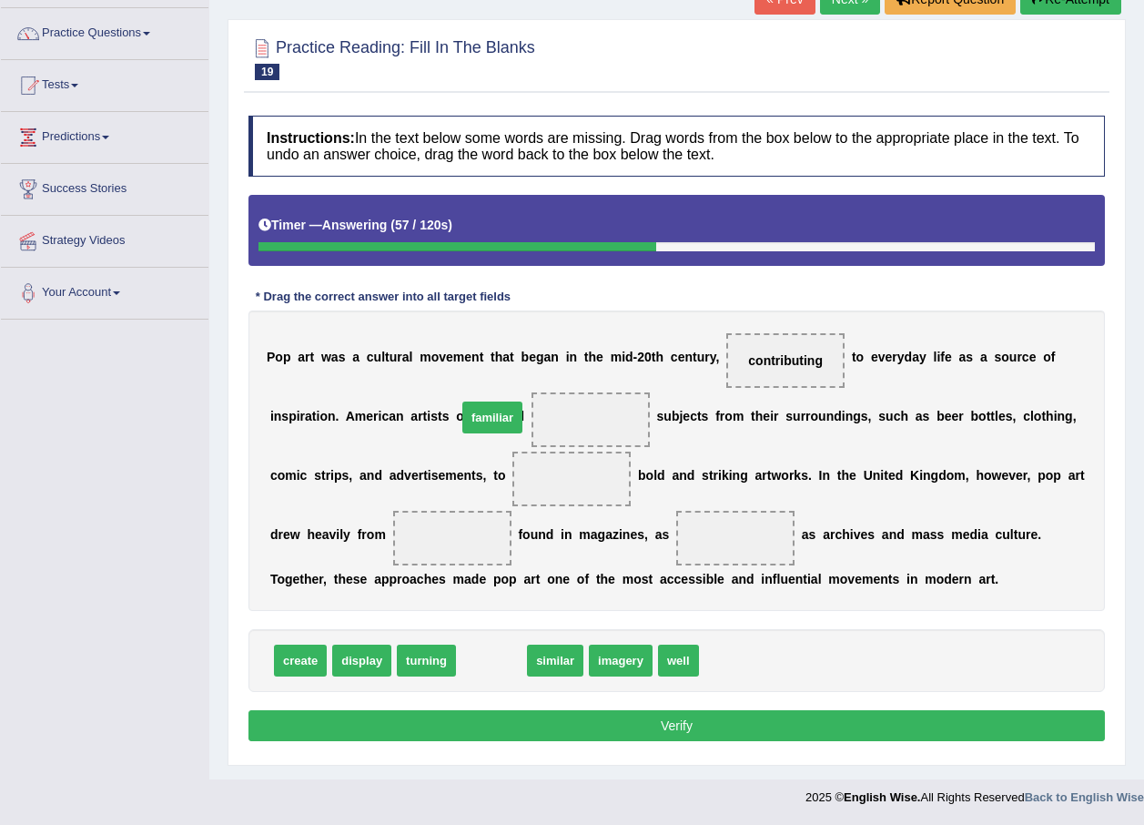
drag, startPoint x: 482, startPoint y: 662, endPoint x: 483, endPoint y: 419, distance: 243.0
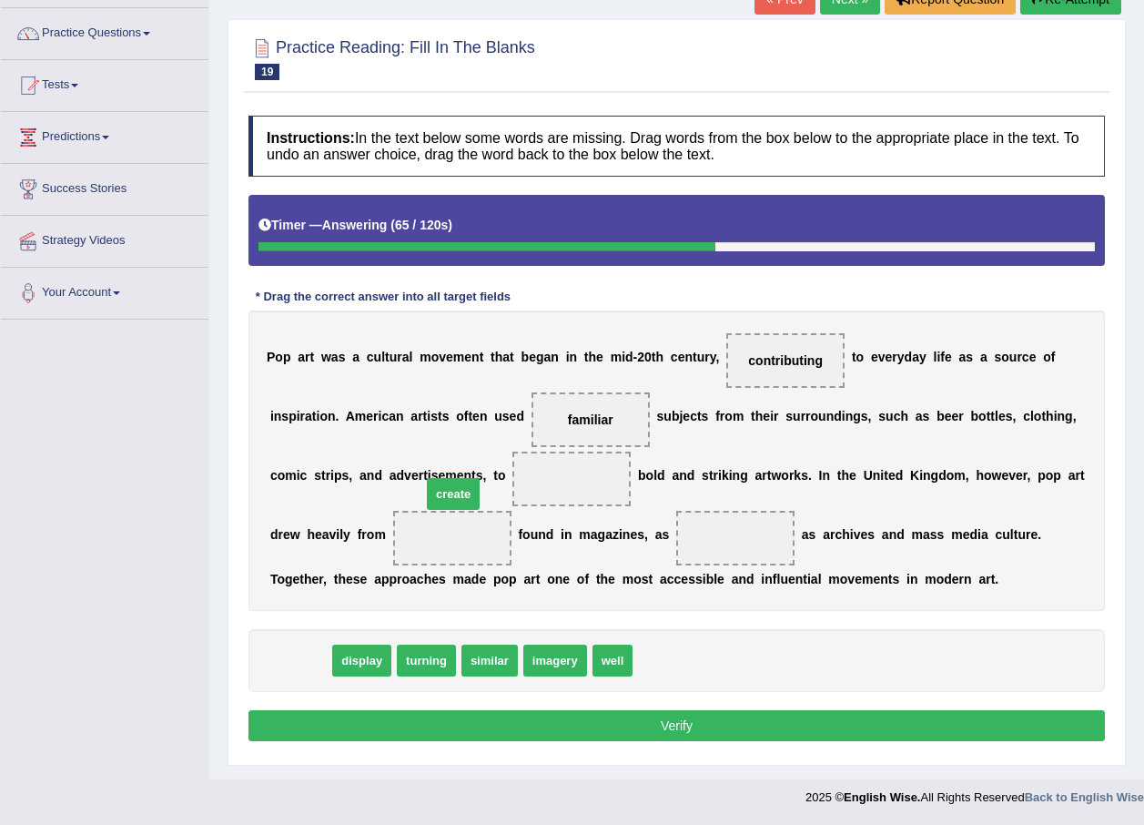
drag, startPoint x: 294, startPoint y: 665, endPoint x: 443, endPoint y: 488, distance: 231.9
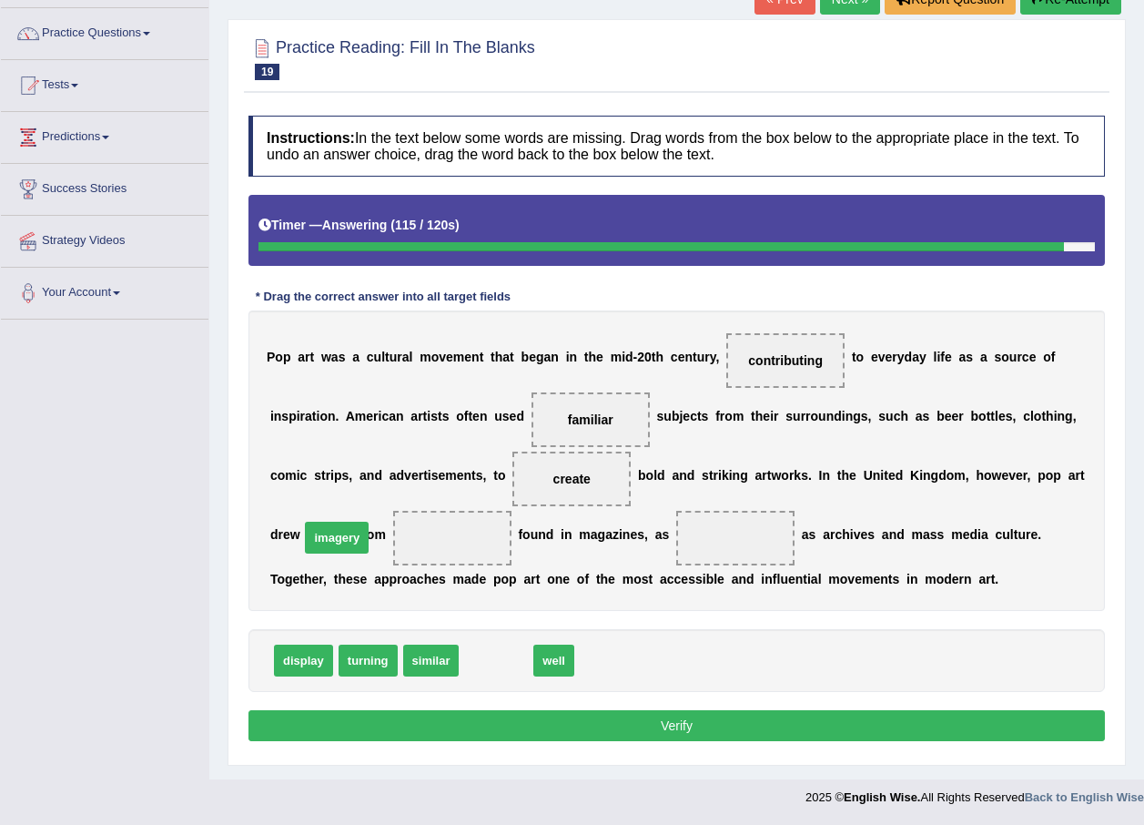
drag, startPoint x: 477, startPoint y: 664, endPoint x: 318, endPoint y: 542, distance: 201.1
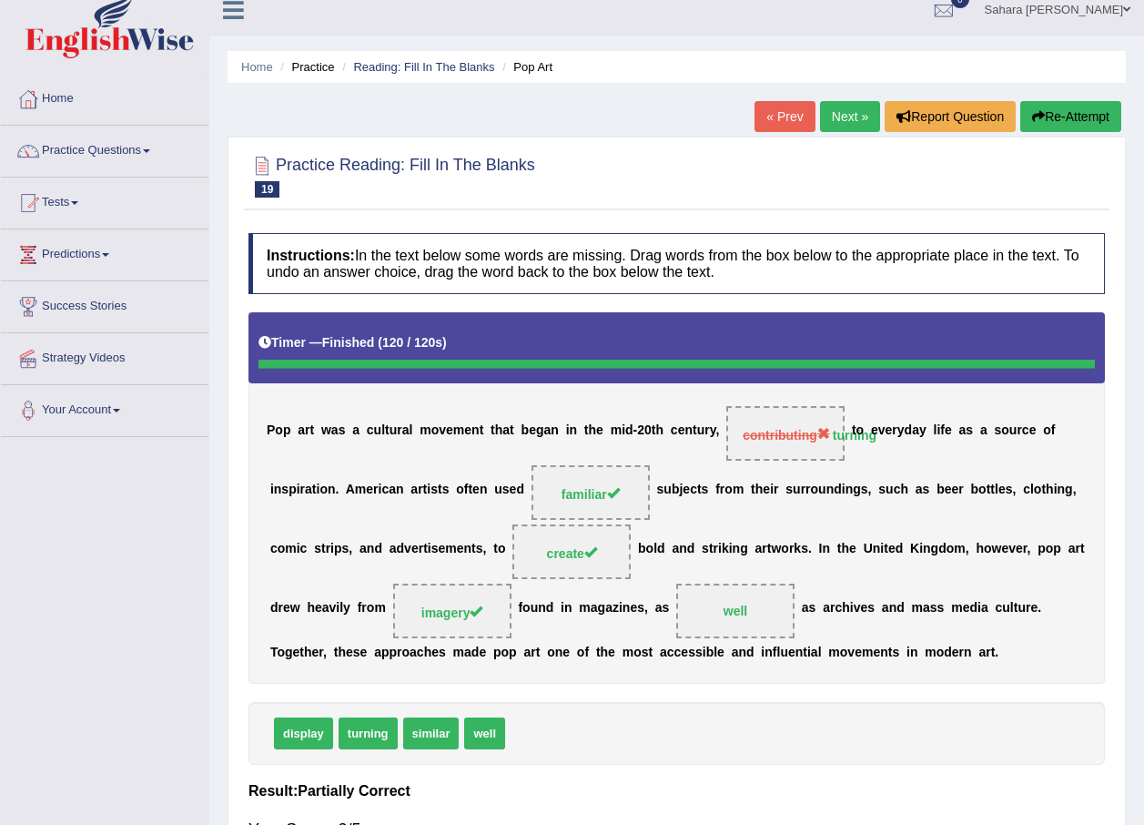
scroll to position [0, 0]
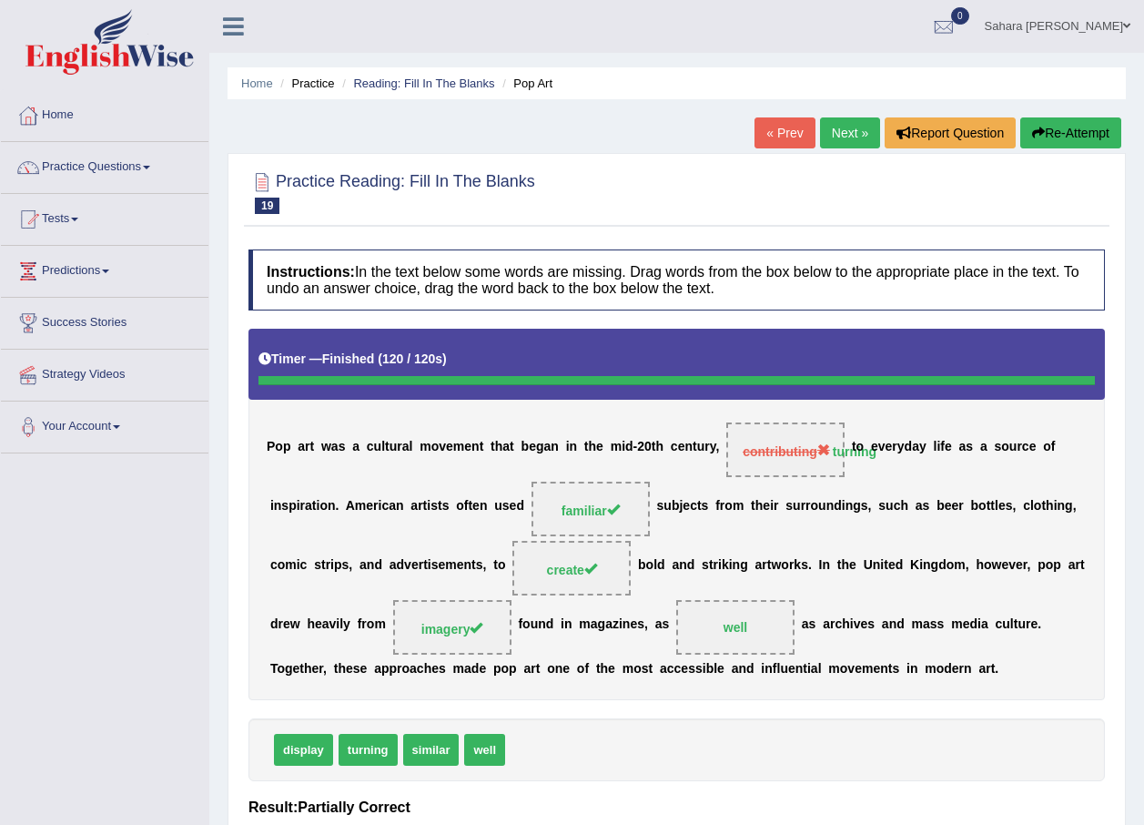
click at [849, 141] on link "Next »" at bounding box center [850, 132] width 60 height 31
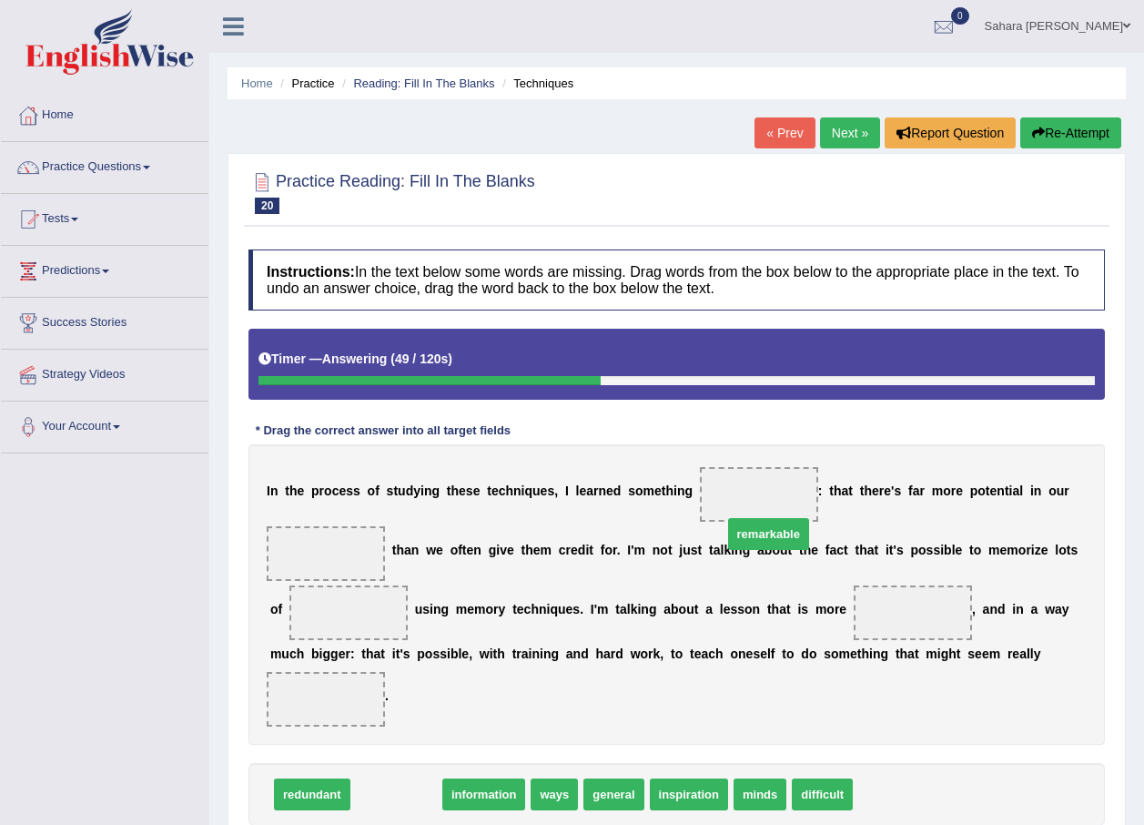
drag, startPoint x: 369, startPoint y: 771, endPoint x: 742, endPoint y: 511, distance: 454.2
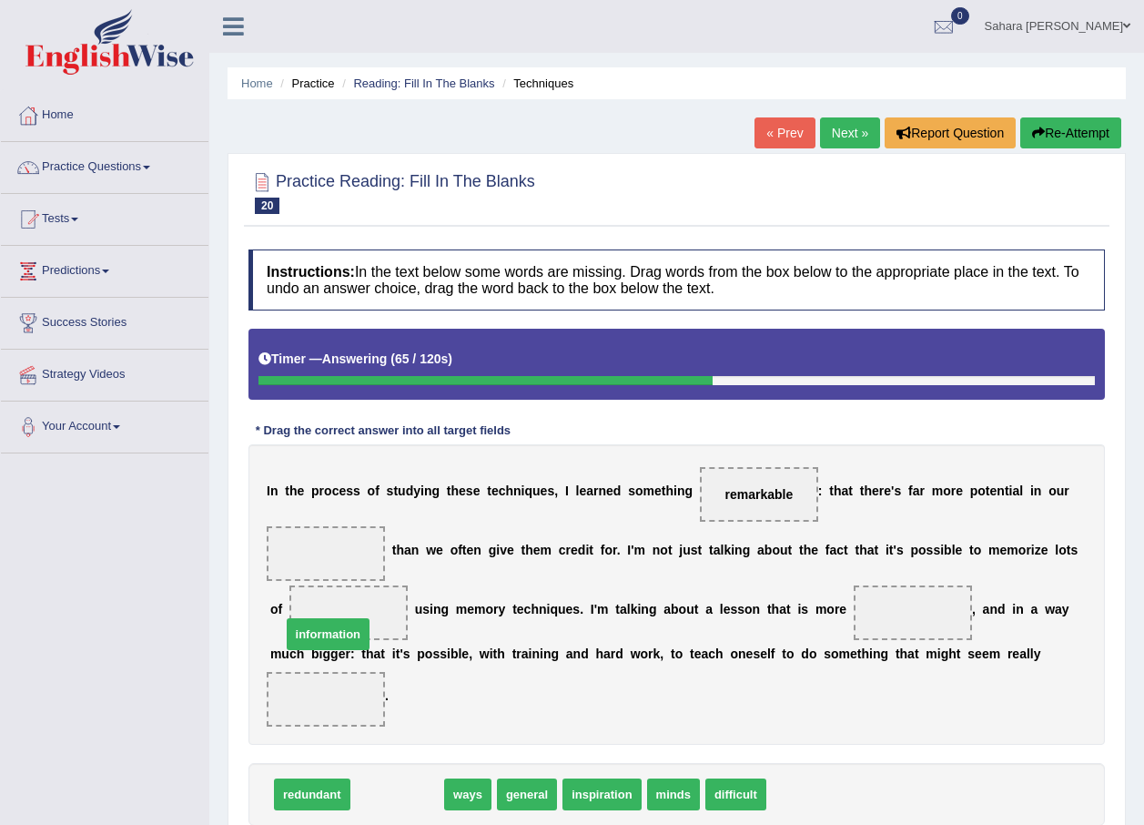
drag, startPoint x: 418, startPoint y: 770, endPoint x: 349, endPoint y: 610, distance: 174.5
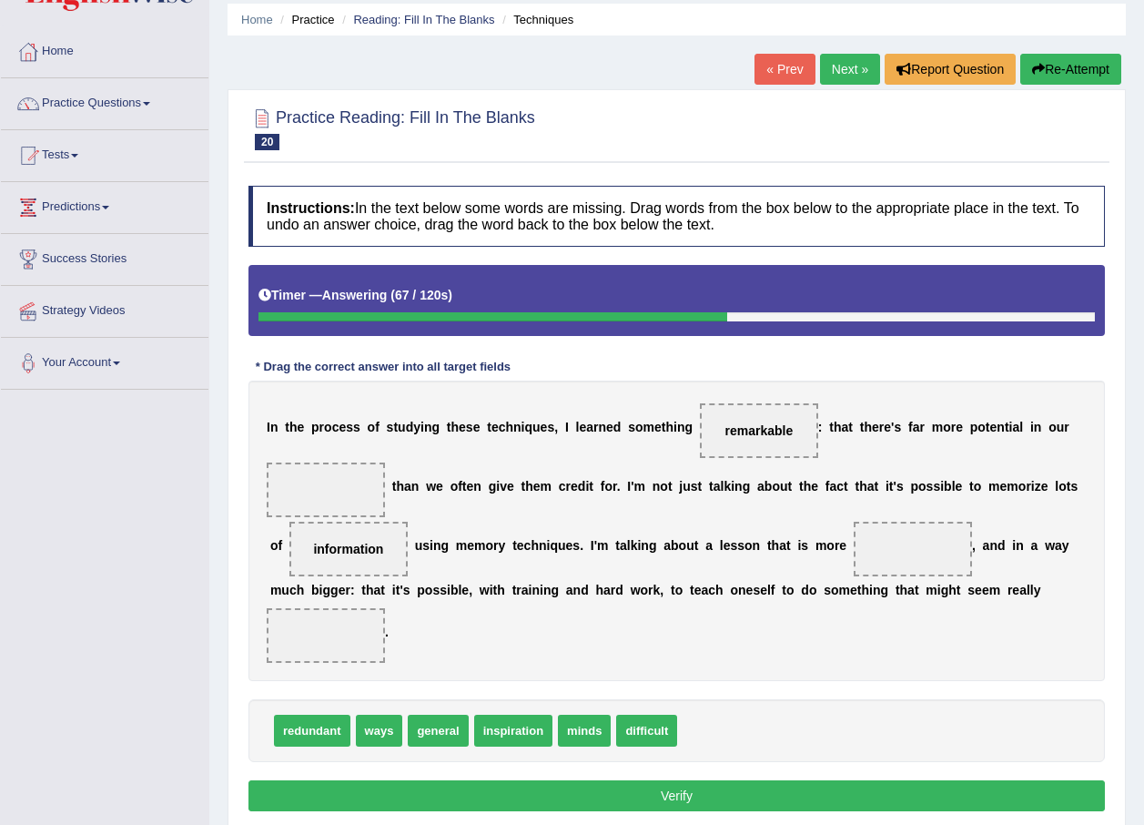
scroll to position [131, 0]
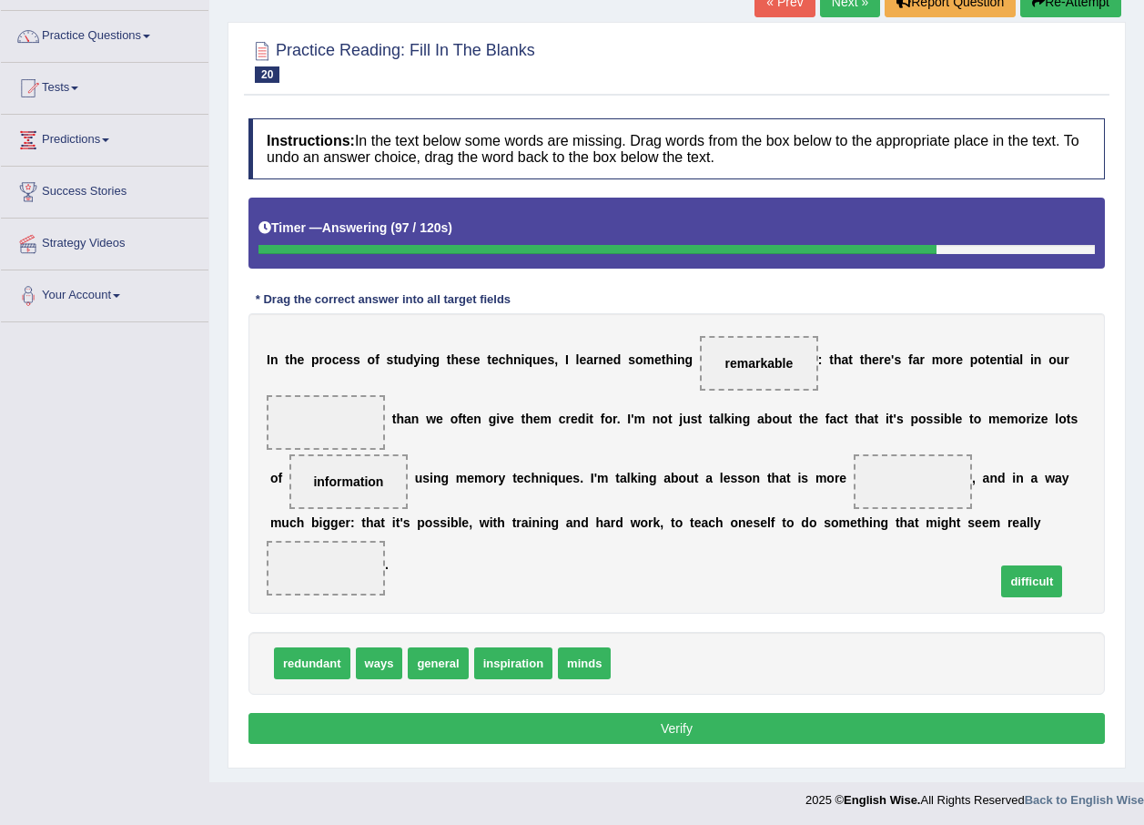
drag, startPoint x: 630, startPoint y: 636, endPoint x: 1015, endPoint y: 554, distance: 393.6
drag, startPoint x: 376, startPoint y: 637, endPoint x: 290, endPoint y: 425, distance: 228.7
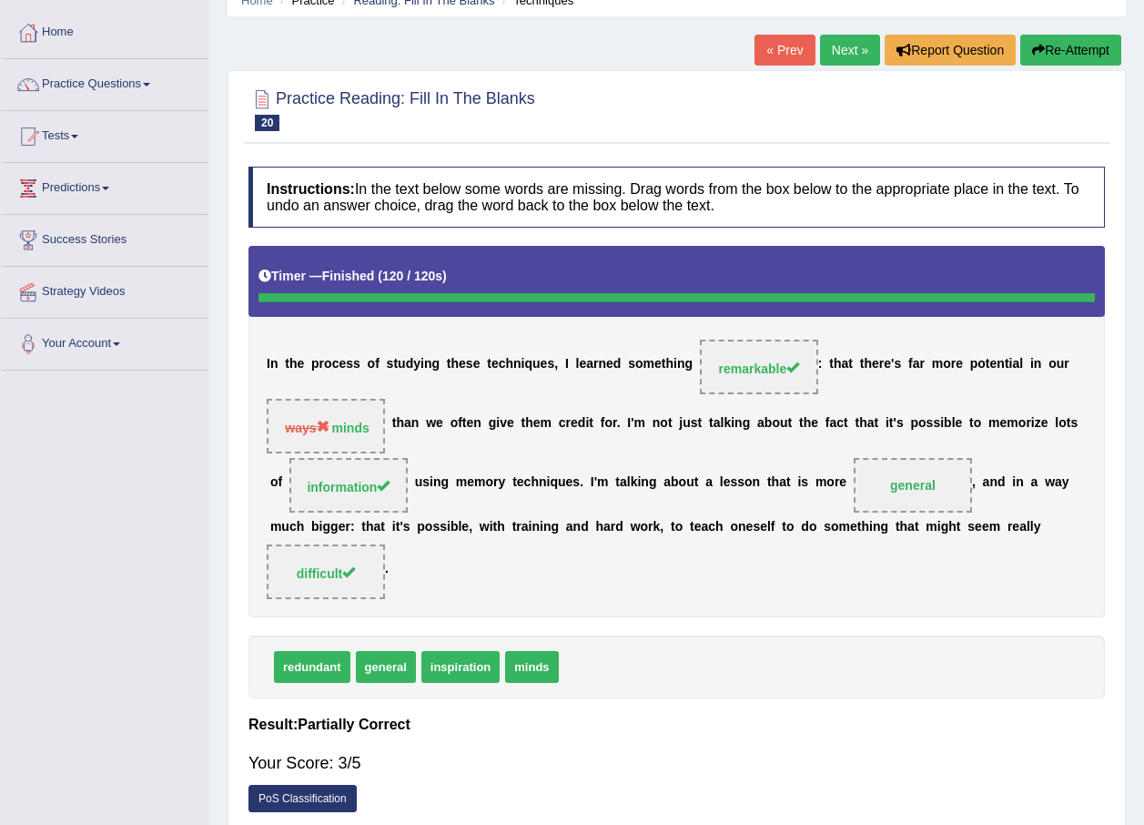
scroll to position [0, 0]
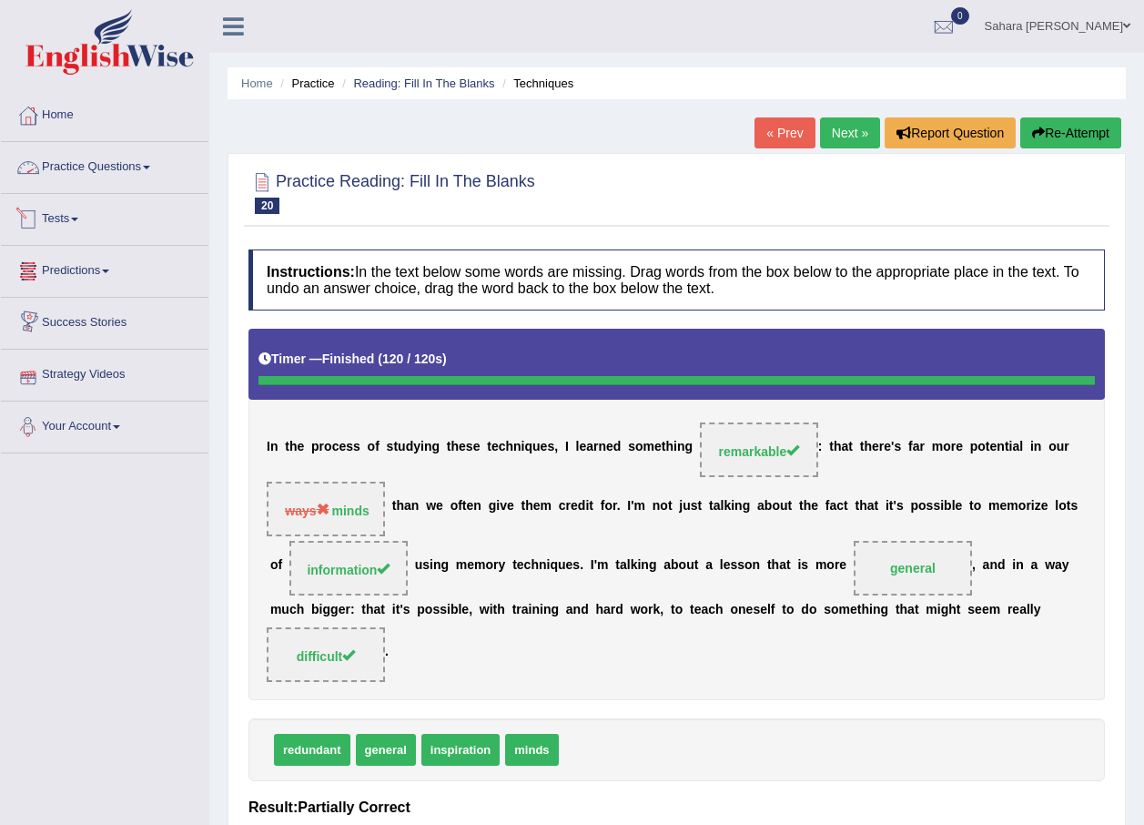
click at [111, 165] on link "Practice Questions" at bounding box center [105, 165] width 208 height 46
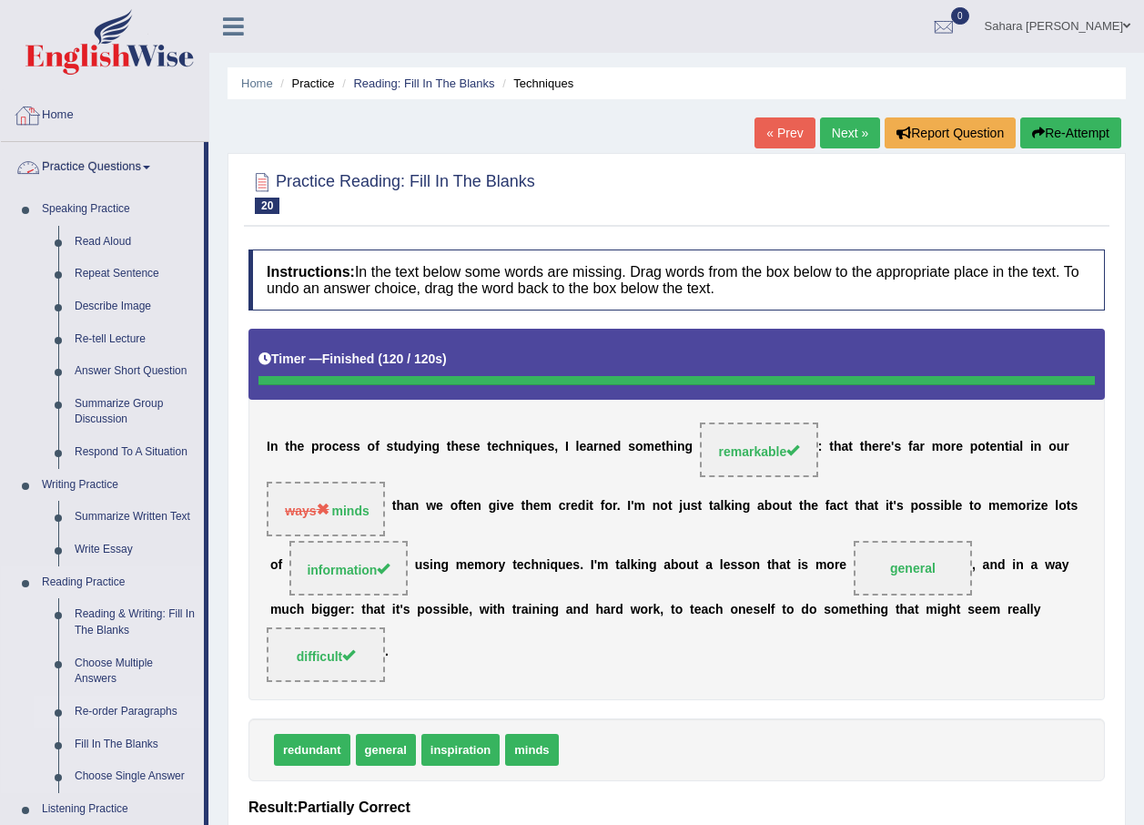
scroll to position [273, 0]
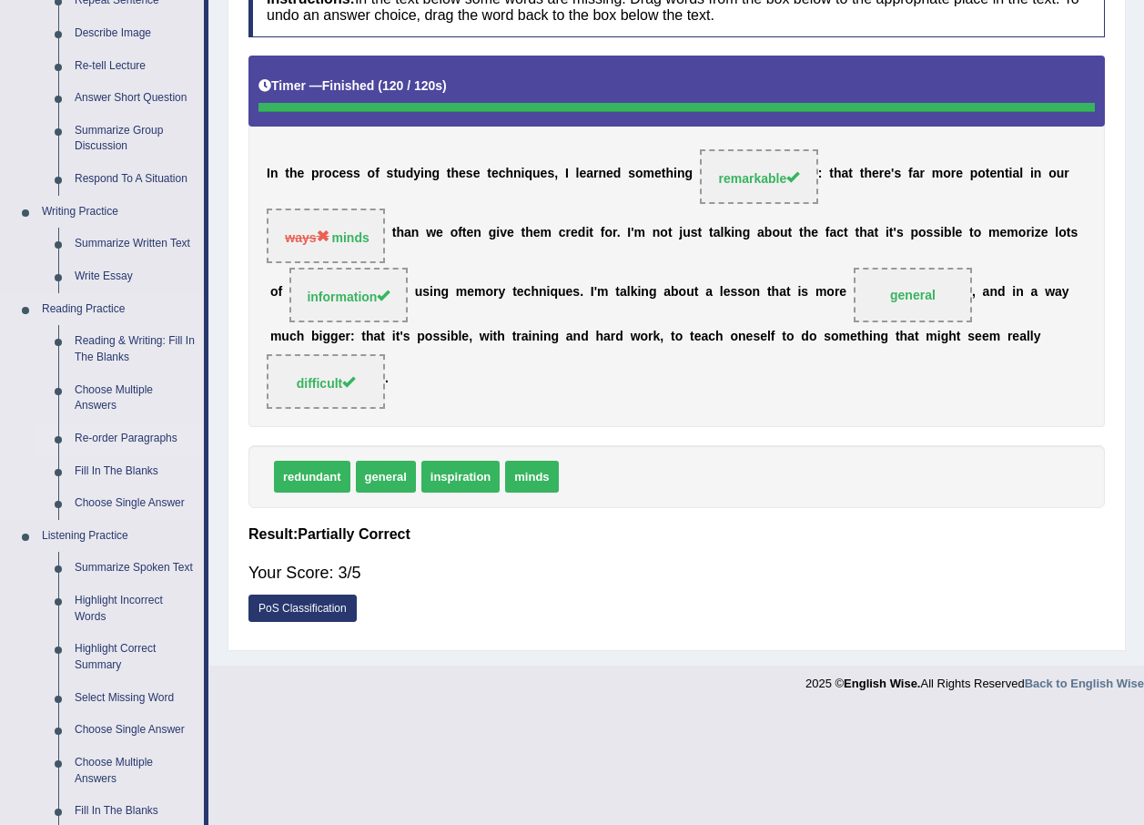
click at [147, 436] on link "Re-order Paragraphs" at bounding box center [134, 438] width 137 height 33
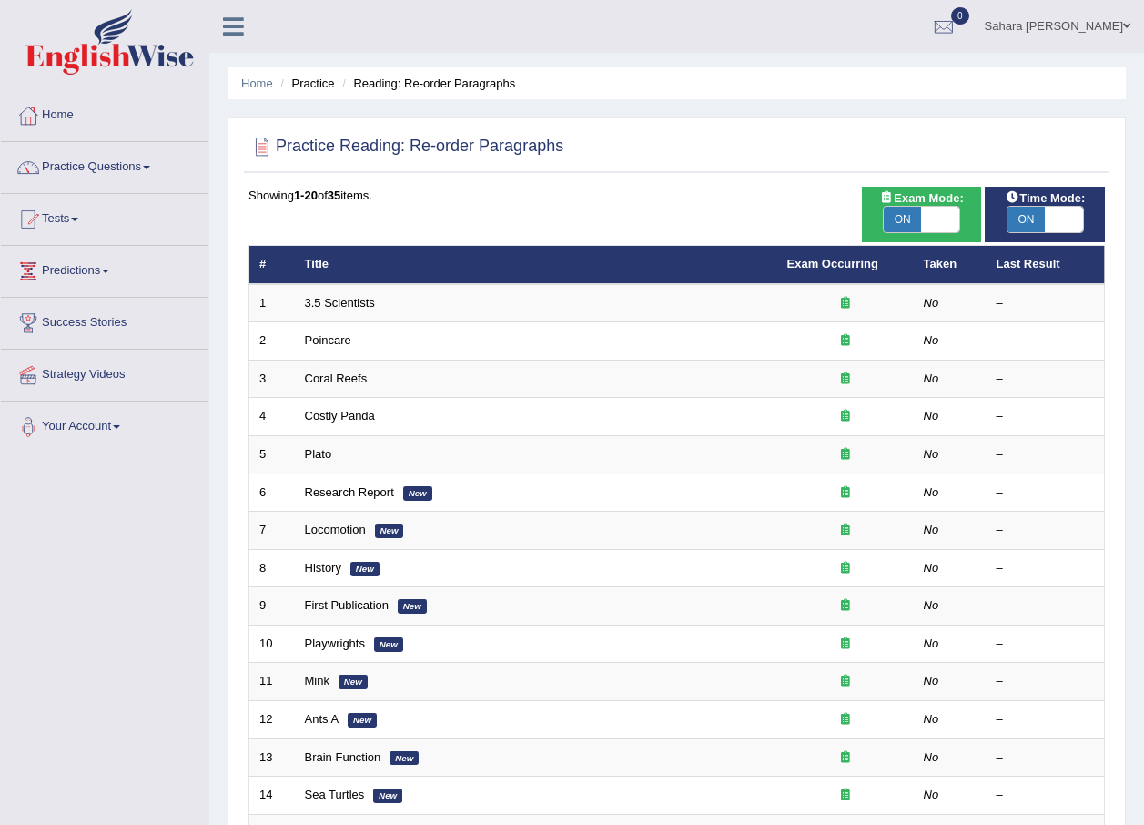
click at [938, 227] on span at bounding box center [940, 219] width 38 height 25
checkbox input "false"
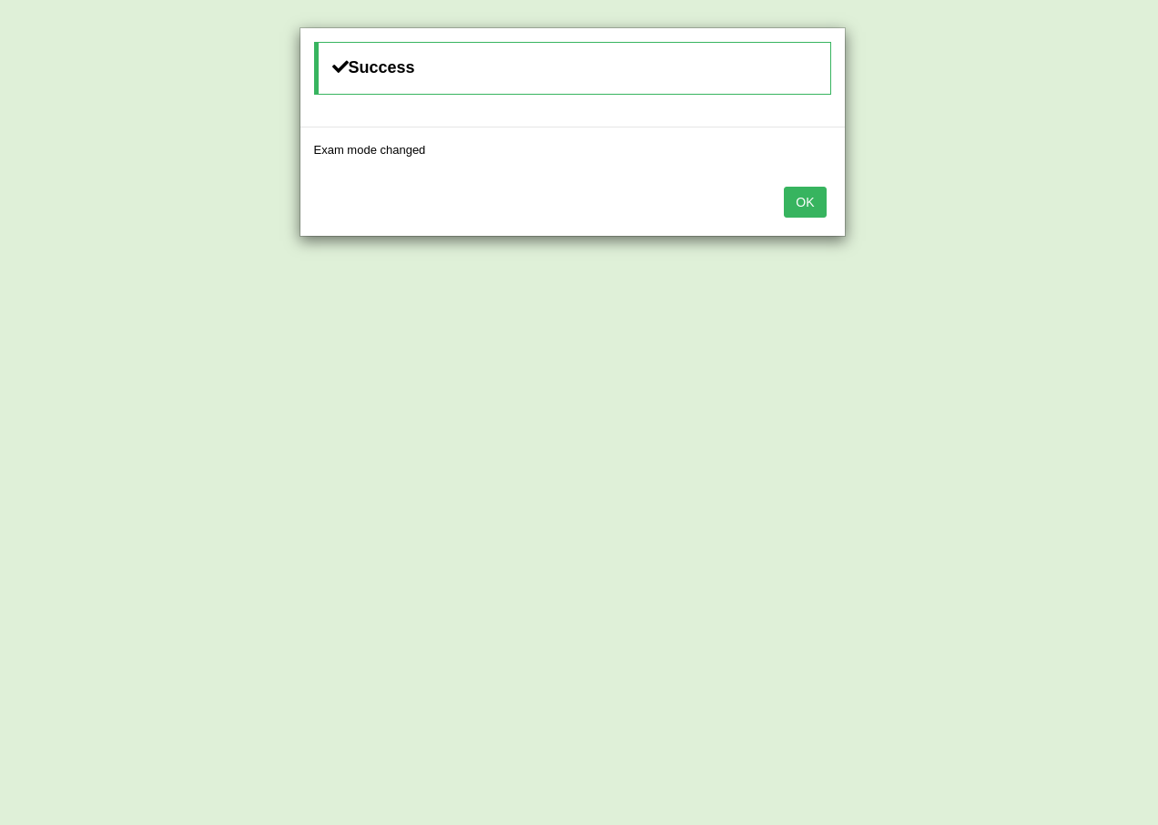
click at [790, 202] on button "OK" at bounding box center [805, 202] width 42 height 31
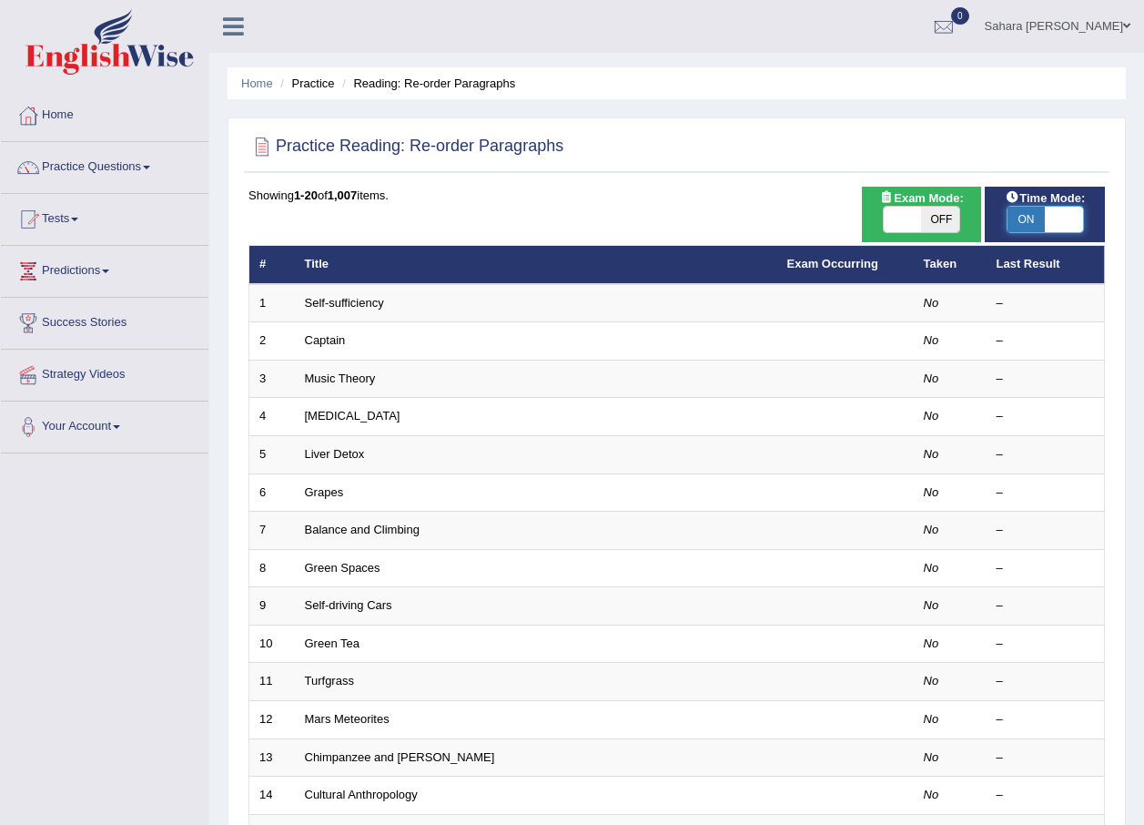
click at [1051, 212] on span at bounding box center [1064, 219] width 38 height 25
checkbox input "false"
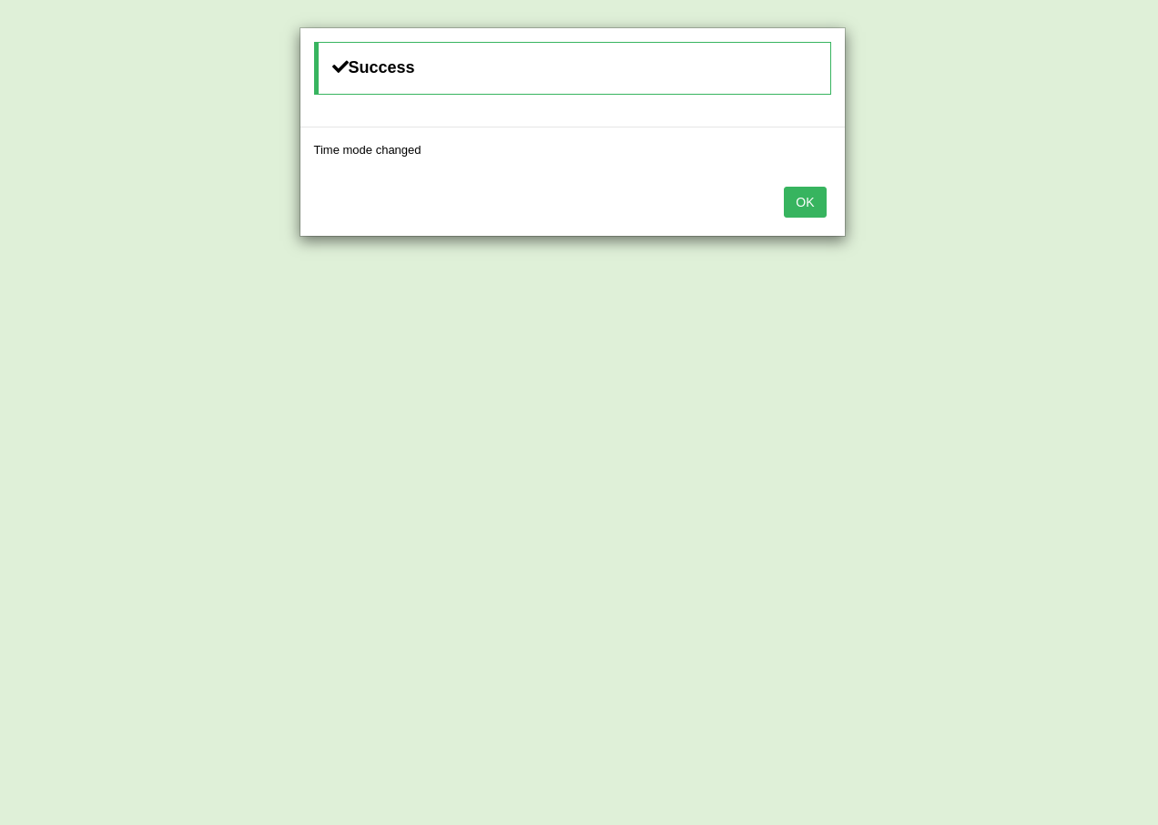
click at [810, 207] on button "OK" at bounding box center [805, 202] width 42 height 31
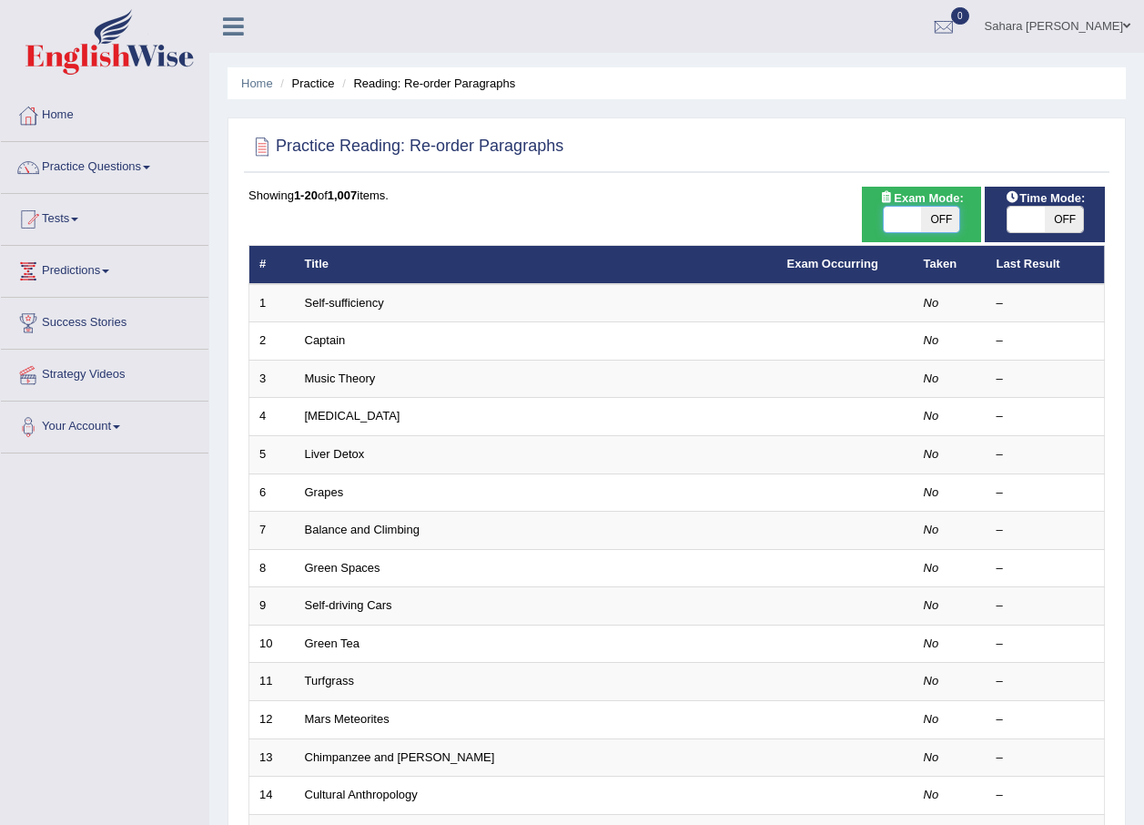
click at [893, 218] on span at bounding box center [903, 219] width 38 height 25
checkbox input "true"
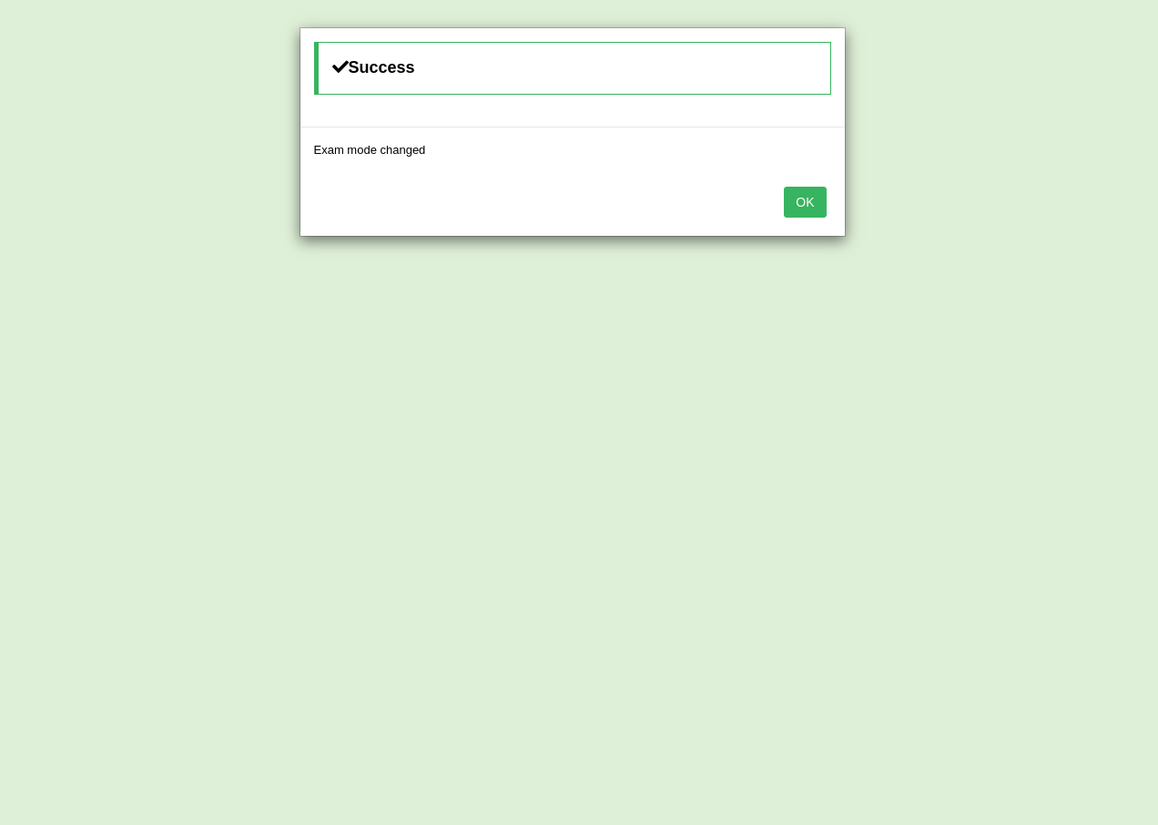
click at [823, 209] on button "OK" at bounding box center [805, 202] width 42 height 31
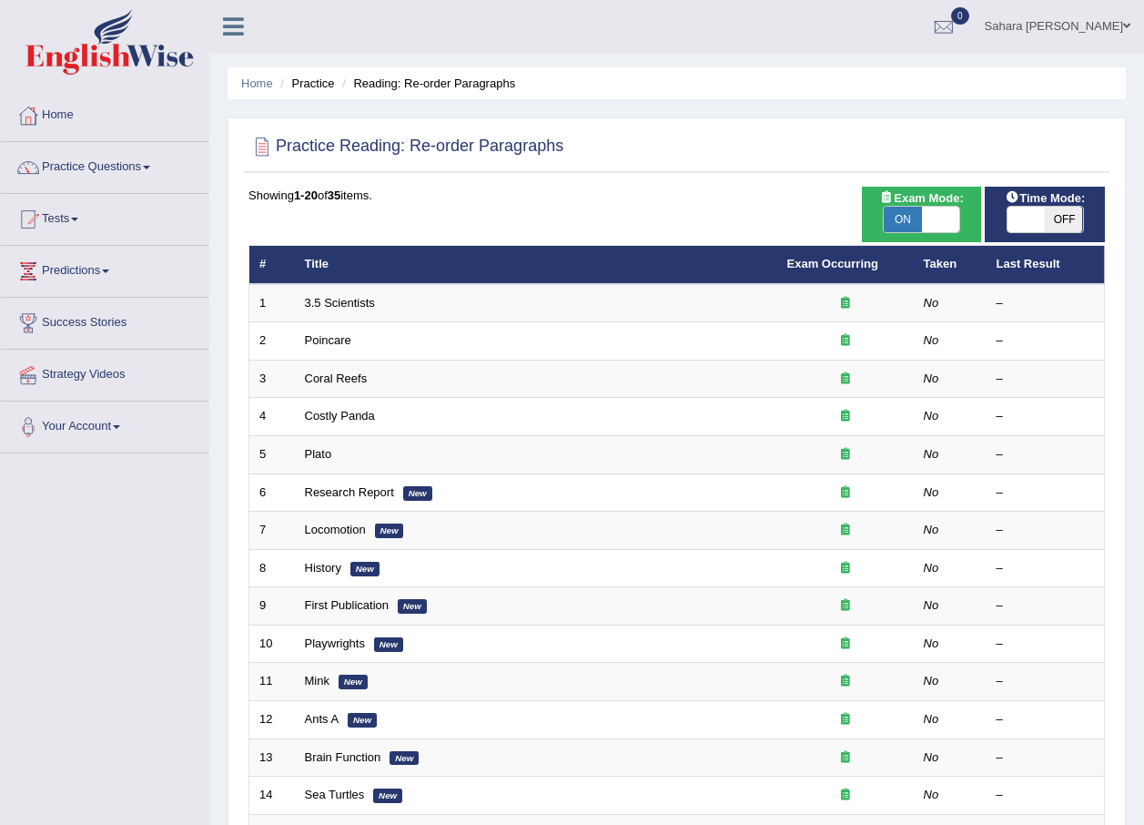
click at [1029, 224] on span at bounding box center [1026, 219] width 38 height 25
checkbox input "true"
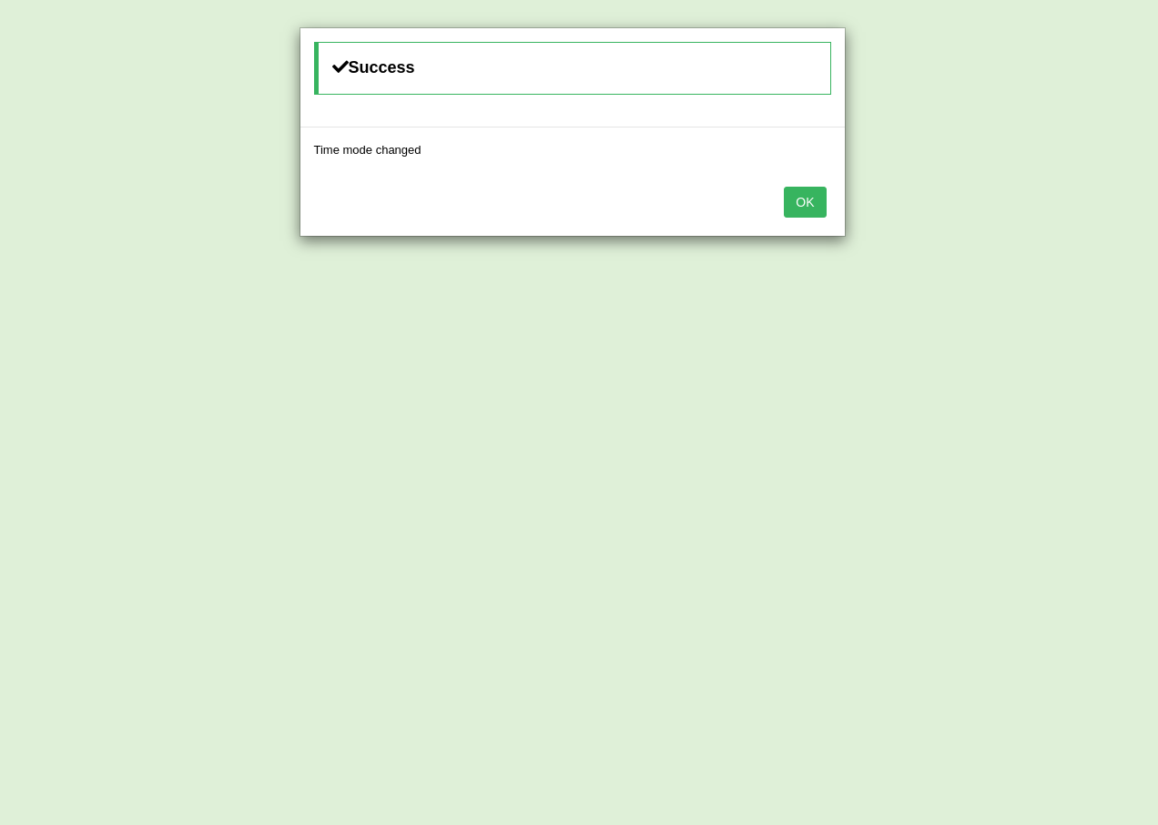
click at [793, 200] on button "OK" at bounding box center [805, 202] width 42 height 31
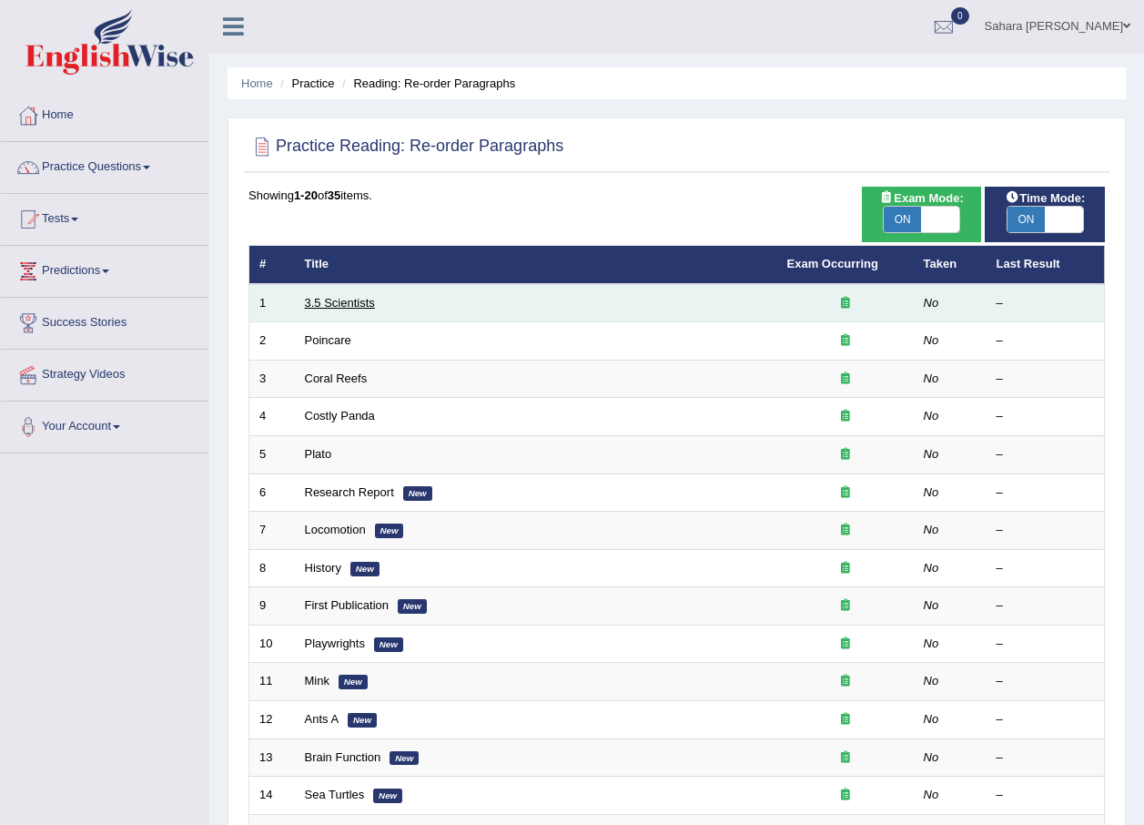
click at [339, 304] on link "3.5 Scientists" at bounding box center [340, 303] width 70 height 14
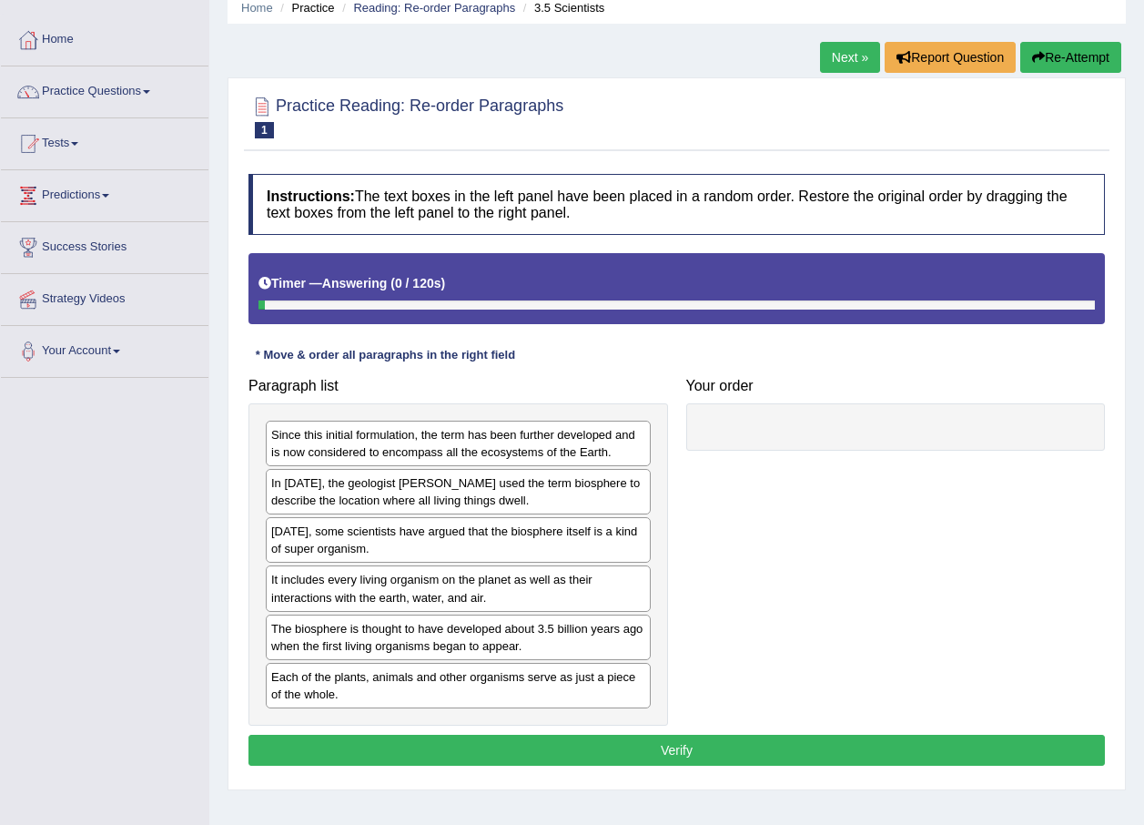
scroll to position [131, 0]
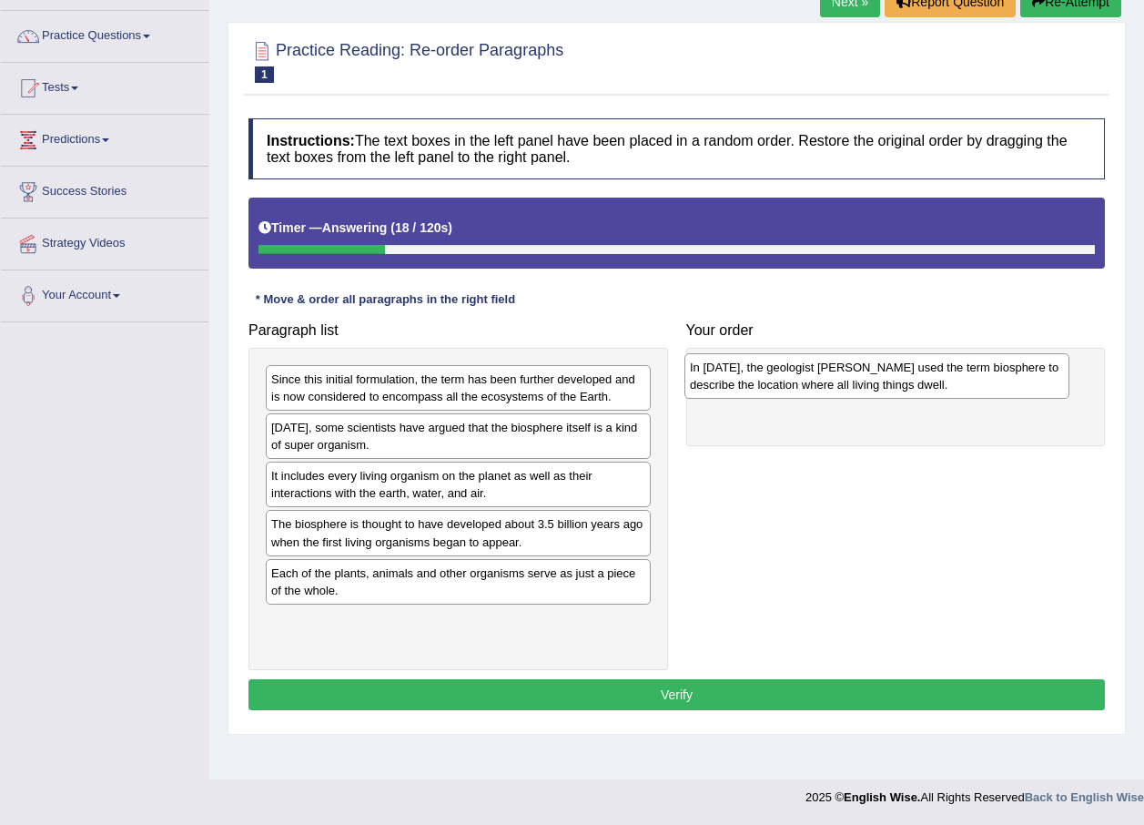
drag, startPoint x: 532, startPoint y: 438, endPoint x: 951, endPoint y: 378, distance: 422.9
click at [951, 378] on div "In [DATE], the geologist [PERSON_NAME] used the term biosphere to describe the …" at bounding box center [876, 376] width 385 height 46
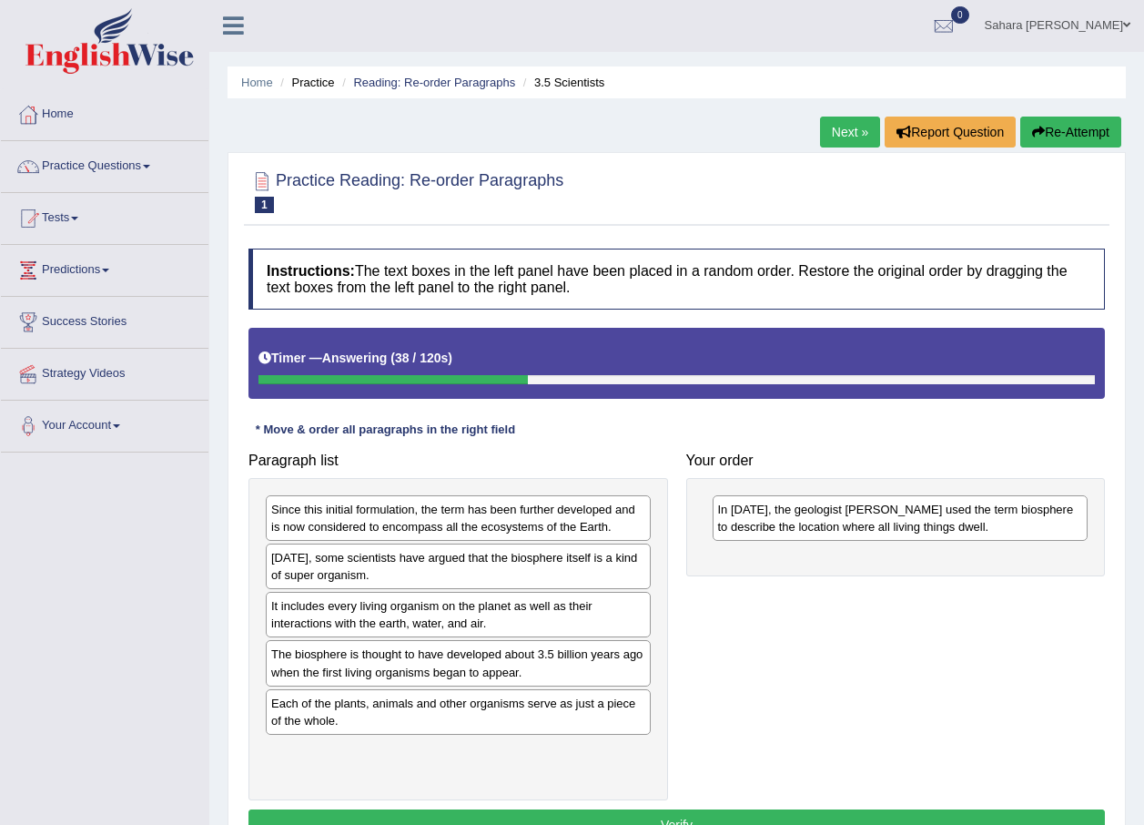
scroll to position [0, 0]
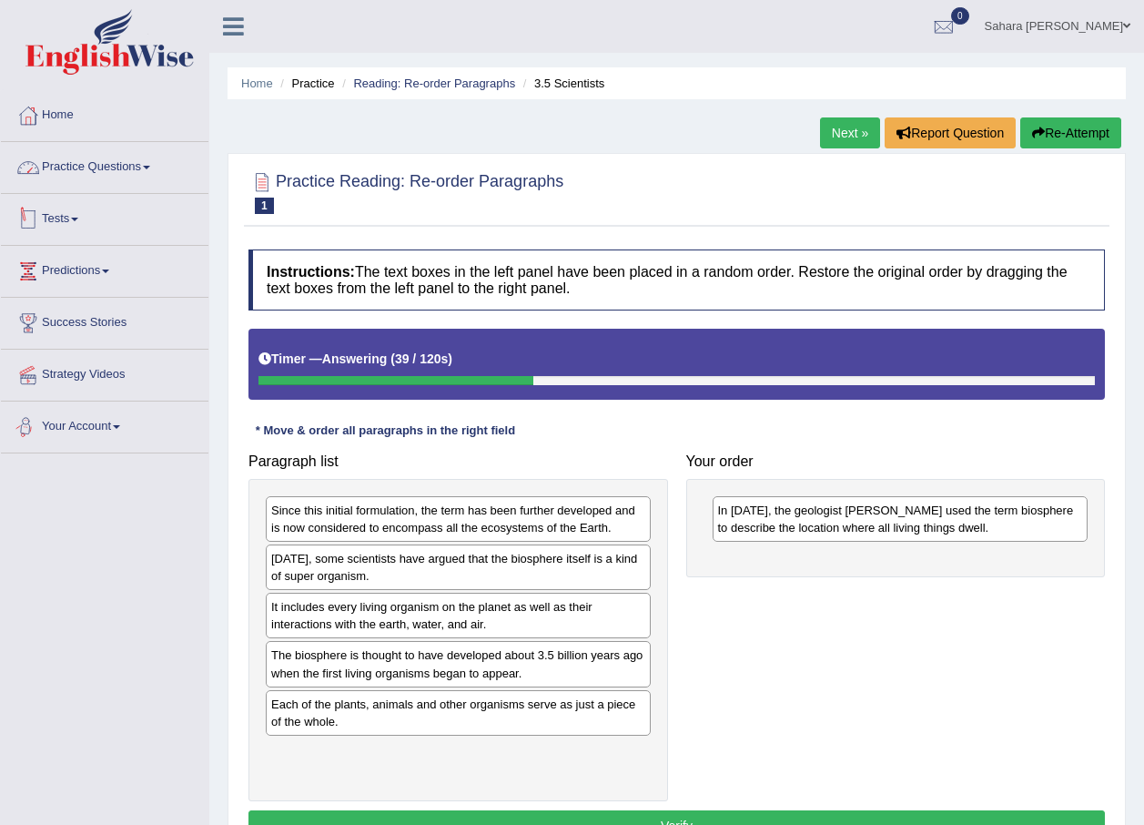
click at [50, 160] on link "Practice Questions" at bounding box center [105, 165] width 208 height 46
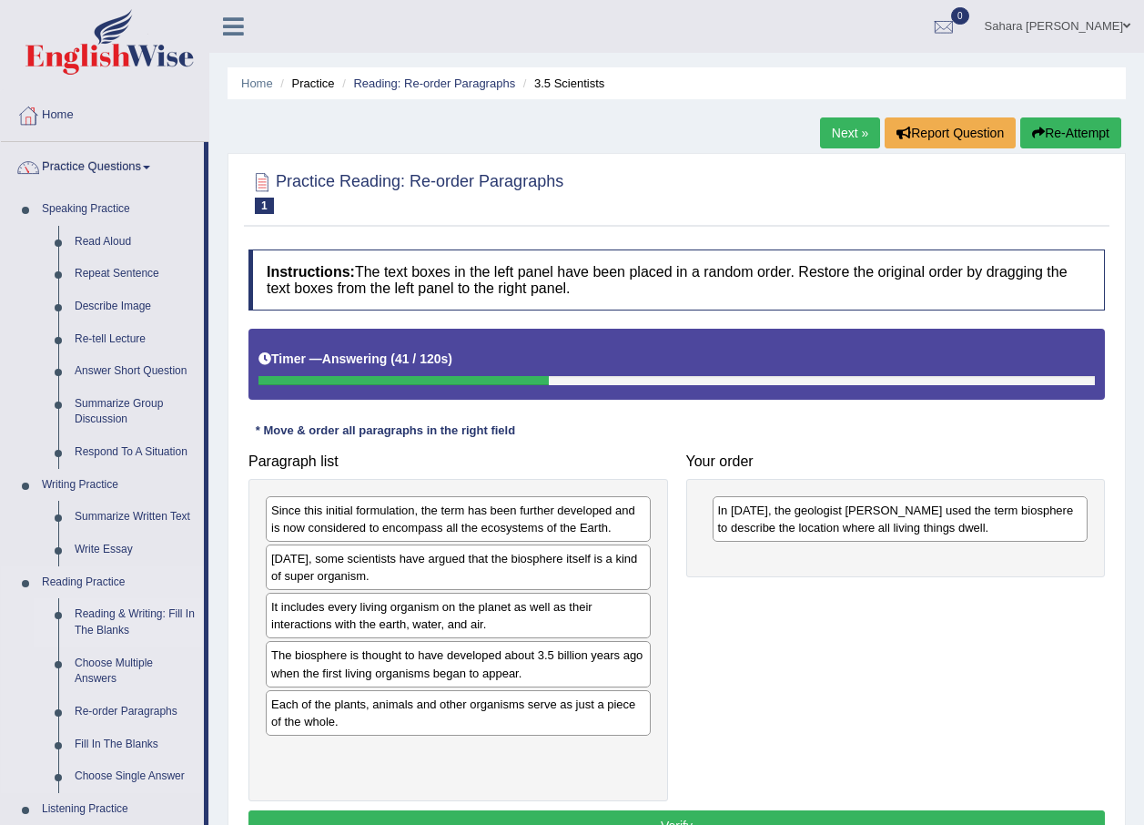
click at [149, 623] on link "Reading & Writing: Fill In The Blanks" at bounding box center [134, 622] width 137 height 48
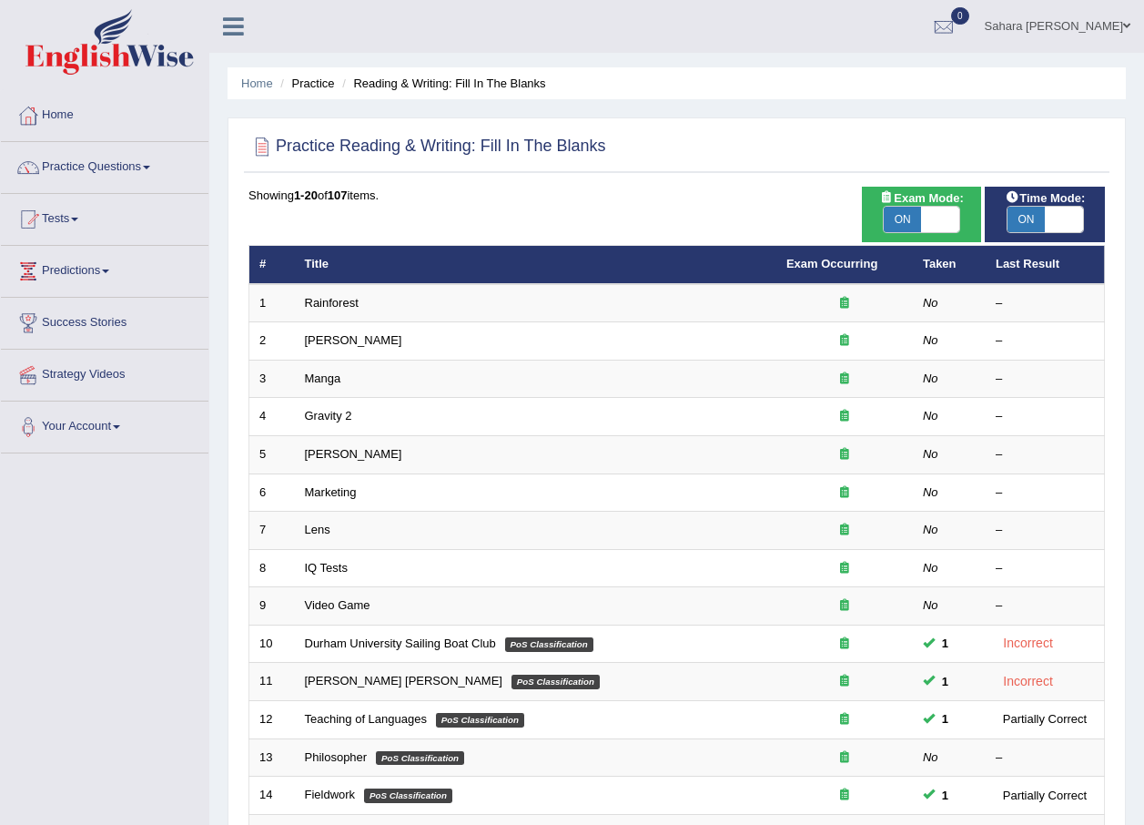
click at [947, 213] on span at bounding box center [940, 219] width 38 height 25
checkbox input "false"
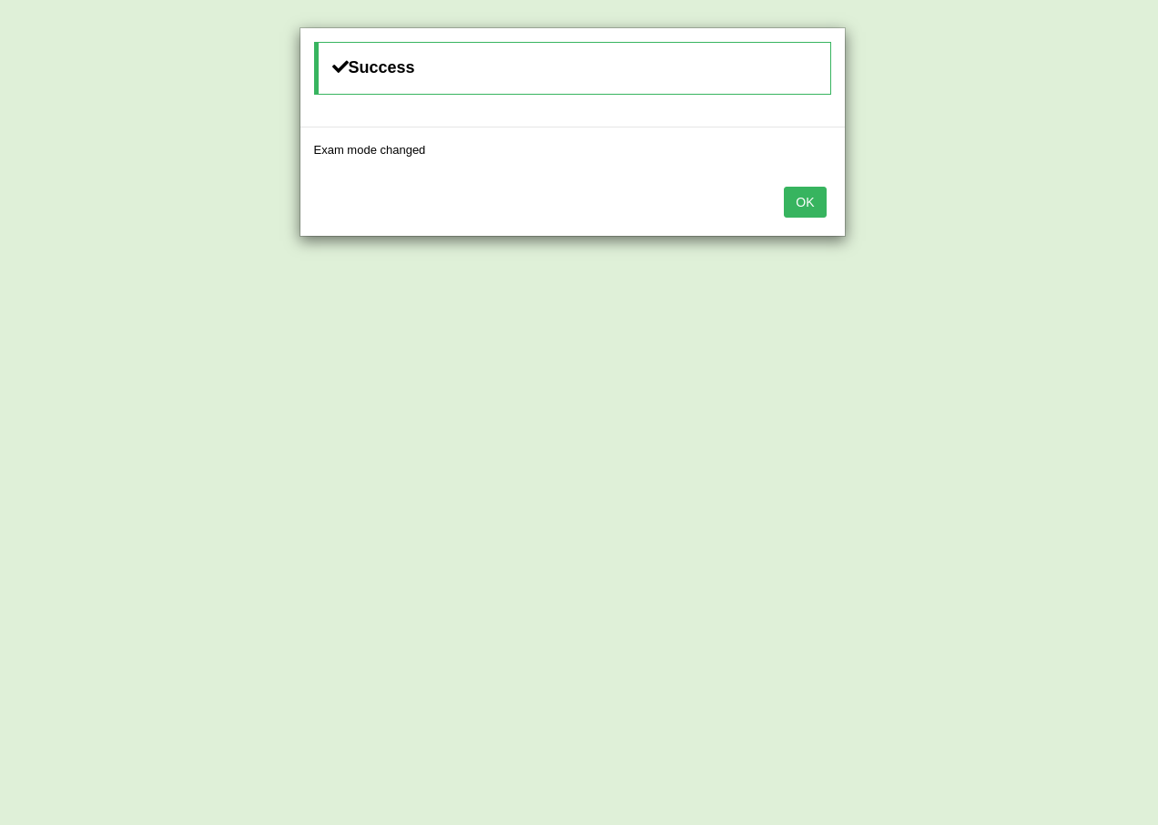
click at [819, 210] on button "OK" at bounding box center [805, 202] width 42 height 31
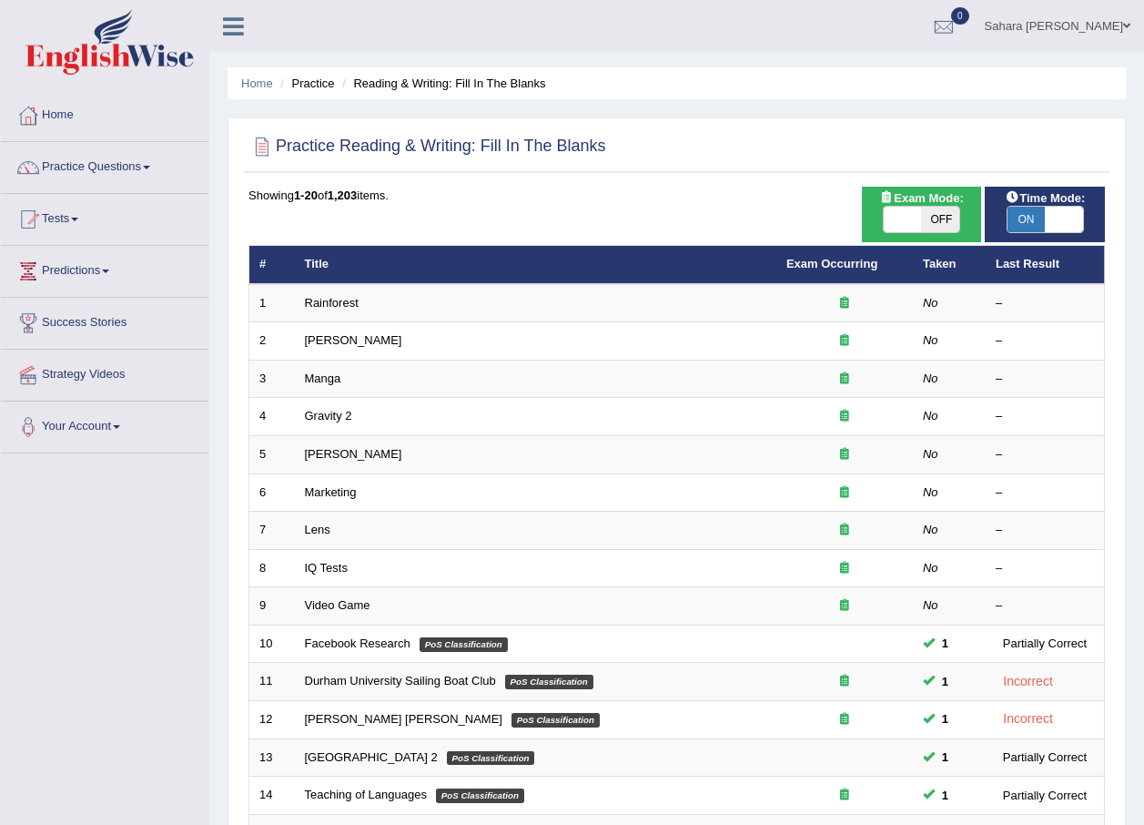
click at [1042, 218] on span "ON" at bounding box center [1026, 219] width 38 height 25
checkbox input "false"
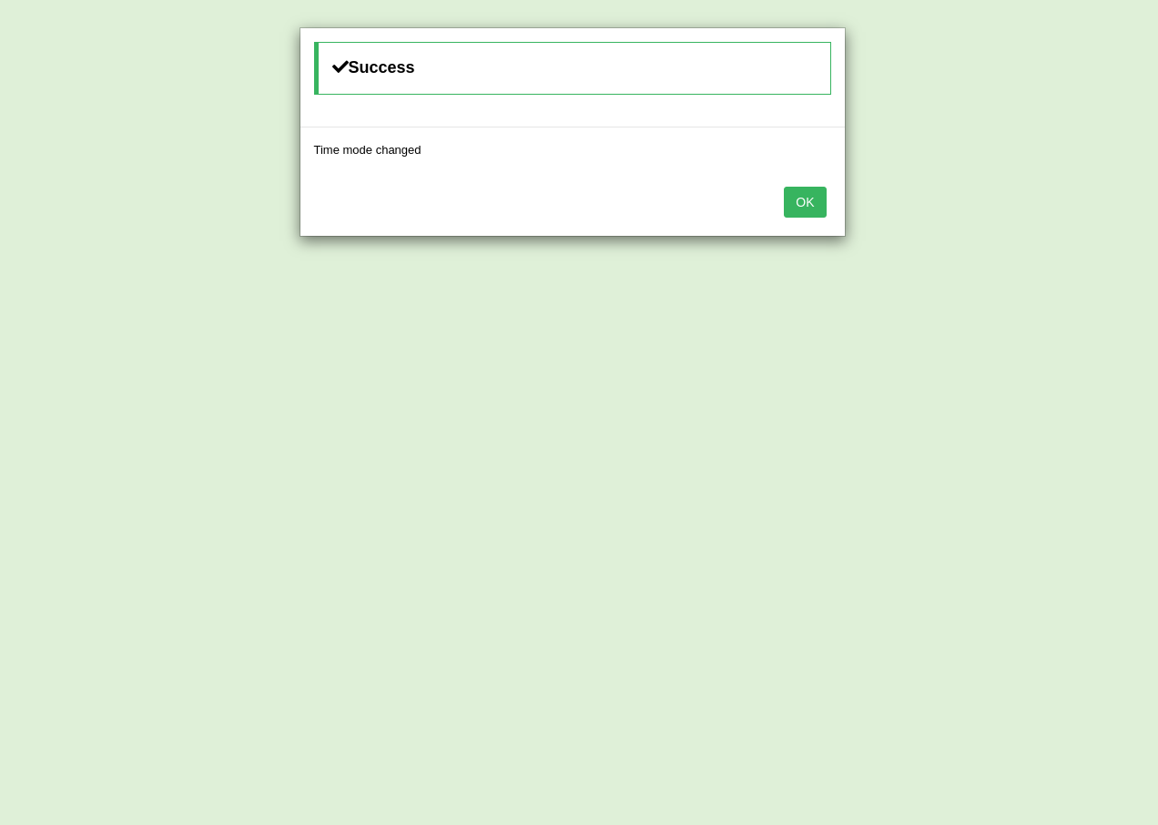
click at [795, 206] on button "OK" at bounding box center [805, 202] width 42 height 31
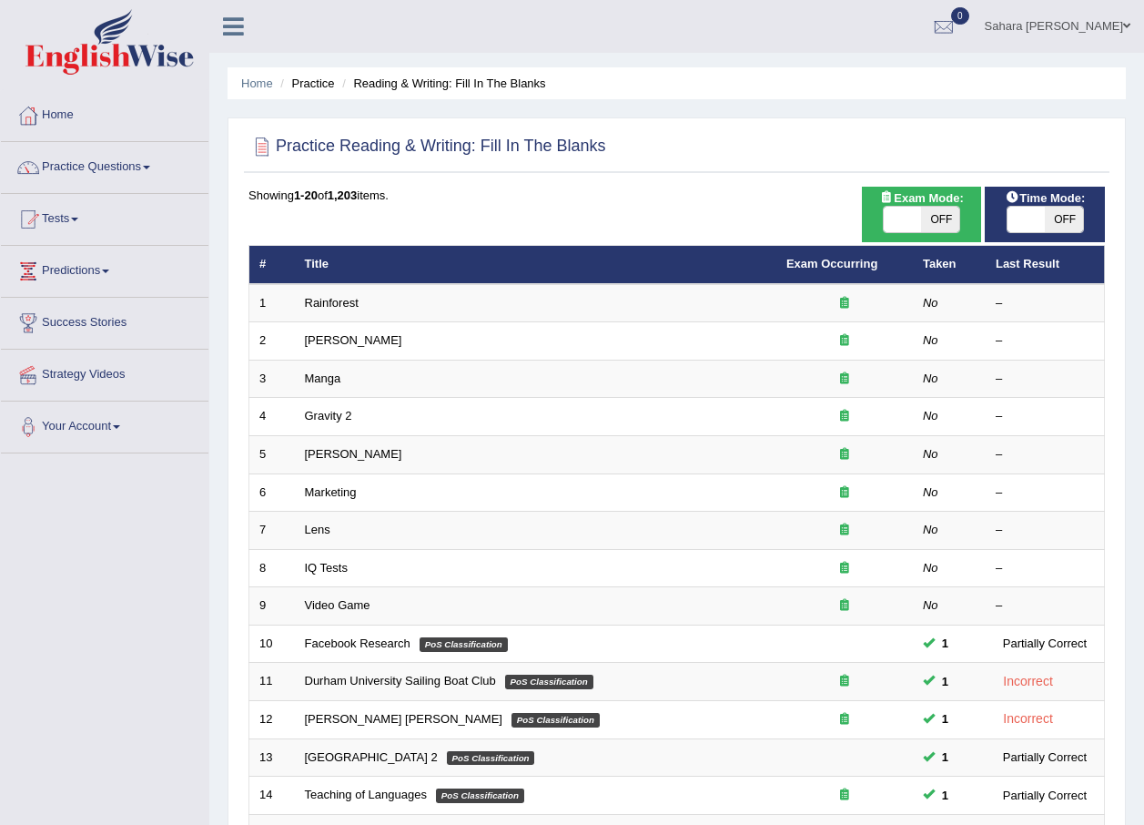
click at [883, 215] on div "ON OFF" at bounding box center [921, 219] width 77 height 27
click at [932, 220] on span "OFF" at bounding box center [940, 219] width 38 height 25
checkbox input "true"
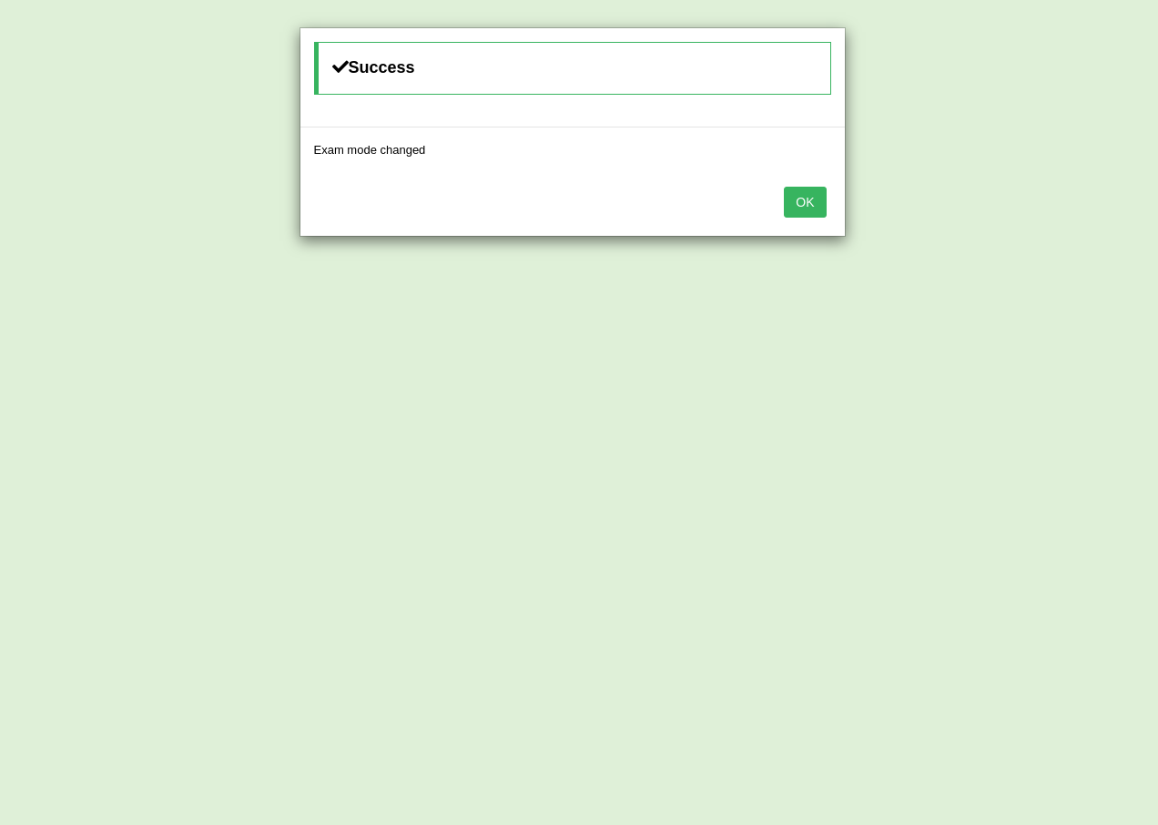
click at [806, 197] on button "OK" at bounding box center [805, 202] width 42 height 31
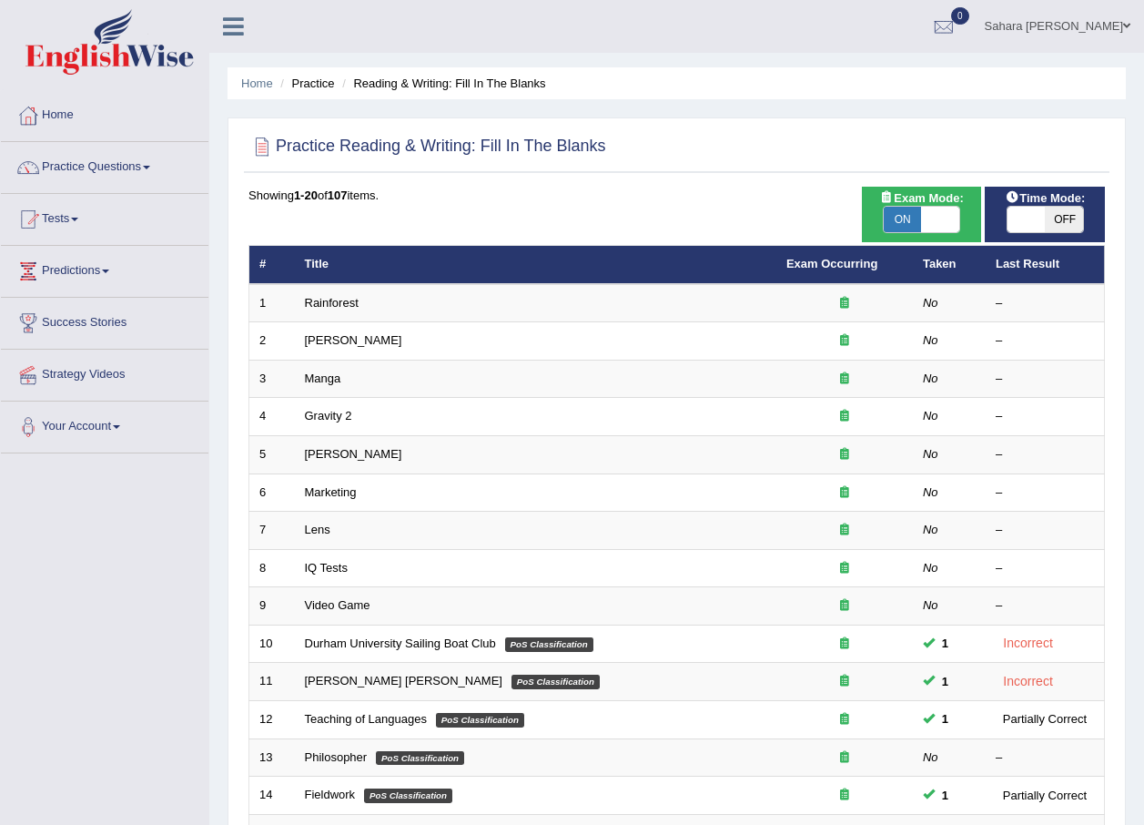
click at [1068, 218] on span "OFF" at bounding box center [1064, 219] width 38 height 25
checkbox input "true"
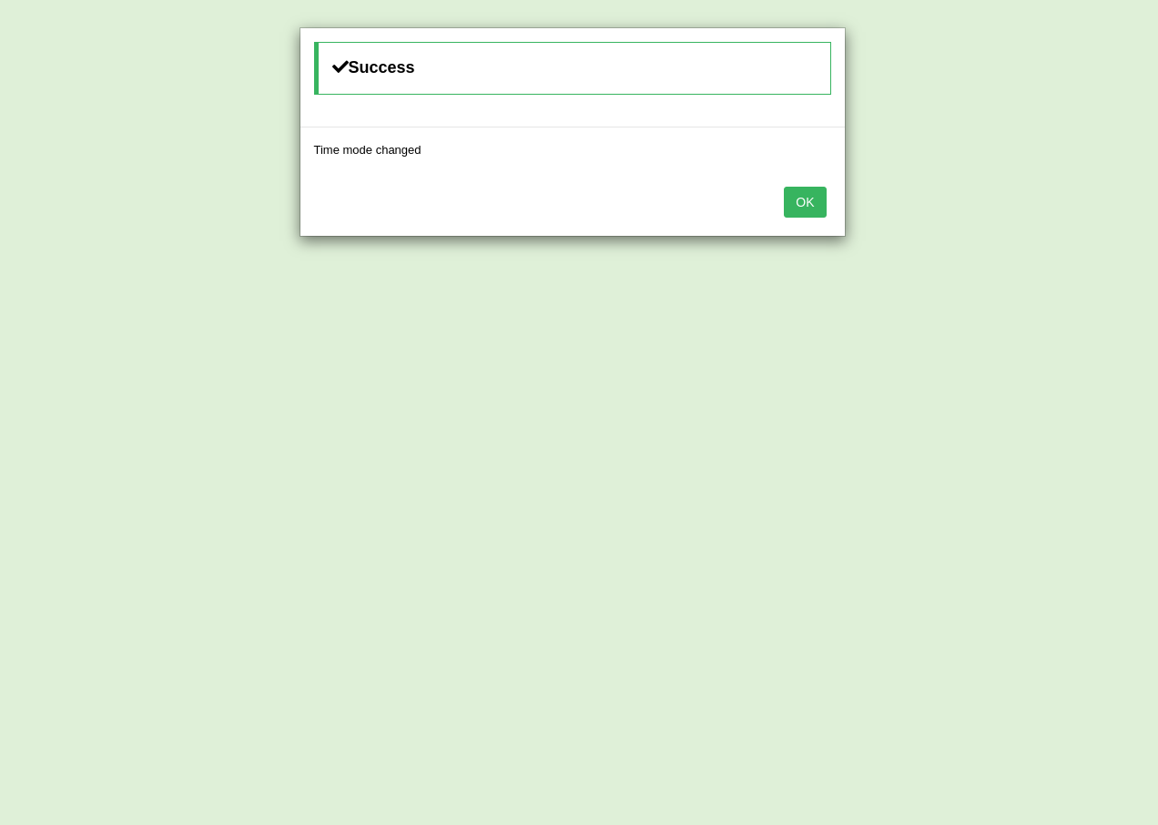
click at [817, 208] on button "OK" at bounding box center [805, 202] width 42 height 31
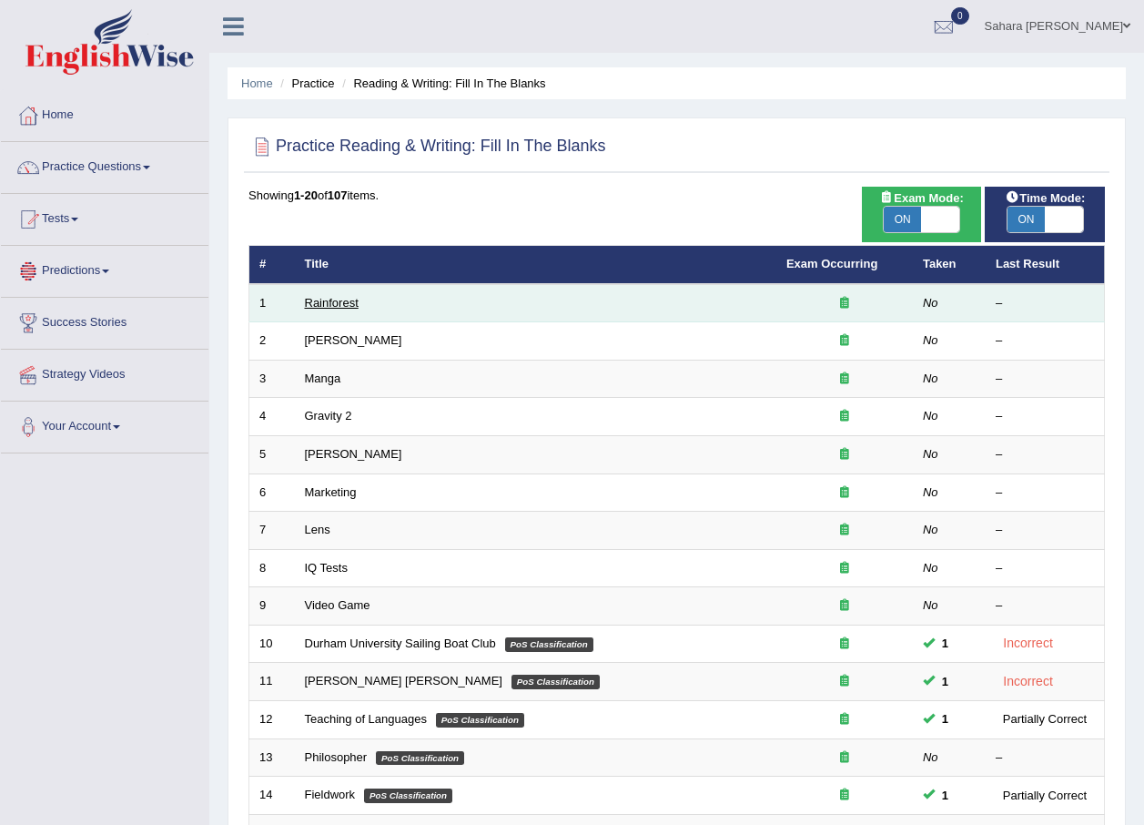
click at [316, 297] on link "Rainforest" at bounding box center [332, 303] width 54 height 14
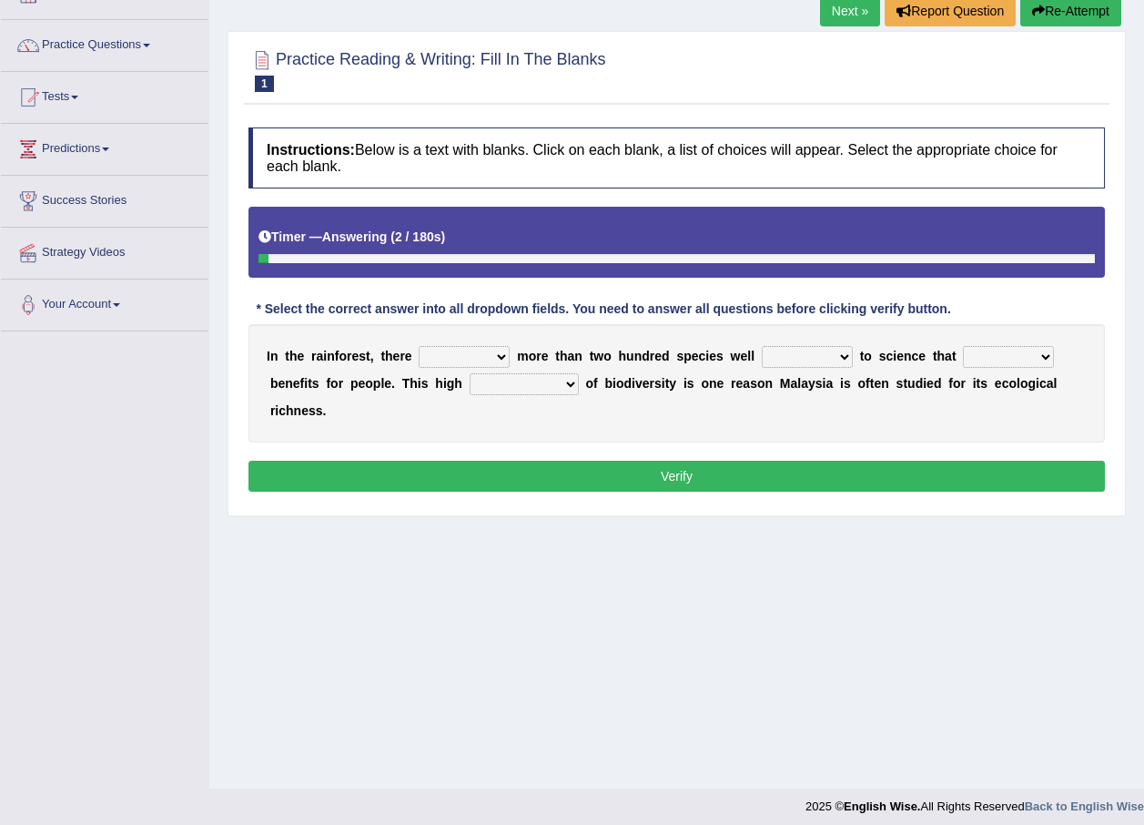
scroll to position [131, 0]
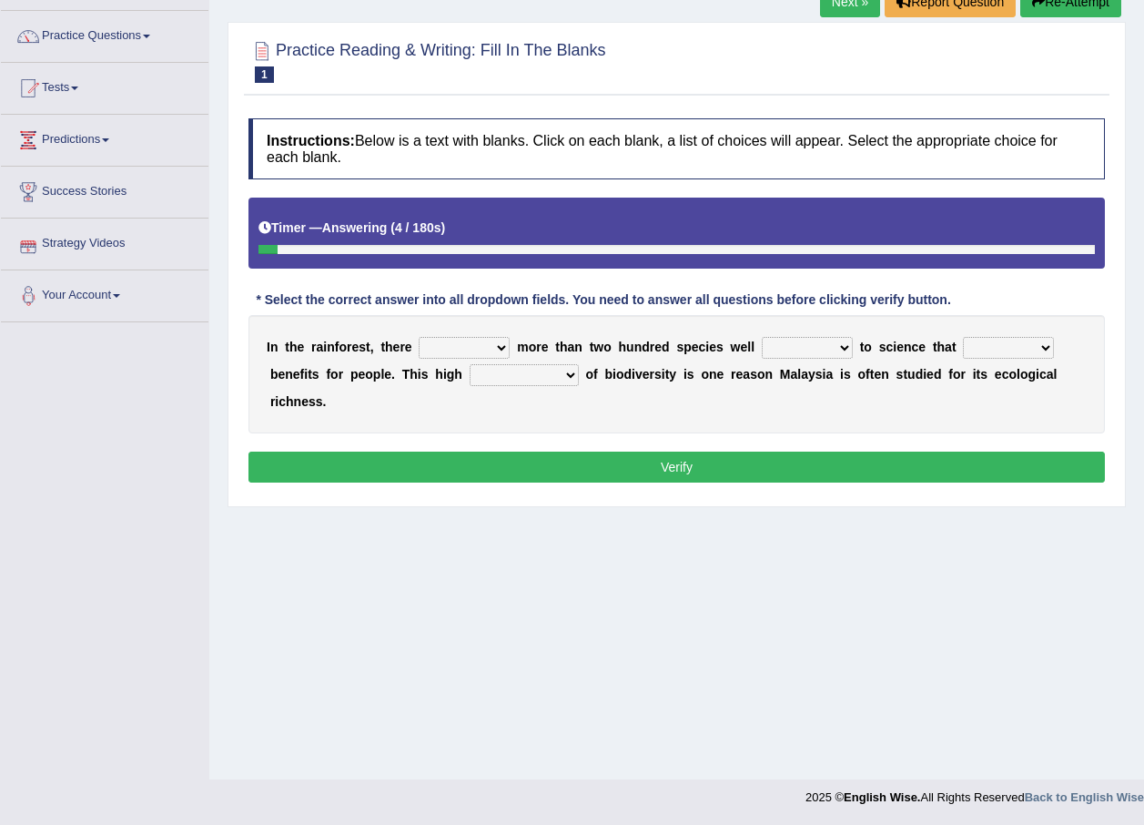
click at [489, 344] on select "have can be has is" at bounding box center [464, 348] width 91 height 22
select select "is"
click at [419, 337] on select "have can be has is" at bounding box center [464, 348] width 91 height 22
click at [762, 345] on select "knowing known knew know" at bounding box center [807, 348] width 91 height 22
select select "known"
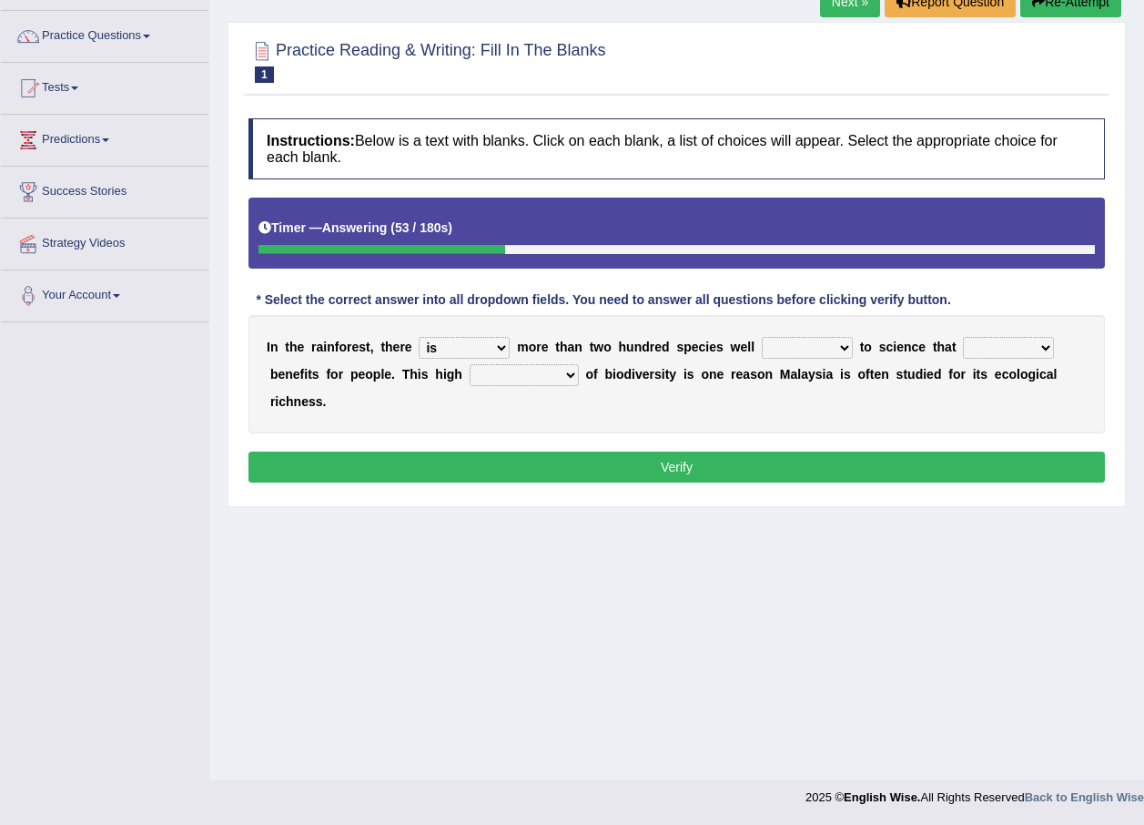
click at [762, 337] on select "knowing known knew know" at bounding box center [807, 348] width 91 height 22
click at [987, 345] on select "contain contained containing contains" at bounding box center [1008, 348] width 91 height 22
select select "contain"
click at [963, 337] on select "contain contained containing contains" at bounding box center [1008, 348] width 91 height 22
click at [470, 370] on select "condensation conjunction continuity complexity" at bounding box center [524, 375] width 109 height 22
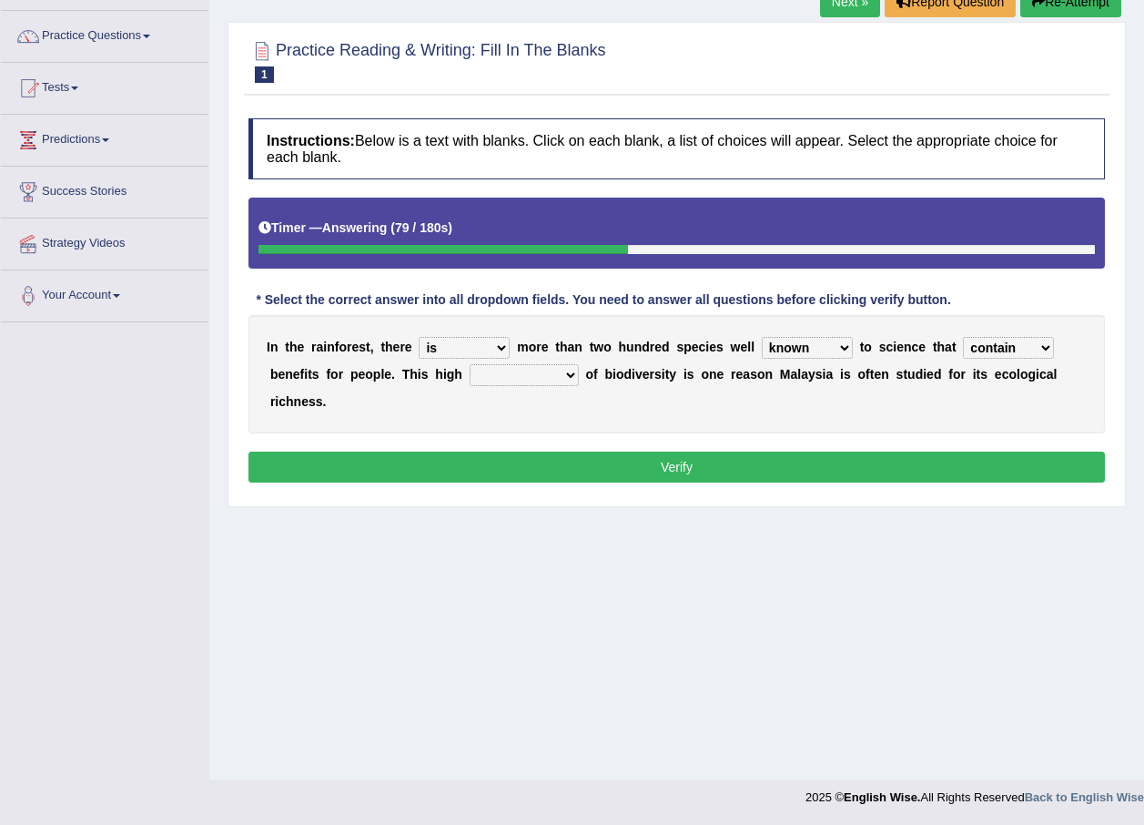
click at [754, 627] on div "Home Practice Reading & Writing: Fill In The Blanks Rainforest Next » Report Qu…" at bounding box center [676, 324] width 935 height 910
click at [434, 344] on select "have can be has is" at bounding box center [464, 348] width 91 height 22
click at [345, 585] on div "Home Practice Reading & Writing: Fill In The Blanks Rainforest Next » Report Qu…" at bounding box center [676, 324] width 935 height 910
click at [432, 343] on select "have can be has is" at bounding box center [464, 348] width 91 height 22
click at [524, 385] on div "I n t h e r a i n f o r e s t , t h e r e have can be has is m o r e t h a n t …" at bounding box center [676, 374] width 856 height 118
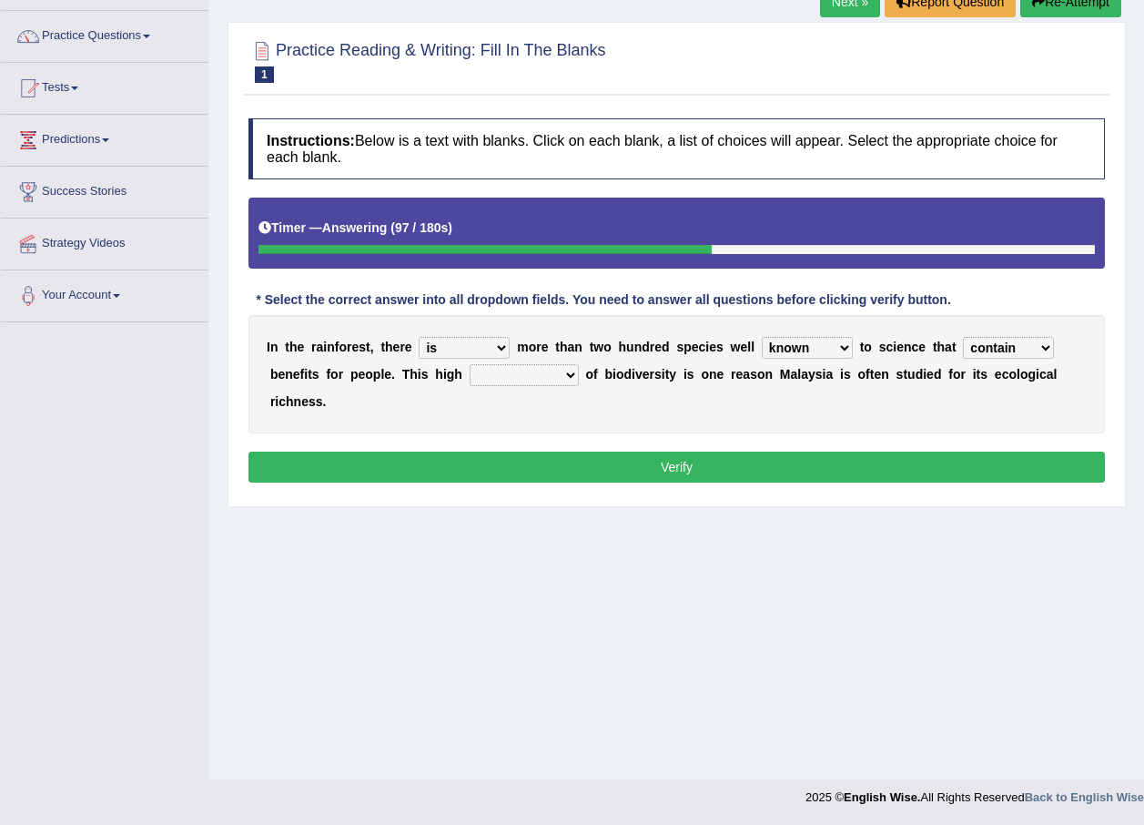
click at [470, 378] on select "condensation conjunction continuity complexity" at bounding box center [524, 375] width 109 height 22
click at [437, 555] on div "Home Practice Reading & Writing: Fill In The Blanks Rainforest Next » Report Qu…" at bounding box center [676, 324] width 935 height 910
click at [470, 379] on select "condensation conjunction continuity complexity" at bounding box center [524, 375] width 109 height 22
click at [308, 552] on div "Home Practice Reading & Writing: Fill In The Blanks Rainforest Next » Report Qu…" at bounding box center [676, 324] width 935 height 910
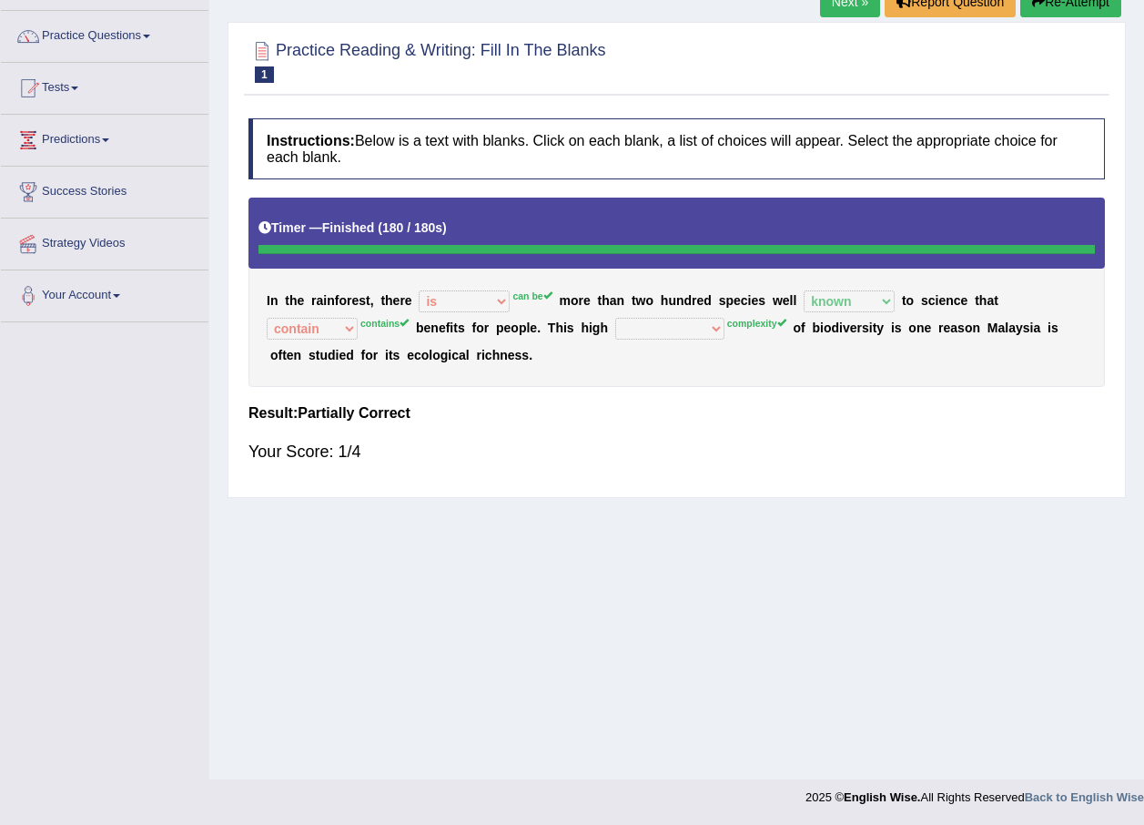
click at [855, 3] on link "Next »" at bounding box center [850, 1] width 60 height 31
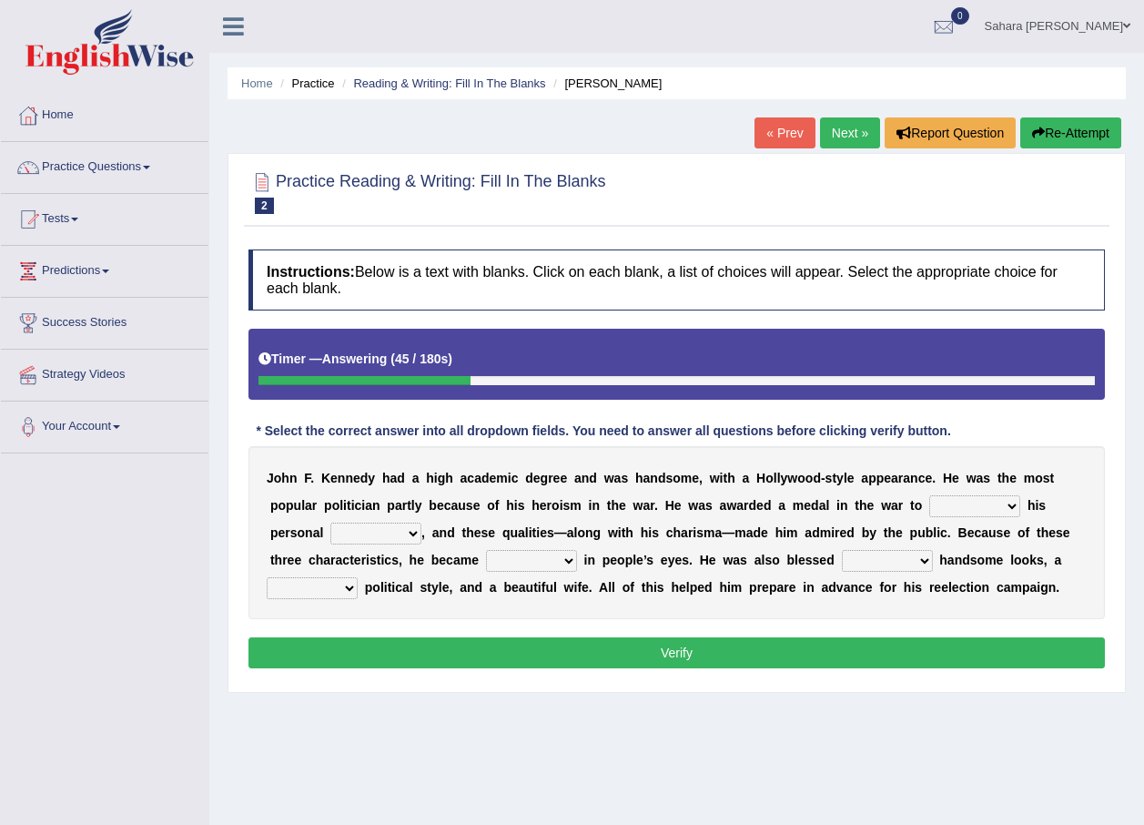
click at [929, 501] on select "prove show evidence upthrow" at bounding box center [974, 506] width 91 height 22
click at [330, 528] on select "passion courage charm liking" at bounding box center [375, 533] width 91 height 22
select select "charm"
click at [330, 522] on select "passion courage charm liking" at bounding box center [375, 533] width 91 height 22
click at [334, 524] on select "passion courage charm liking" at bounding box center [375, 533] width 91 height 22
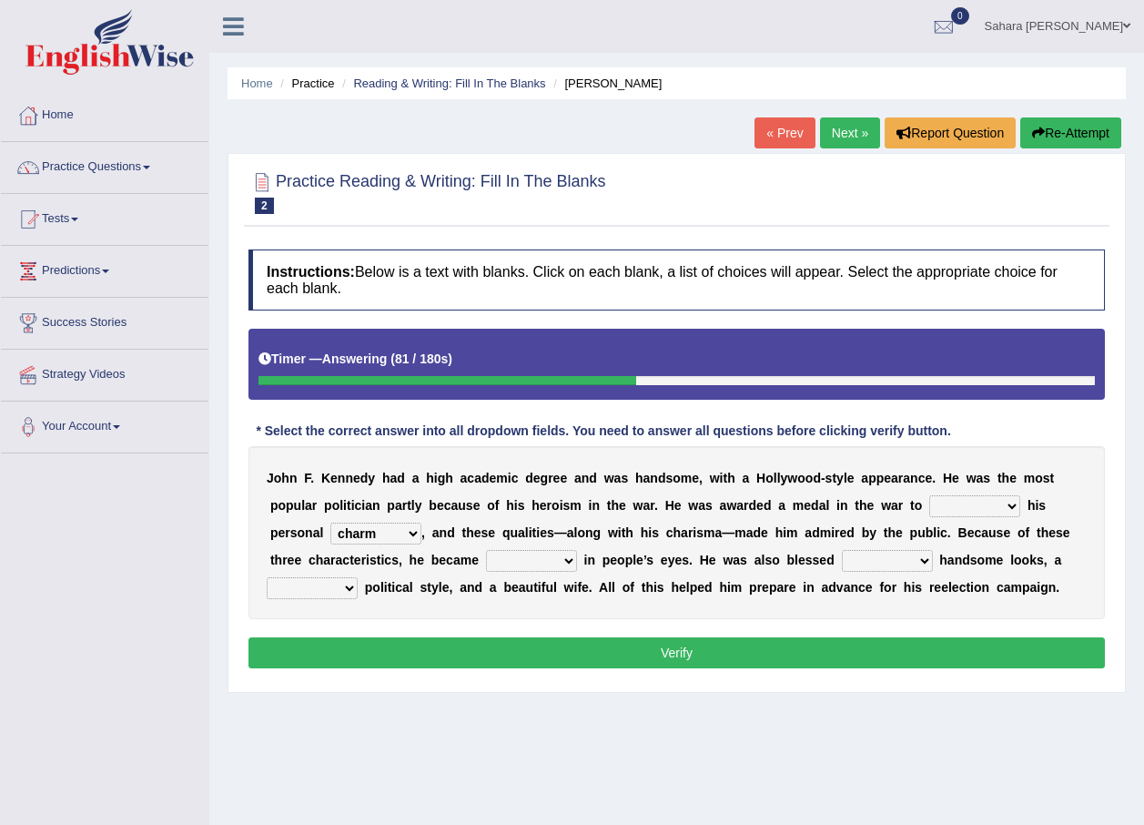
click at [373, 618] on div "J o h n F . K e n n e d y h a d a h i g h a c a d e m i c d e g r e e a n d w a…" at bounding box center [676, 532] width 856 height 173
click at [929, 513] on select "prove show evidence upthrow" at bounding box center [974, 506] width 91 height 22
select select "show"
click at [929, 495] on select "prove show evidence upthrow" at bounding box center [974, 506] width 91 height 22
click at [486, 555] on select "iconic ironic identical impotent" at bounding box center [531, 561] width 91 height 22
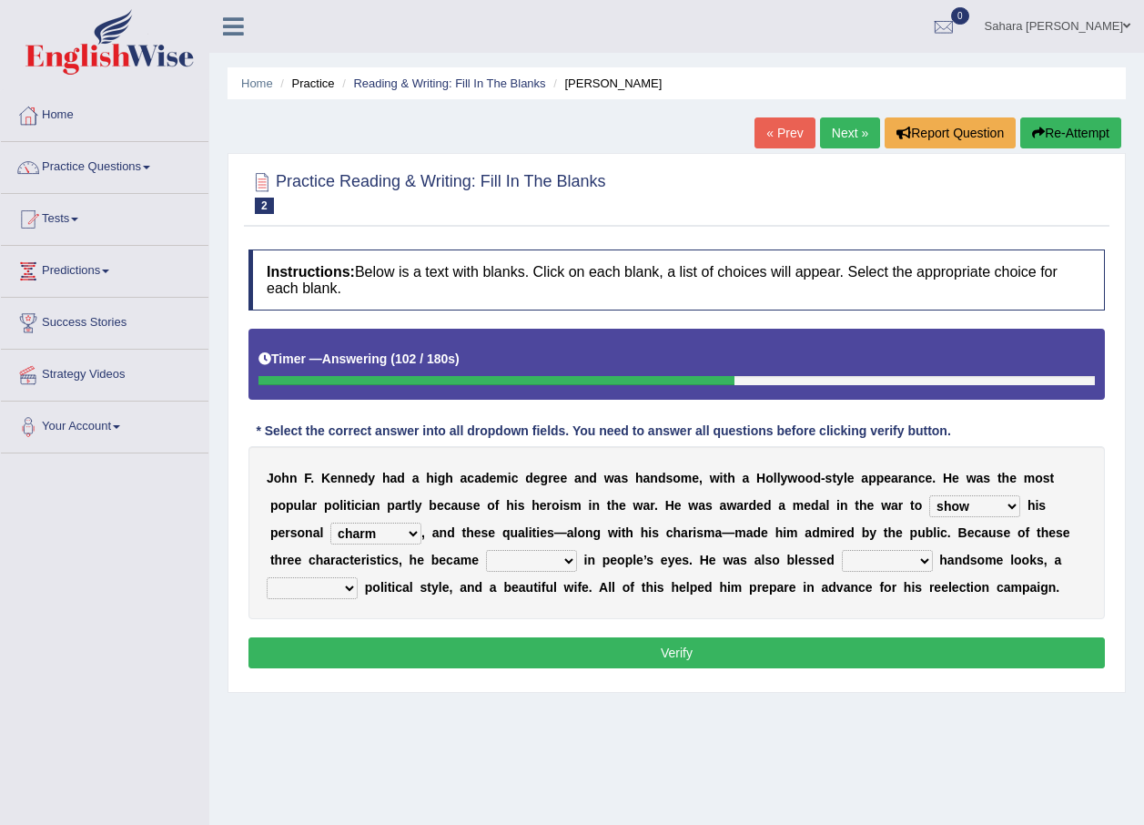
click at [390, 608] on div "J o h n F . K e n n e d y h a d a h i g h a c a d e m i c d e g r e e a n d w a…" at bounding box center [676, 532] width 856 height 173
click at [486, 562] on select "iconic ironic identical impotent" at bounding box center [531, 561] width 91 height 22
select select "iconic"
click at [486, 550] on select "iconic ironic identical impotent" at bounding box center [531, 561] width 91 height 22
click at [842, 564] on select "with in upon to" at bounding box center [887, 561] width 91 height 22
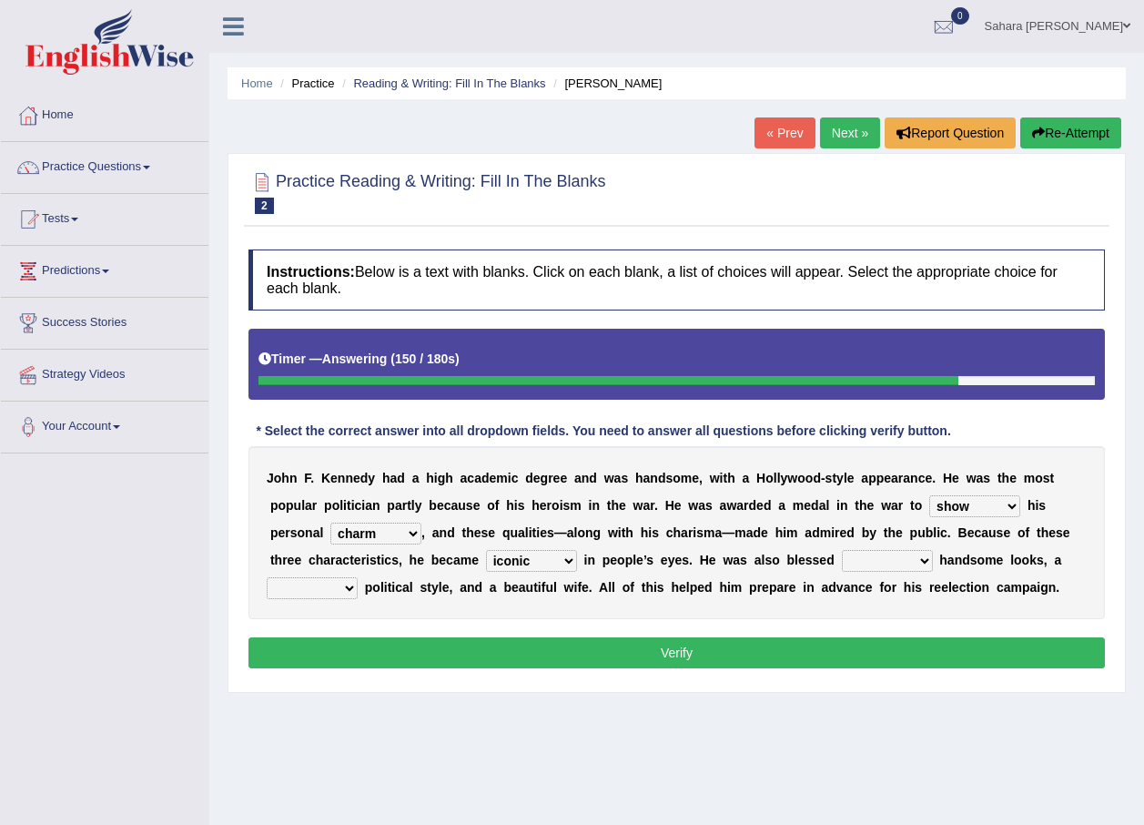
select select "with"
click at [842, 550] on select "with in upon to" at bounding box center [887, 561] width 91 height 22
click at [358, 577] on select "mending mends mended mend" at bounding box center [312, 588] width 91 height 22
click at [847, 609] on div "J o h n F . K e n n e d y h a d a h i g h a c a d e m i c d e g r e e a n d w a…" at bounding box center [676, 532] width 856 height 173
